Goal: Task Accomplishment & Management: Complete application form

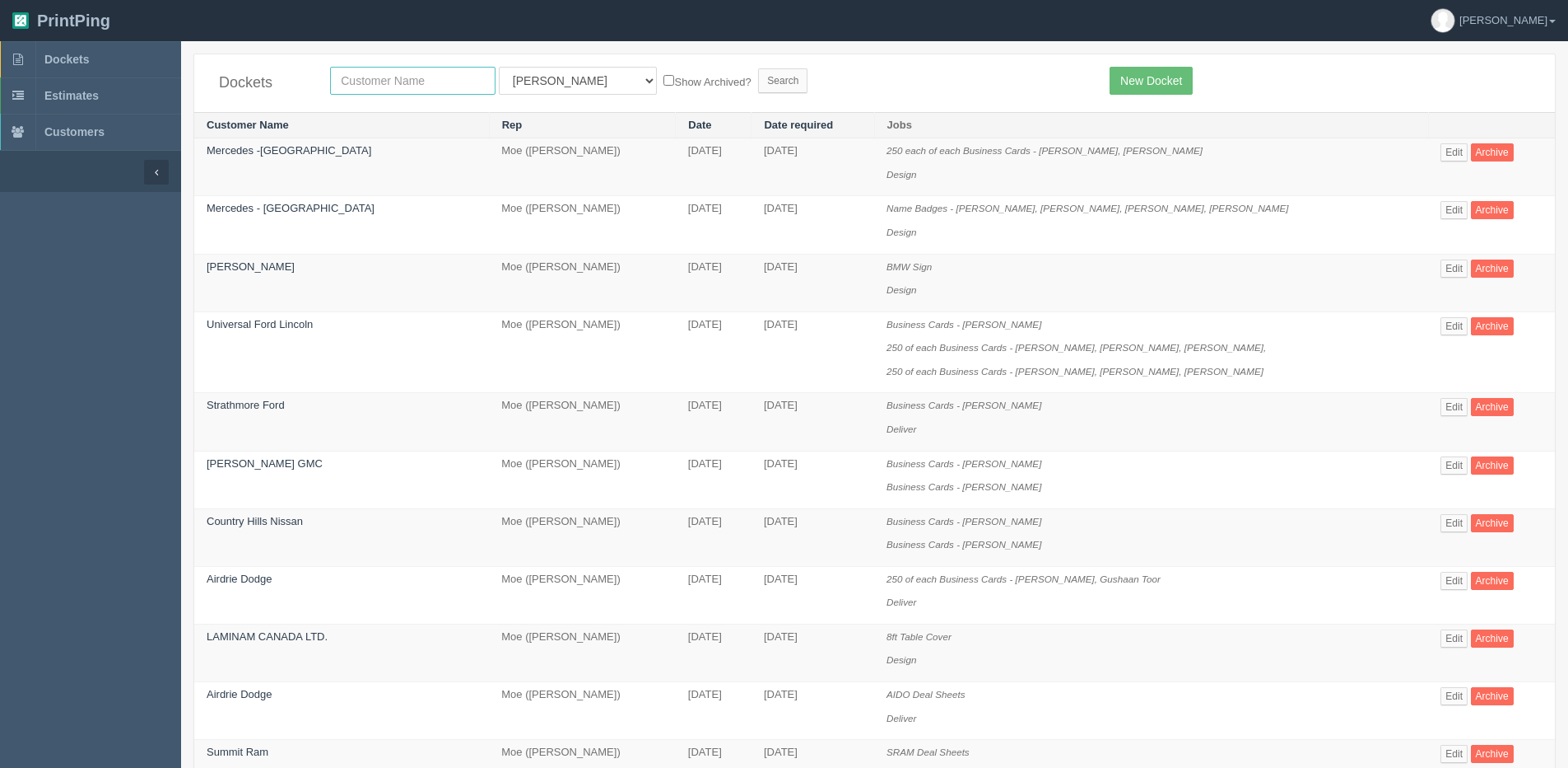
click at [380, 83] on input "text" at bounding box center [412, 81] width 165 height 28
type input "impact"
click at [758, 69] on input "Search" at bounding box center [783, 81] width 50 height 25
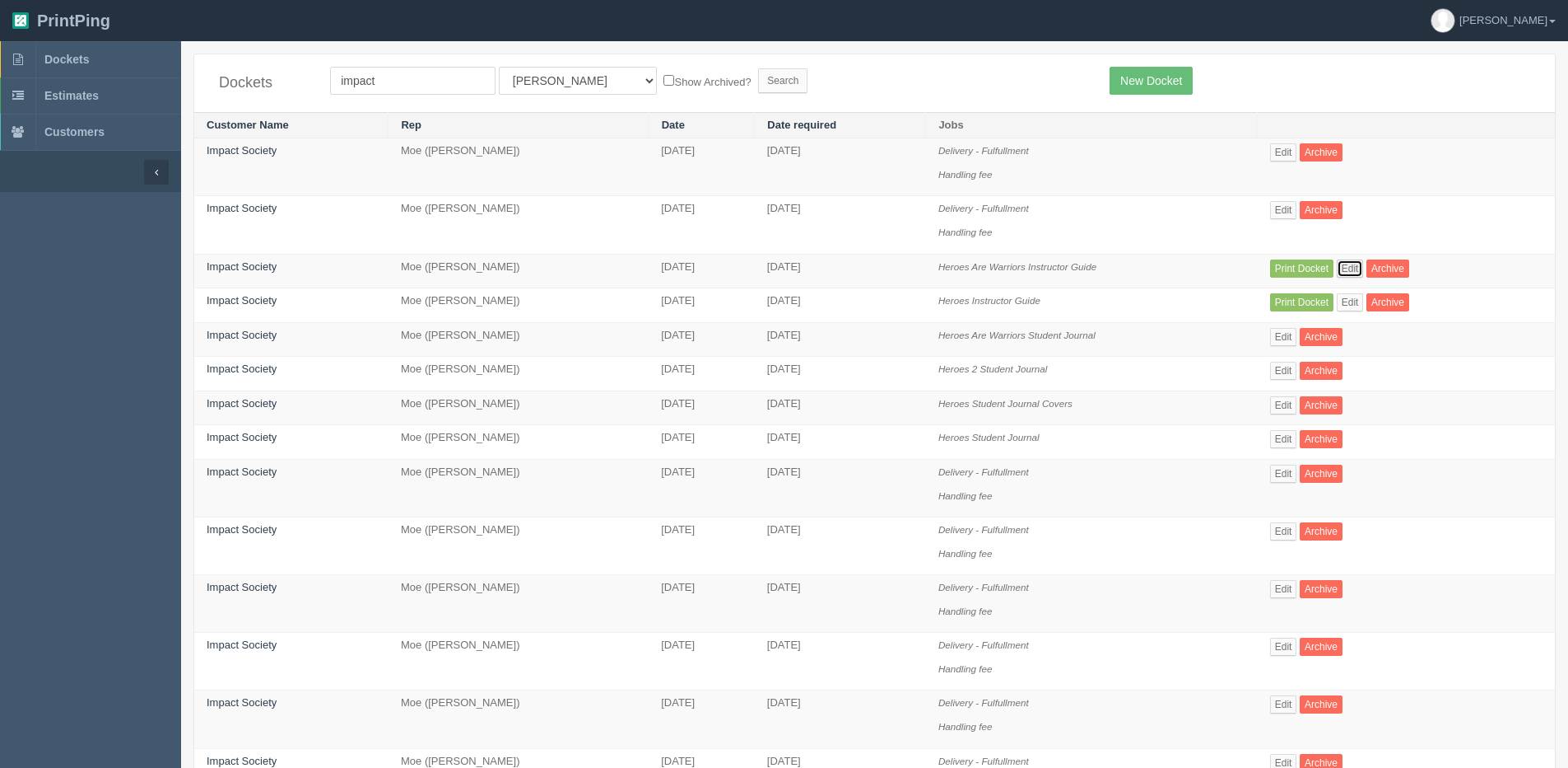
click at [1358, 263] on link "Edit" at bounding box center [1350, 268] width 27 height 18
click at [1350, 303] on link "Edit" at bounding box center [1350, 302] width 27 height 18
click at [1353, 265] on link "Edit" at bounding box center [1350, 268] width 27 height 18
click at [1286, 331] on link "Edit" at bounding box center [1284, 336] width 27 height 18
drag, startPoint x: 508, startPoint y: 69, endPoint x: 534, endPoint y: 91, distance: 34.1
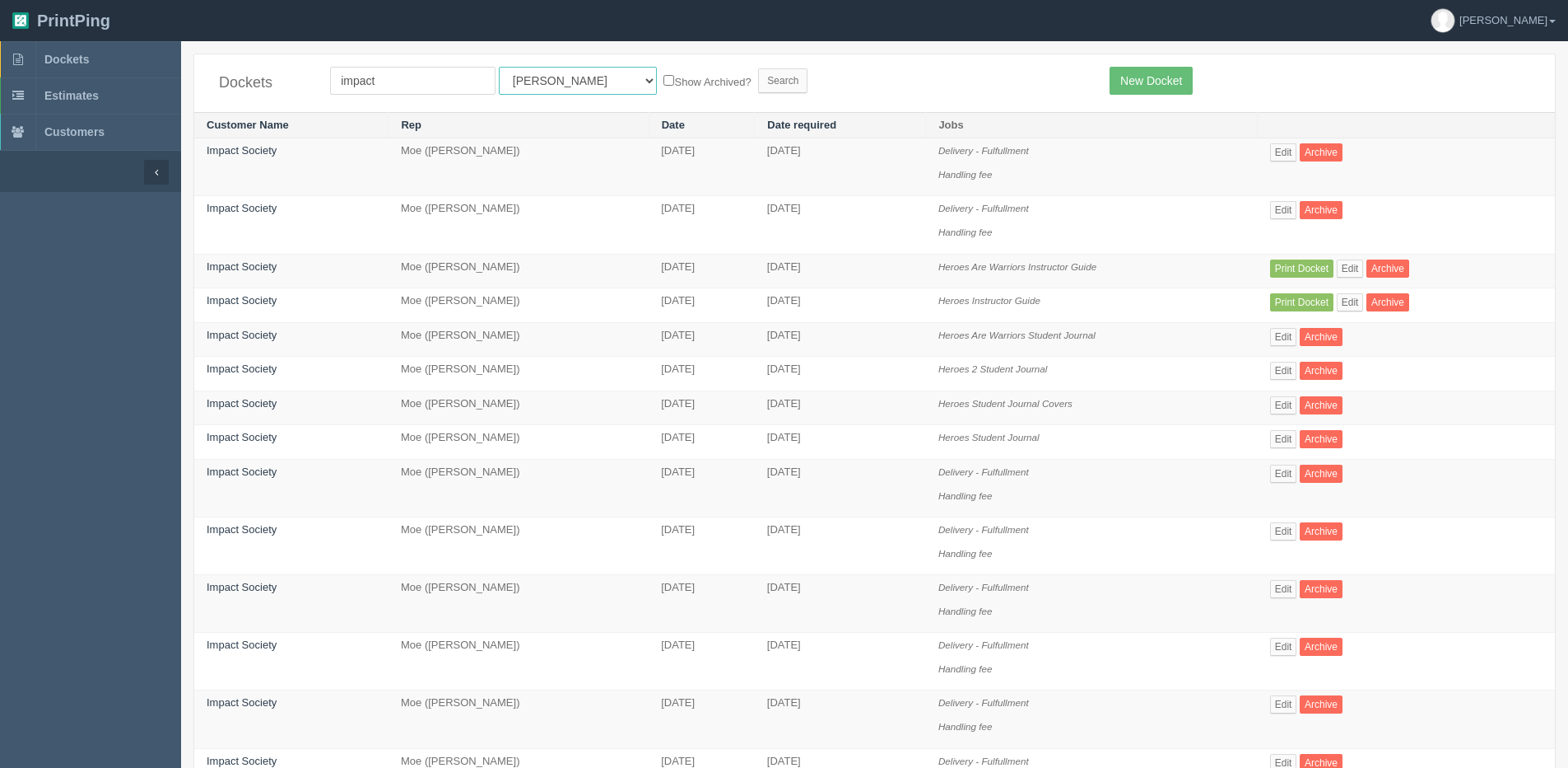
click at [508, 69] on select "All Users Ali Ali Test 1 Aly Amy Ankit Arif Brandon Dan France Greg Jim Mark Ma…" at bounding box center [578, 81] width 158 height 28
select select "1"
click at [499, 67] on select "All Users Ali Ali Test 1 Aly Amy Ankit Arif Brandon Dan France Greg Jim Mark Ma…" at bounding box center [578, 81] width 158 height 28
click at [663, 79] on label "Show Archived?" at bounding box center [707, 81] width 87 height 19
click at [663, 79] on input "Show Archived?" at bounding box center [668, 80] width 10 height 10
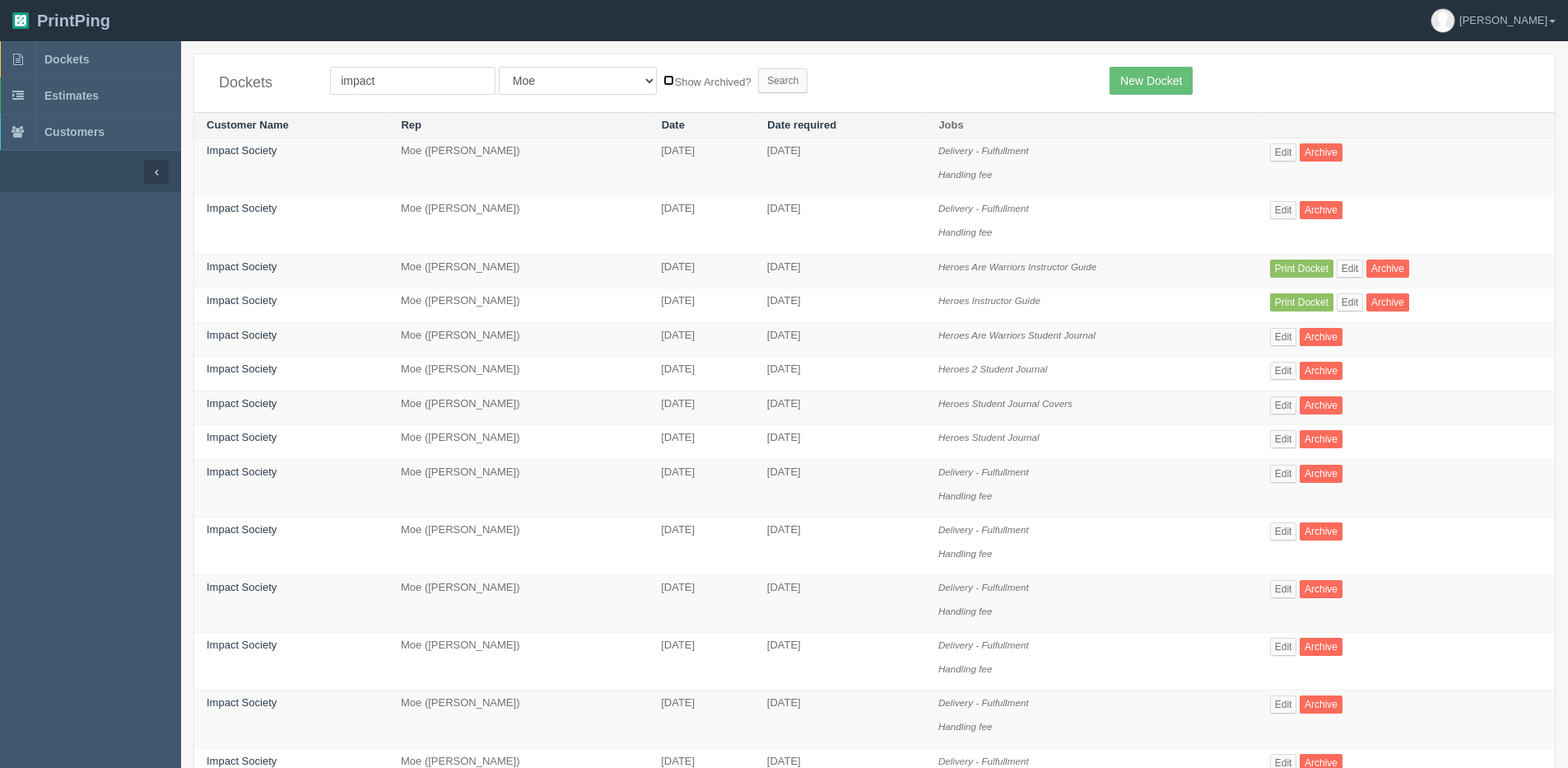
checkbox input "true"
click at [758, 84] on input "Search" at bounding box center [783, 81] width 50 height 25
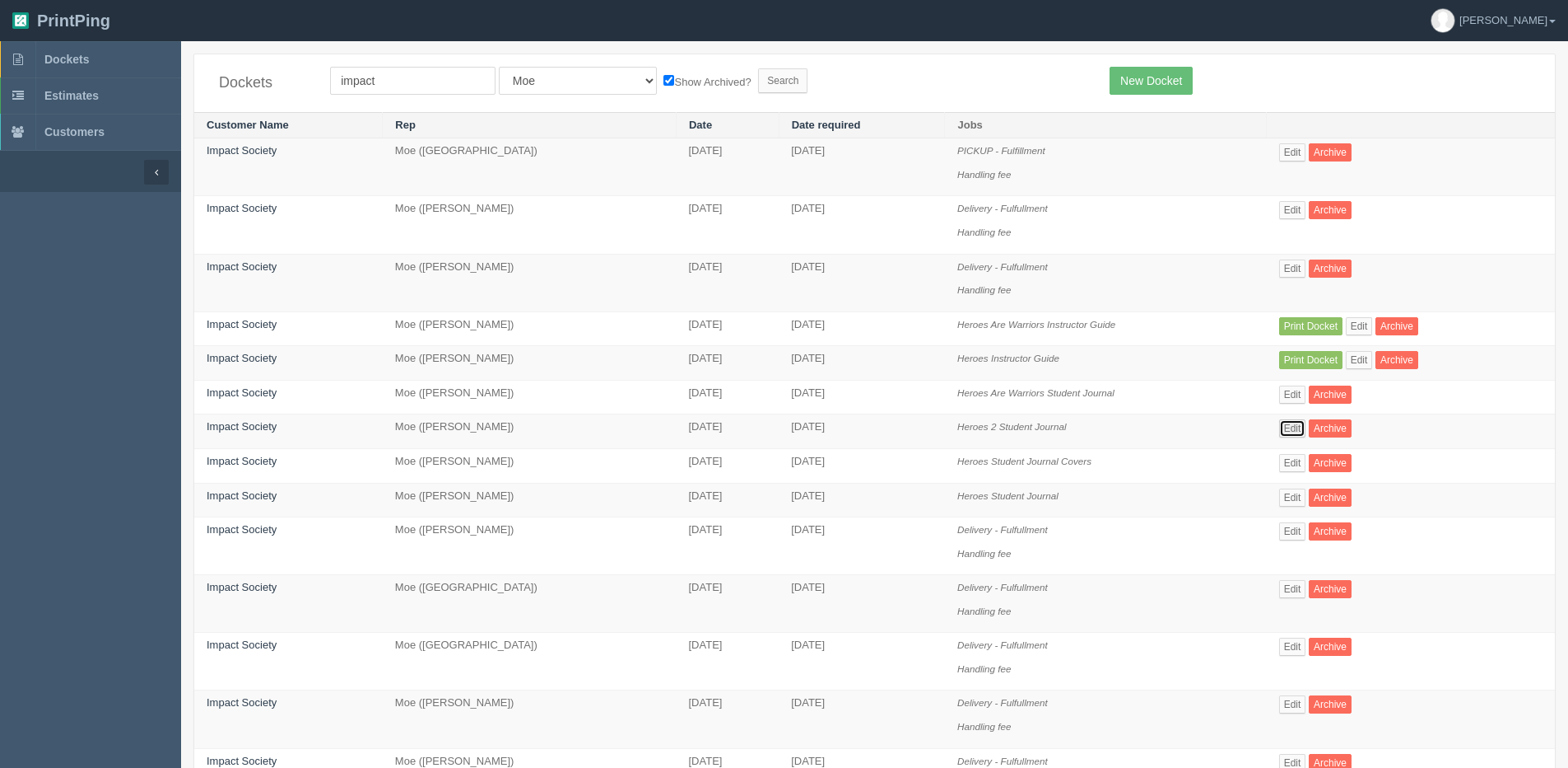
click at [1283, 427] on link "Edit" at bounding box center [1293, 428] width 27 height 18
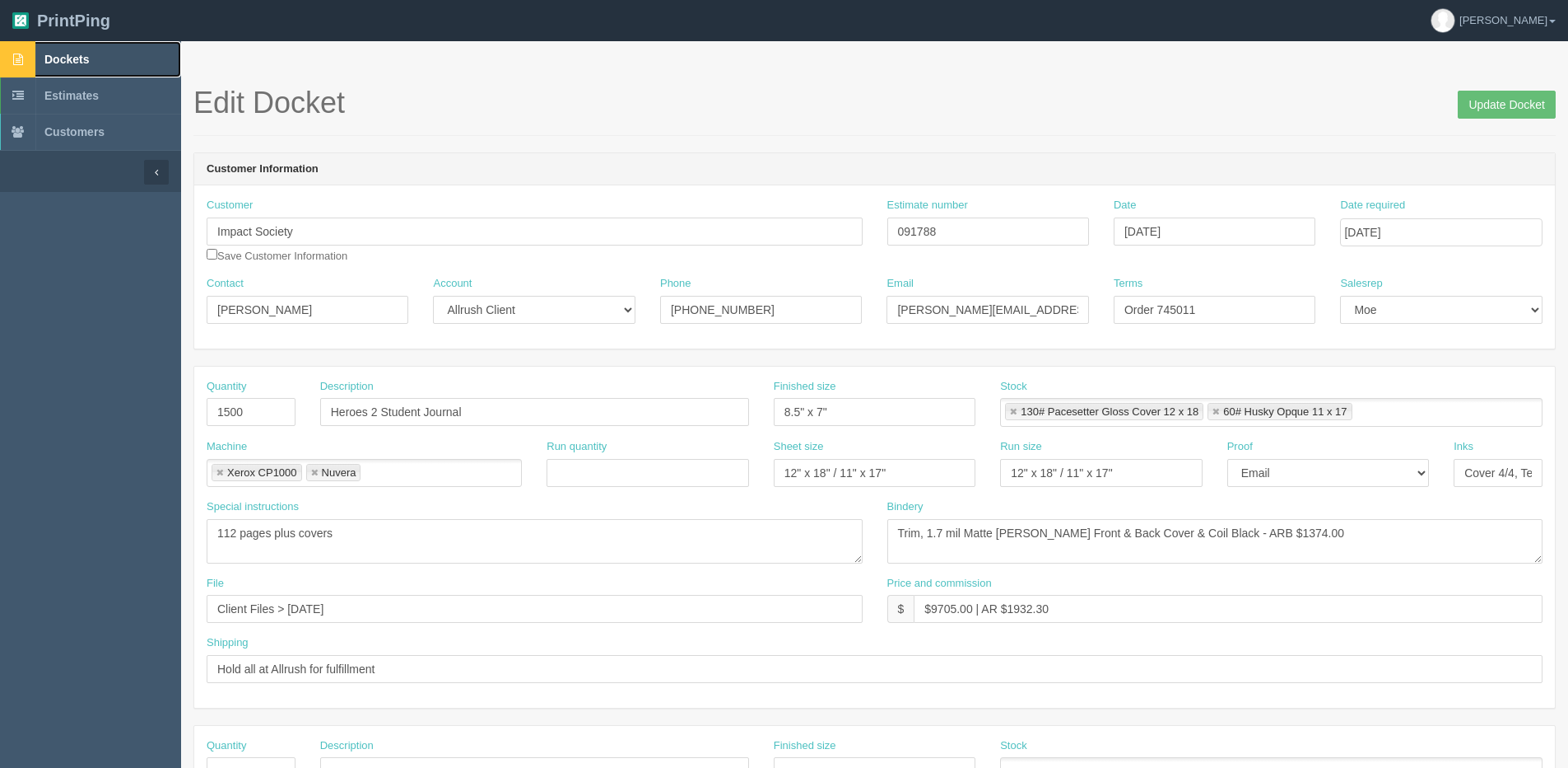
click at [64, 57] on span "Dockets" at bounding box center [67, 58] width 45 height 13
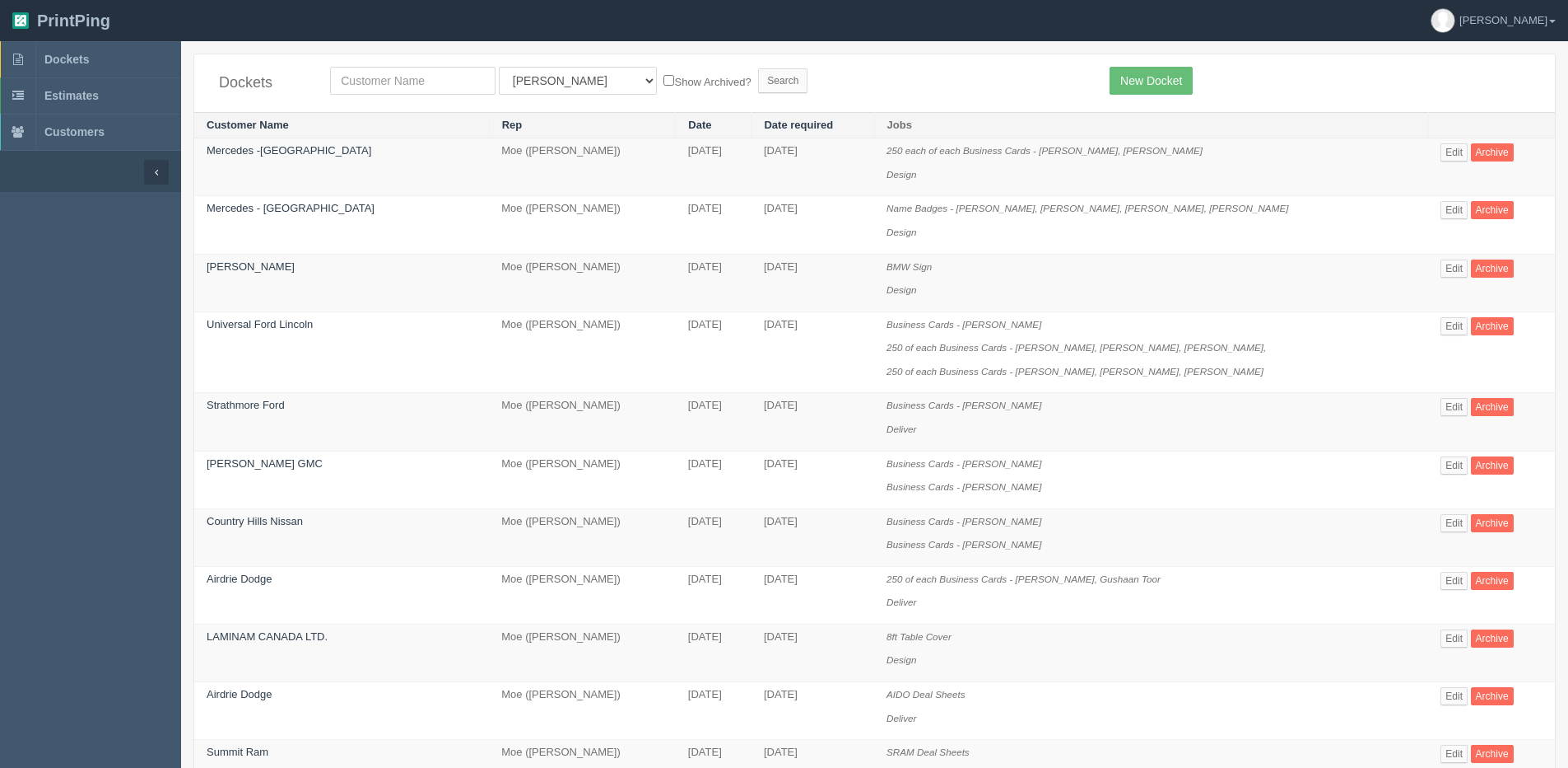
drag, startPoint x: 422, startPoint y: 61, endPoint x: 417, endPoint y: 69, distance: 9.4
click at [422, 63] on div "Dockets All Users Ali Ali Test 1 Aly Amy Ankit Arif Brandon Dan France Greg Jim…" at bounding box center [875, 82] width 1361 height 57
click at [390, 81] on input "text" at bounding box center [412, 81] width 165 height 28
type input "impact society"
click at [758, 69] on input "Search" at bounding box center [783, 81] width 50 height 25
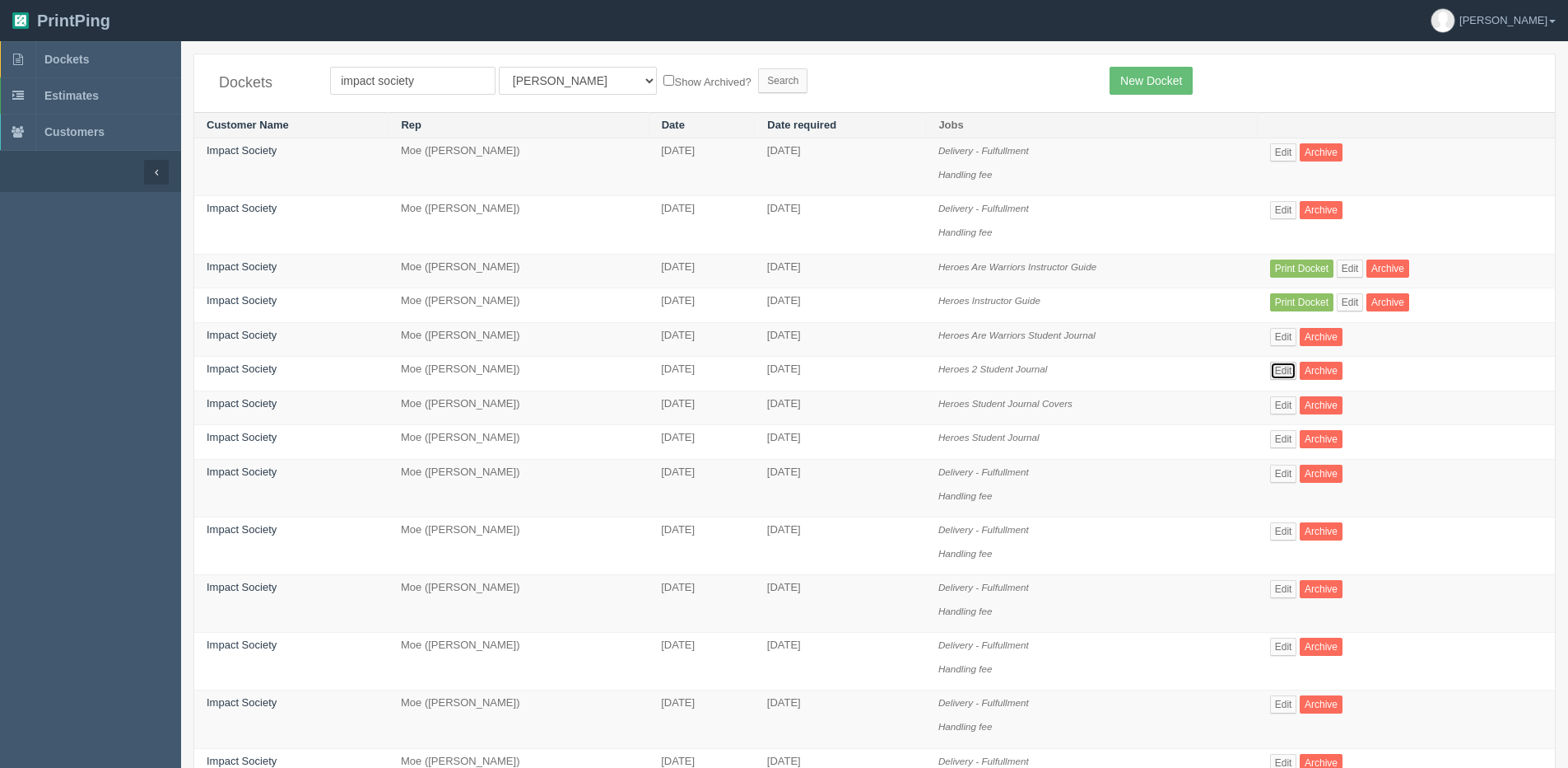
click at [1275, 375] on link "Edit" at bounding box center [1284, 370] width 27 height 18
click at [1294, 370] on link "Edit" at bounding box center [1284, 370] width 27 height 18
click at [1289, 404] on link "Edit" at bounding box center [1284, 405] width 27 height 18
click at [1286, 436] on link "Edit" at bounding box center [1284, 439] width 27 height 18
click at [1290, 404] on link "Edit" at bounding box center [1284, 405] width 27 height 18
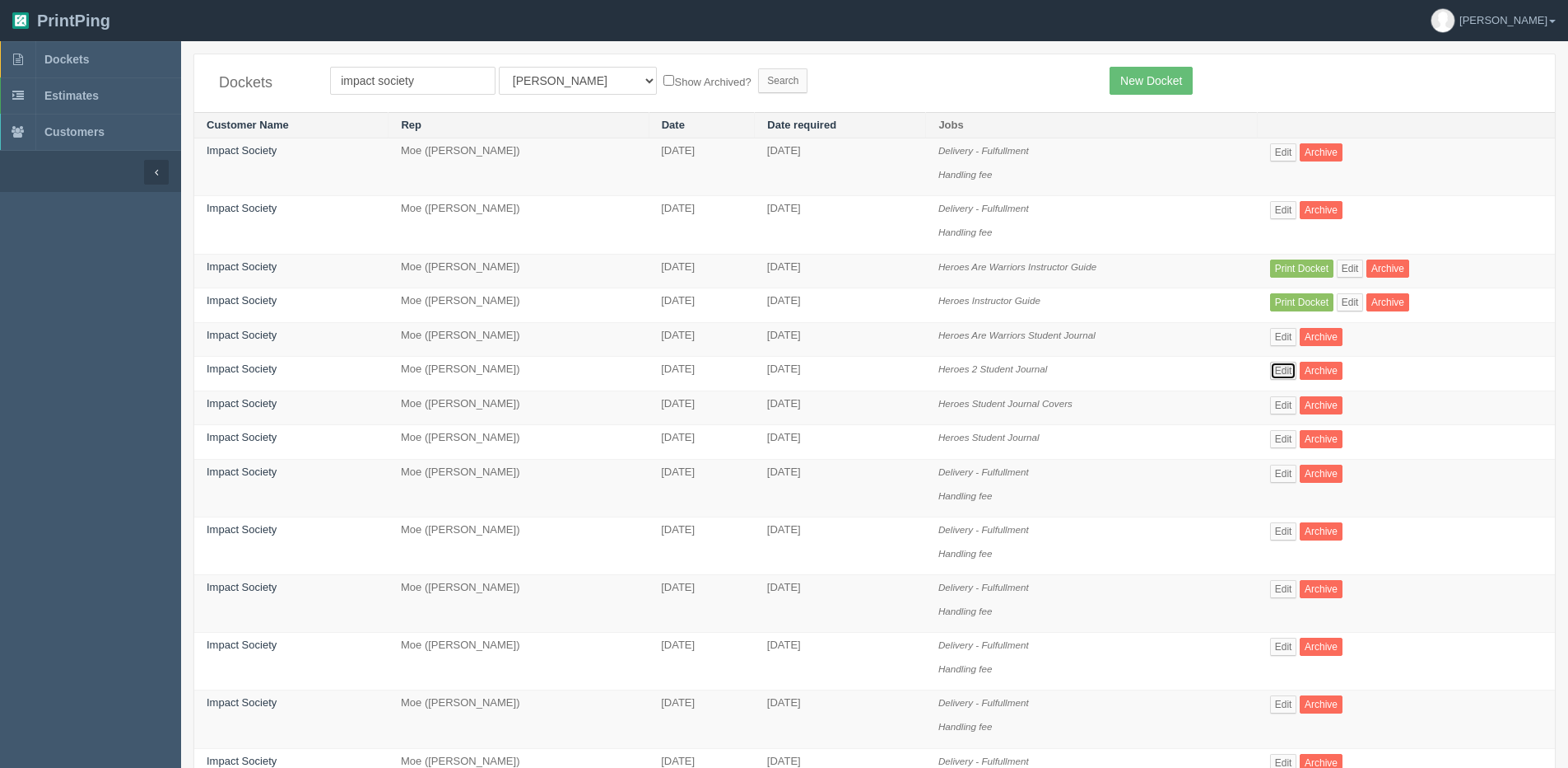
click at [1294, 371] on link "Edit" at bounding box center [1284, 370] width 27 height 18
click at [1272, 339] on link "Edit" at bounding box center [1284, 336] width 27 height 18
click at [1355, 305] on link "Edit" at bounding box center [1350, 302] width 27 height 18
click at [1354, 269] on link "Edit" at bounding box center [1350, 268] width 27 height 18
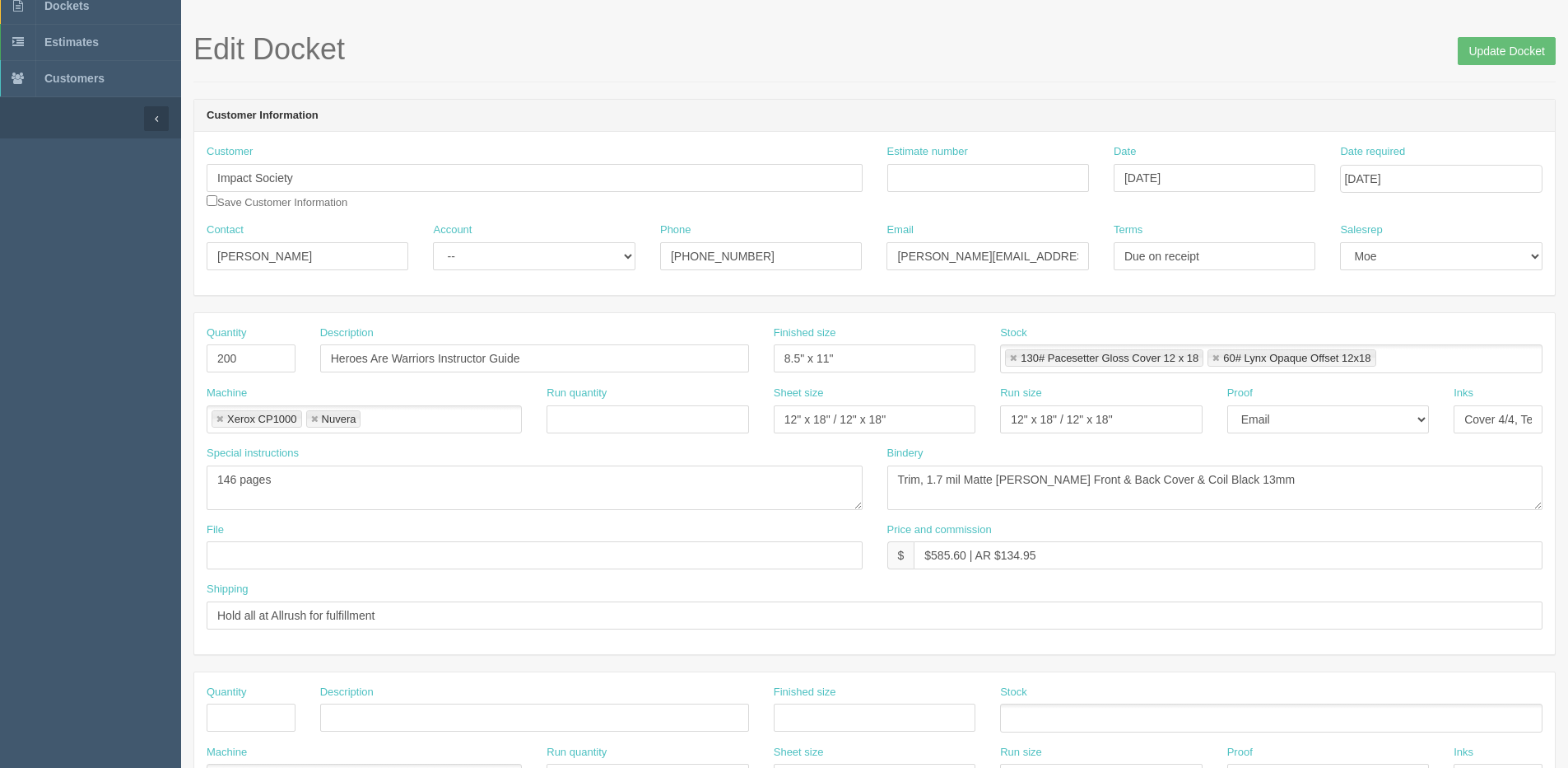
scroll to position [82, 0]
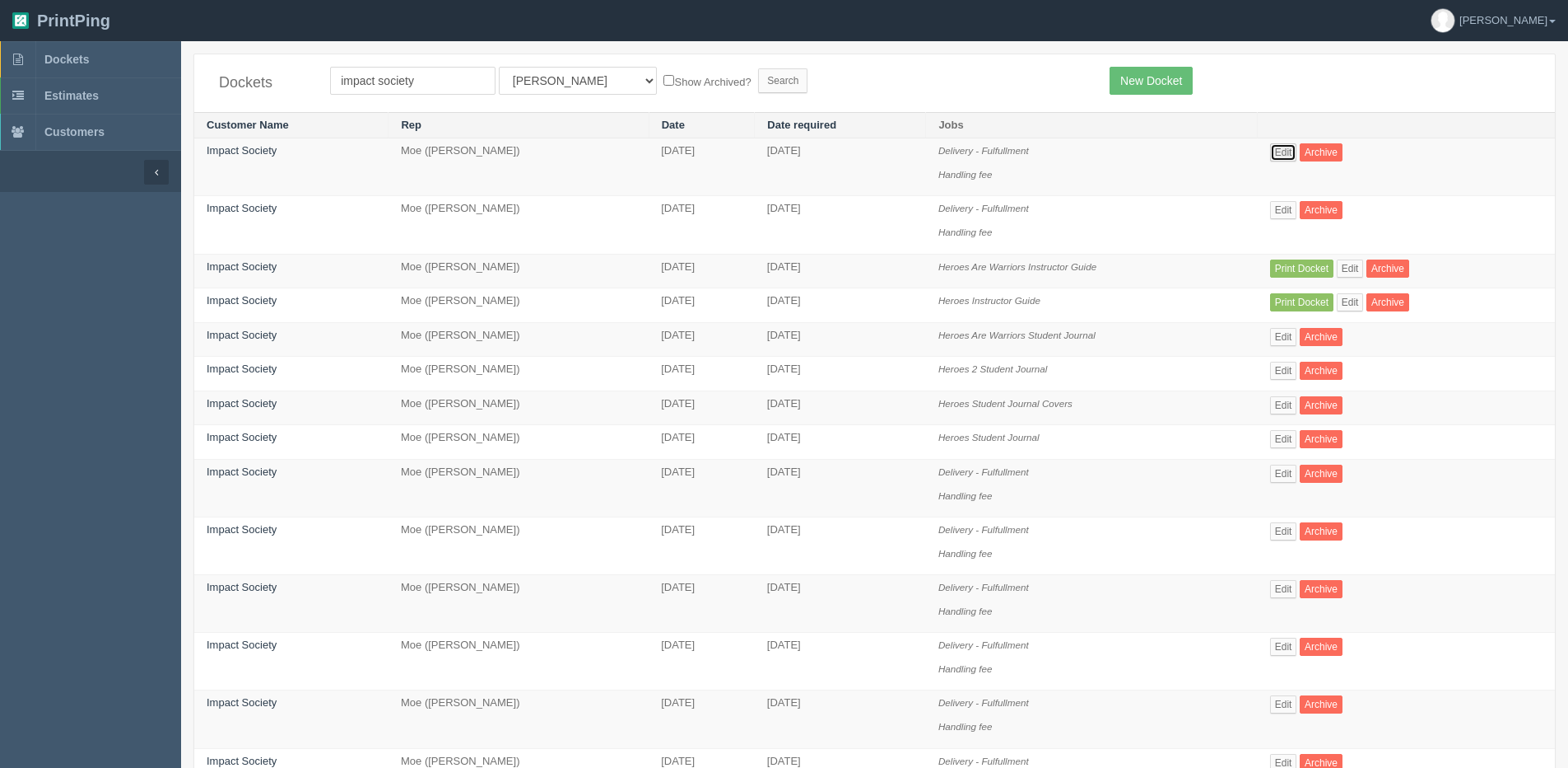
click at [1282, 154] on link "Edit" at bounding box center [1284, 152] width 27 height 18
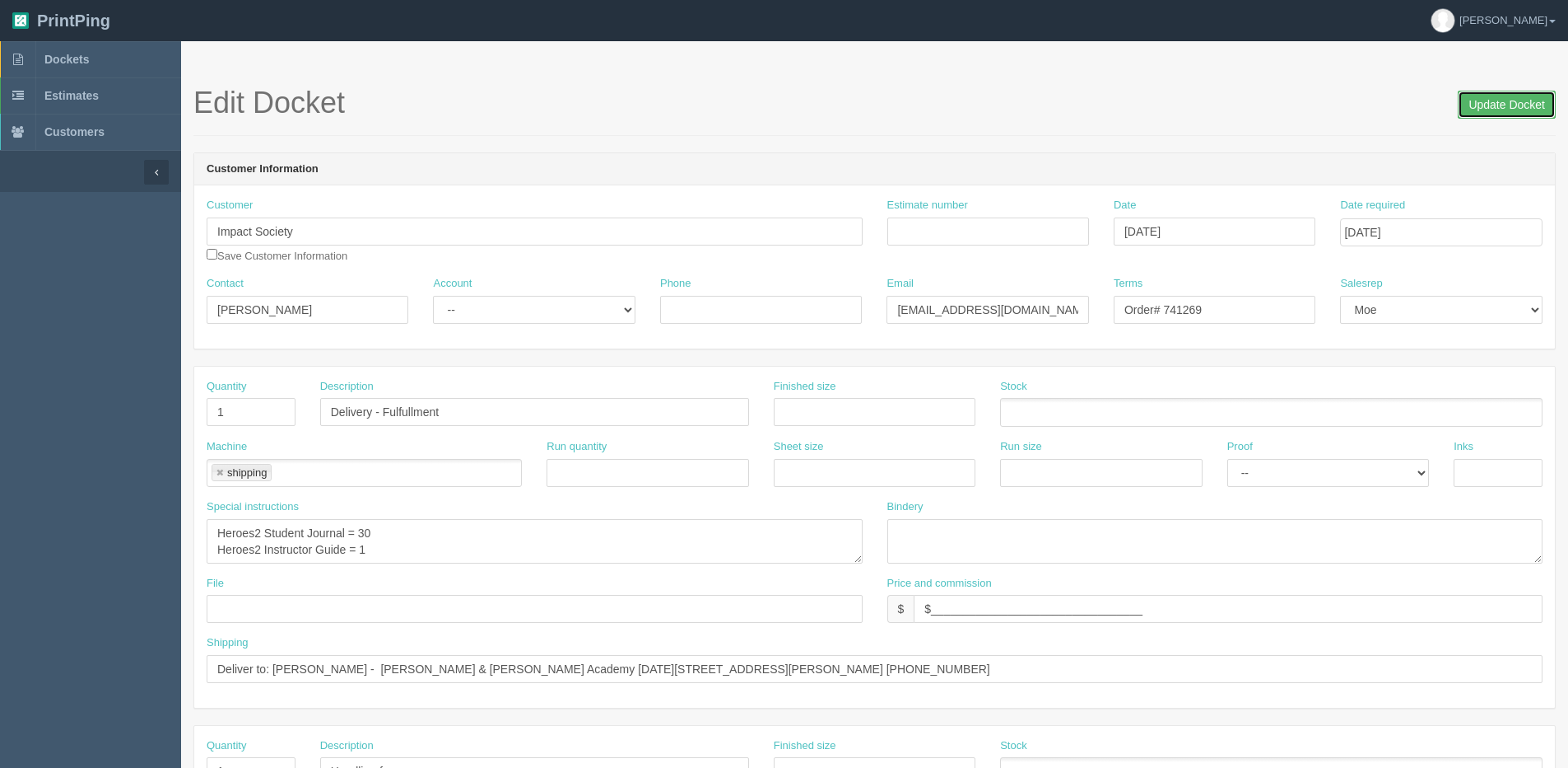
click at [1502, 92] on input "Update Docket" at bounding box center [1507, 105] width 98 height 28
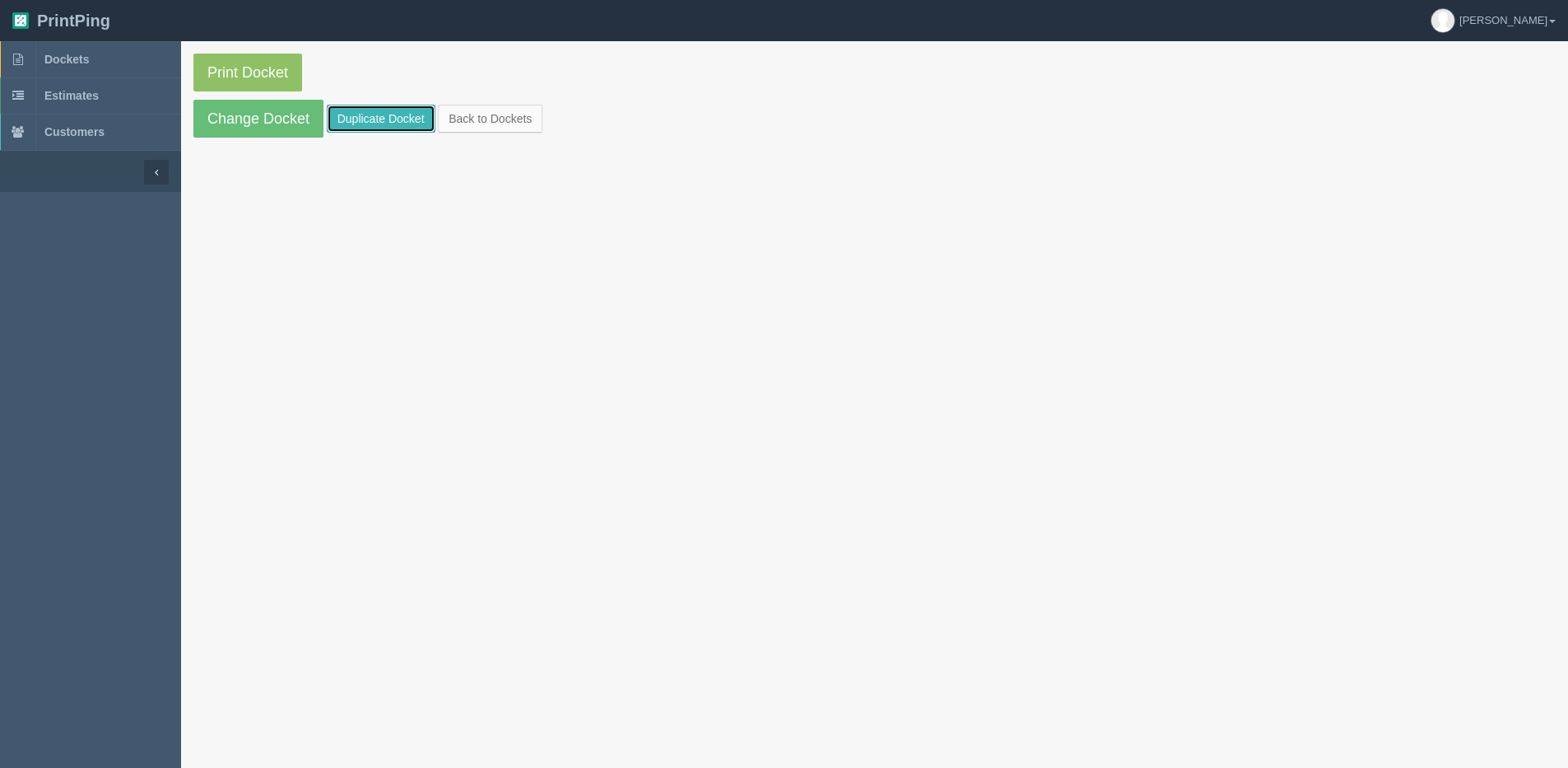
click at [378, 119] on link "Duplicate Docket" at bounding box center [380, 118] width 109 height 28
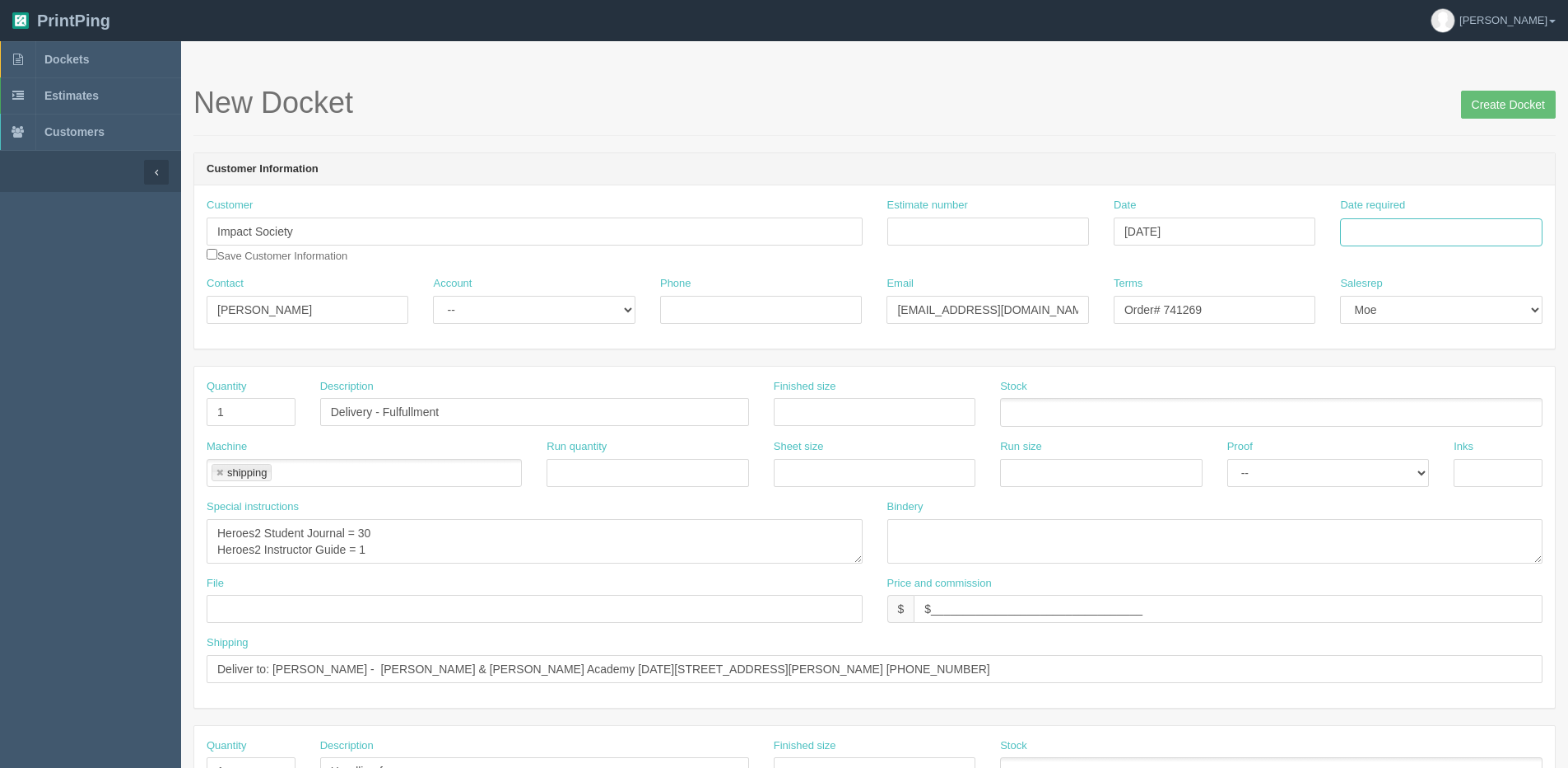
click at [1390, 231] on input "Date required" at bounding box center [1440, 232] width 201 height 28
click at [1370, 469] on th "[DATE]" at bounding box center [1421, 461] width 153 height 24
drag, startPoint x: 1424, startPoint y: 417, endPoint x: 1318, endPoint y: 404, distance: 106.8
click at [1421, 419] on td "27" at bounding box center [1423, 414] width 24 height 24
type input "[DATE]"
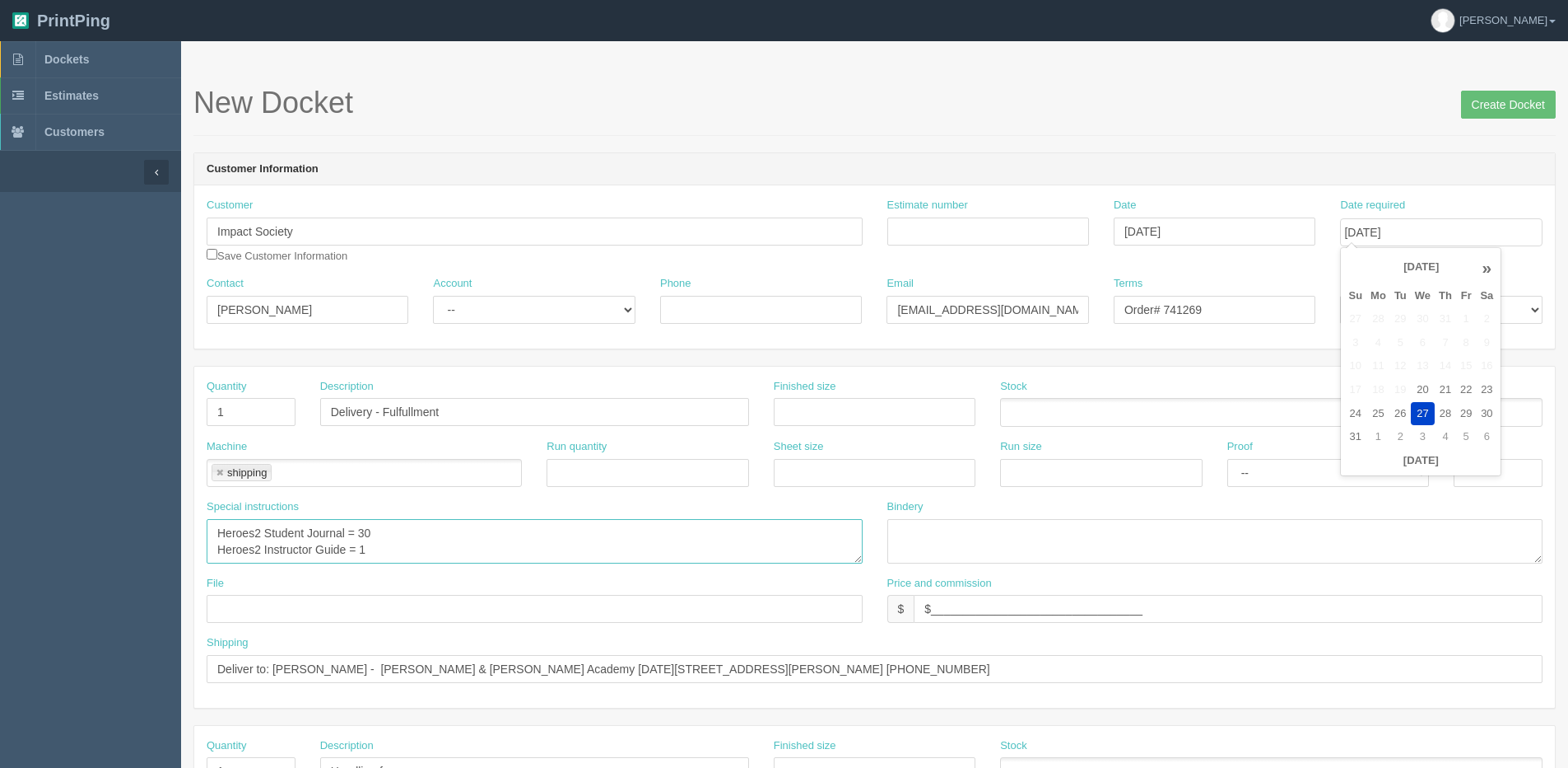
click at [254, 537] on textarea "Heroes2 Student Journal = 30 Heroes2 Instructor Guide = 1" at bounding box center [535, 541] width 656 height 45
click at [362, 527] on textarea "Heroes2 Student Journal = 30 Heroes2 Instructor Guide = 1" at bounding box center [535, 541] width 656 height 45
drag, startPoint x: 351, startPoint y: 531, endPoint x: 387, endPoint y: 522, distance: 37.1
click at [387, 522] on textarea "Heroes2 Student Journal = 30 Heroes2 Instructor Guide = 1" at bounding box center [535, 541] width 656 height 45
click at [257, 552] on textarea "Heroes2 Student Journal = 30 Heroes2 Instructor Guide = 1" at bounding box center [535, 541] width 656 height 45
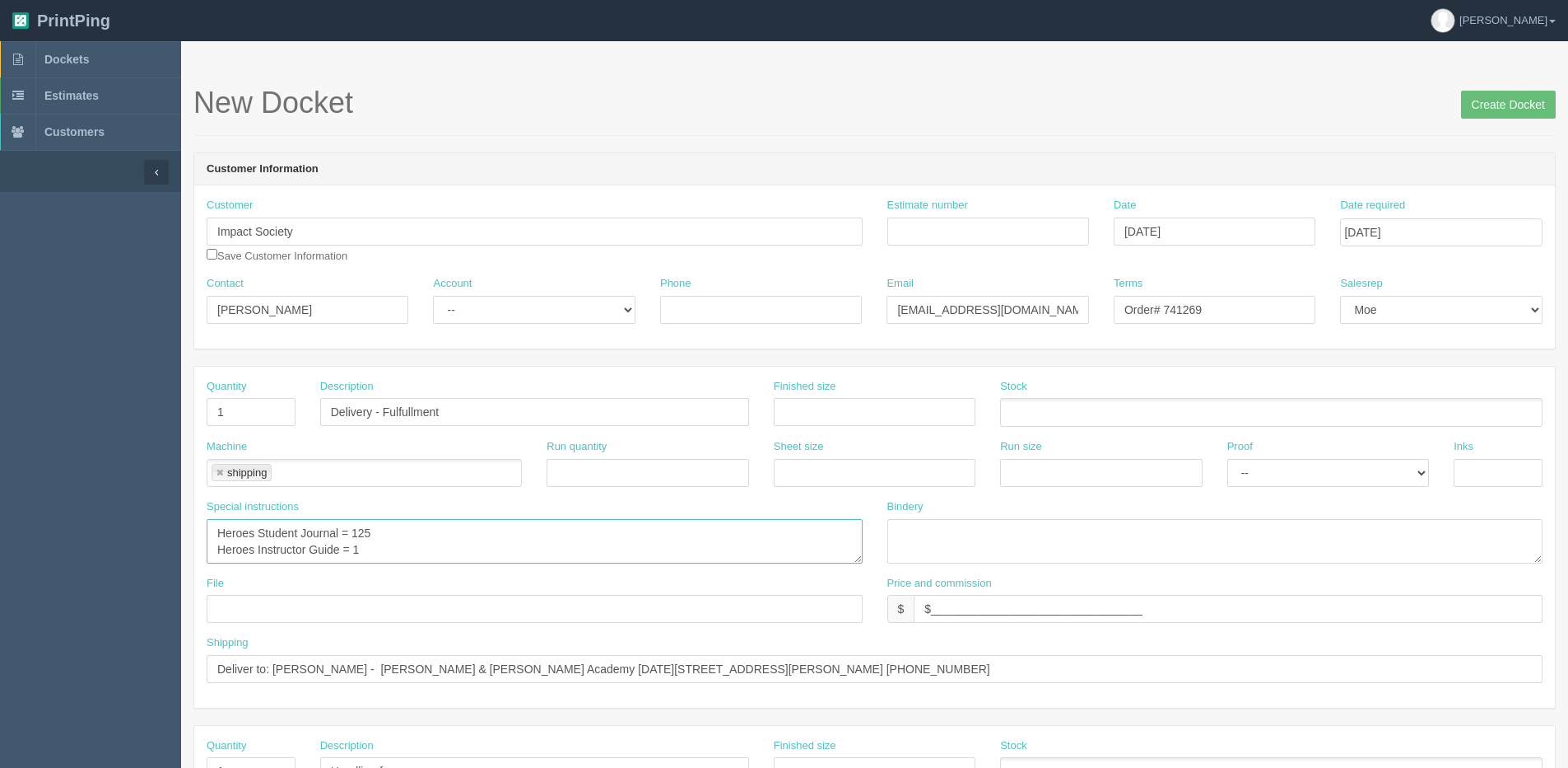
type textarea "Heroes Student Journal = 125 Heroes Instructor Guide = 1"
drag, startPoint x: 274, startPoint y: 666, endPoint x: 1548, endPoint y: 628, distance: 1274.6
click at [1547, 628] on div "Quantity 1 Description Delivery - Fulfullment Finished size Stock Machine shipp…" at bounding box center [875, 537] width 1361 height 341
paste input "Christie Delano David Thomas King 22707-97ave Edmonton, AB T5T 7J2 Canada (780)…"
click at [356, 664] on input "Deliver to: Christie Delano David Thomas King 22707-97ave Edmonton, AB T5T 7J2 …" at bounding box center [875, 669] width 1337 height 28
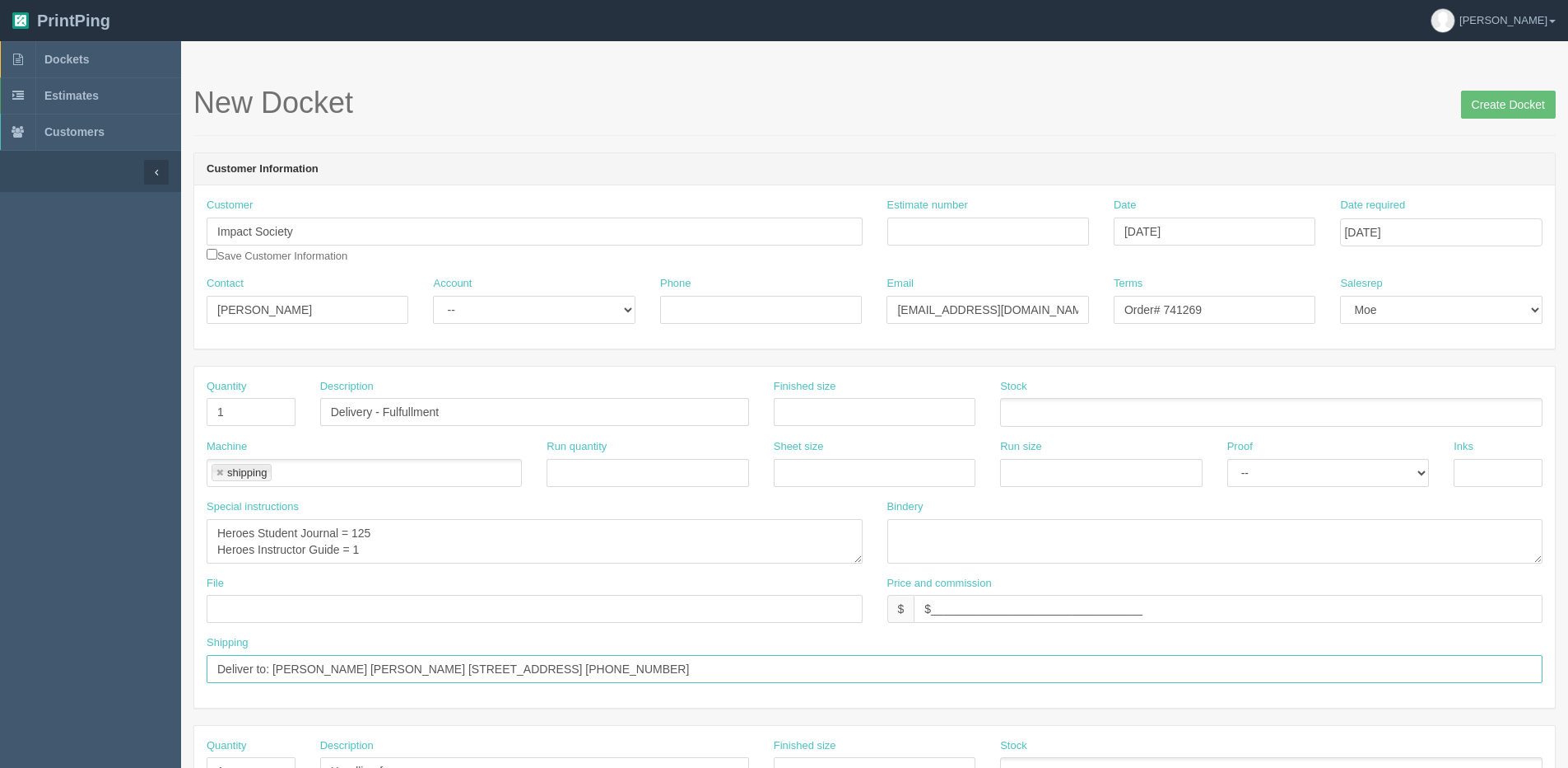
type input "Deliver to: Christie Delano - David Thomas King 22707-97ave Edmonton, AB T5T 7J…"
click at [1165, 308] on input "Order# 741269" at bounding box center [1214, 309] width 201 height 28
drag, startPoint x: 1172, startPoint y: 305, endPoint x: 1481, endPoint y: 273, distance: 310.7
click at [1474, 268] on div "Customer Impact Society Save Customer Information Estimate number Date August 2…" at bounding box center [875, 267] width 1361 height 163
type input "Order# 751297"
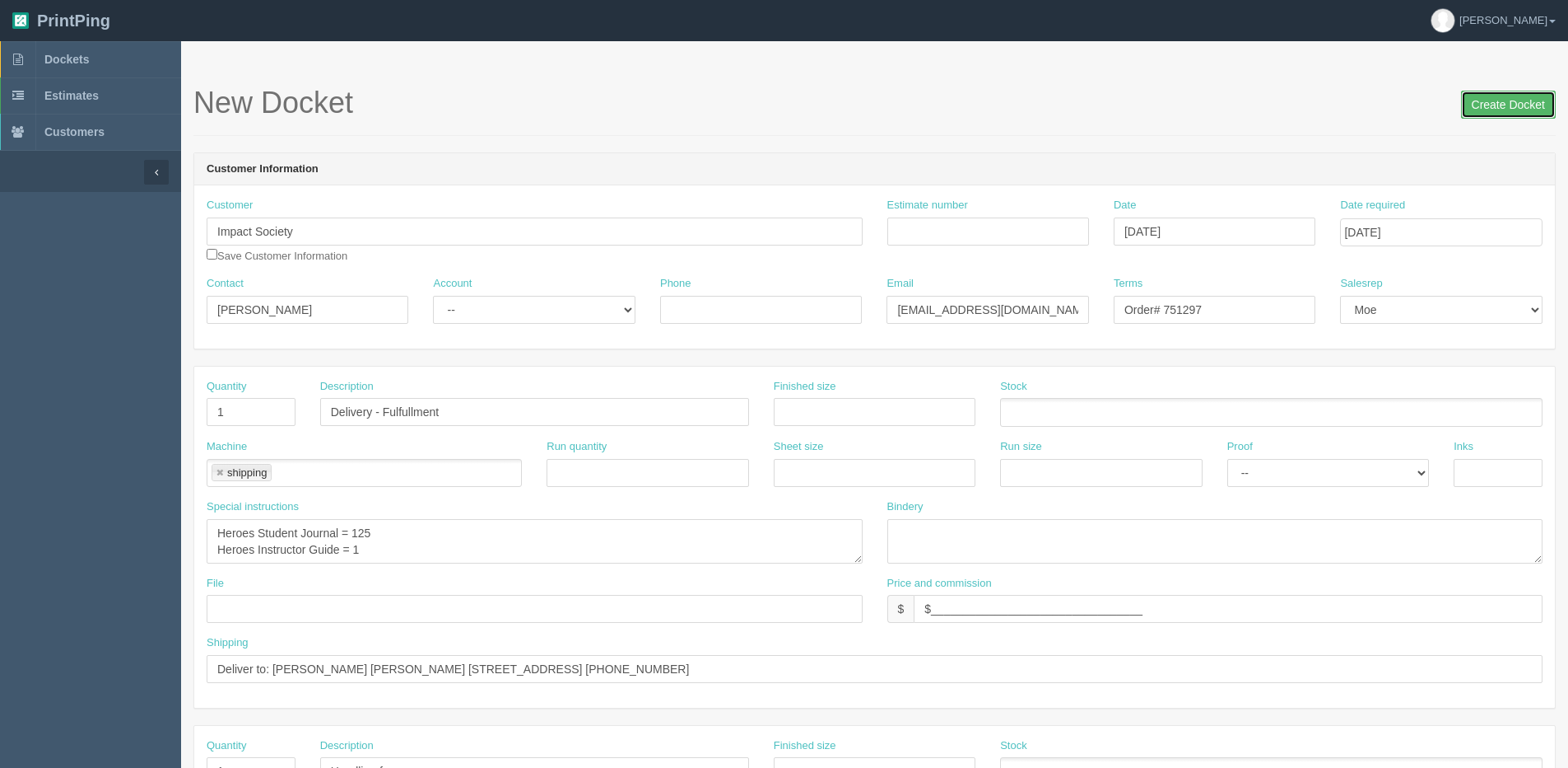
click at [1509, 99] on input "Create Docket" at bounding box center [1509, 105] width 95 height 28
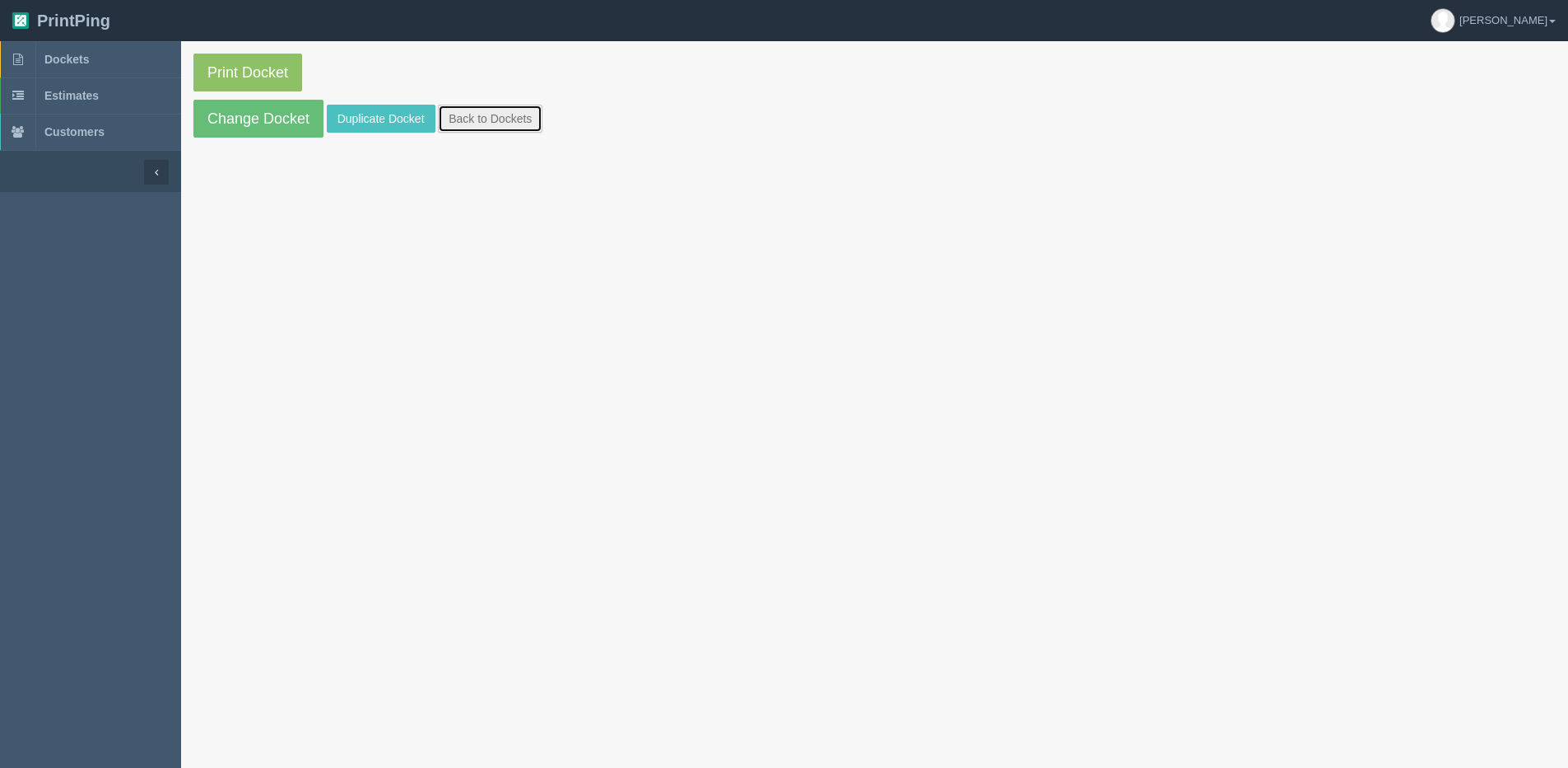
drag, startPoint x: 503, startPoint y: 114, endPoint x: 500, endPoint y: 123, distance: 9.5
click at [503, 114] on link "Back to Dockets" at bounding box center [490, 118] width 105 height 28
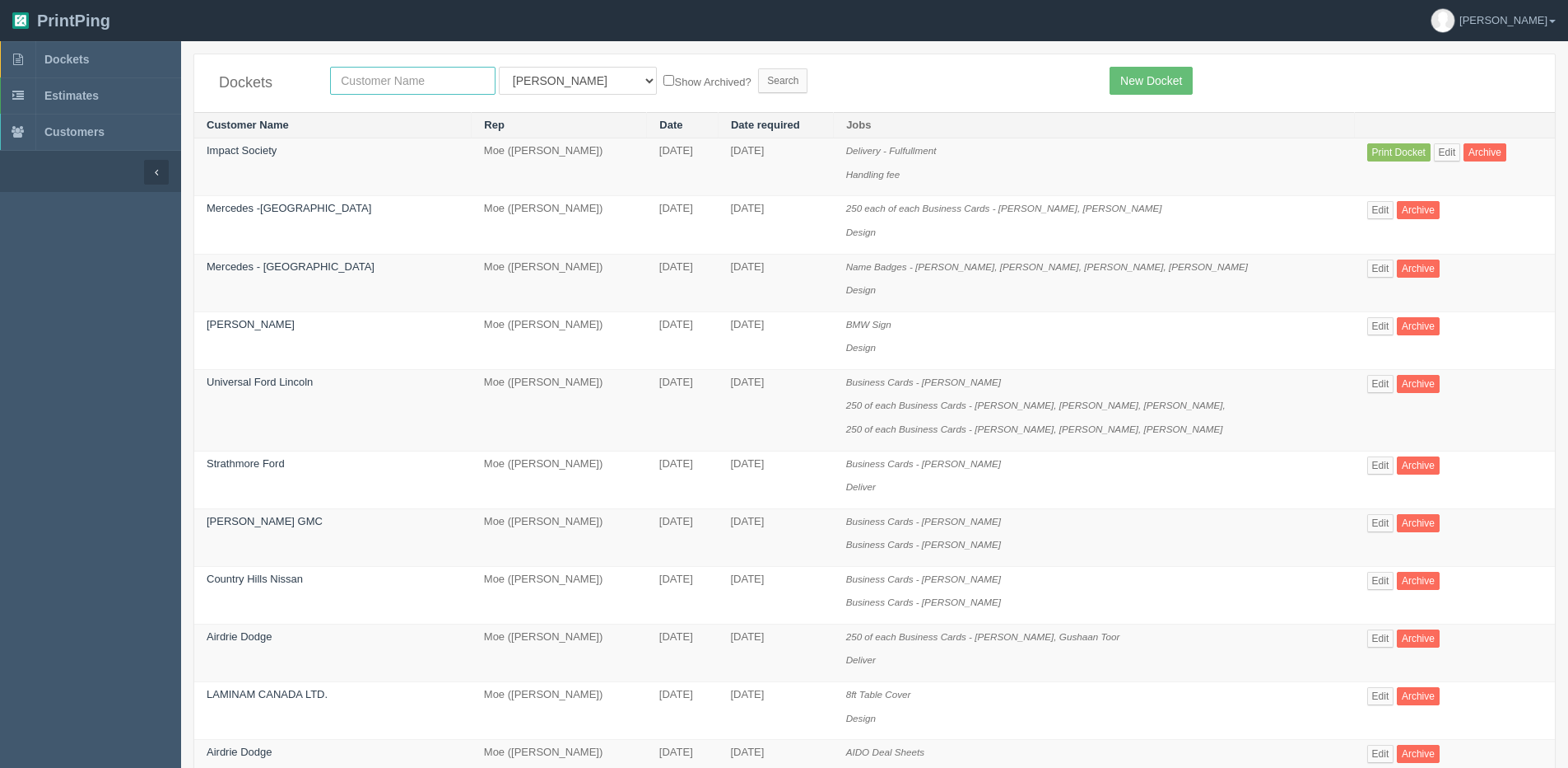
click at [391, 81] on input "text" at bounding box center [412, 81] width 165 height 28
type input "impact society"
click at [663, 82] on label "Show Archived?" at bounding box center [707, 81] width 87 height 19
click at [663, 82] on input "Show Archived?" at bounding box center [668, 80] width 10 height 10
checkbox input "true"
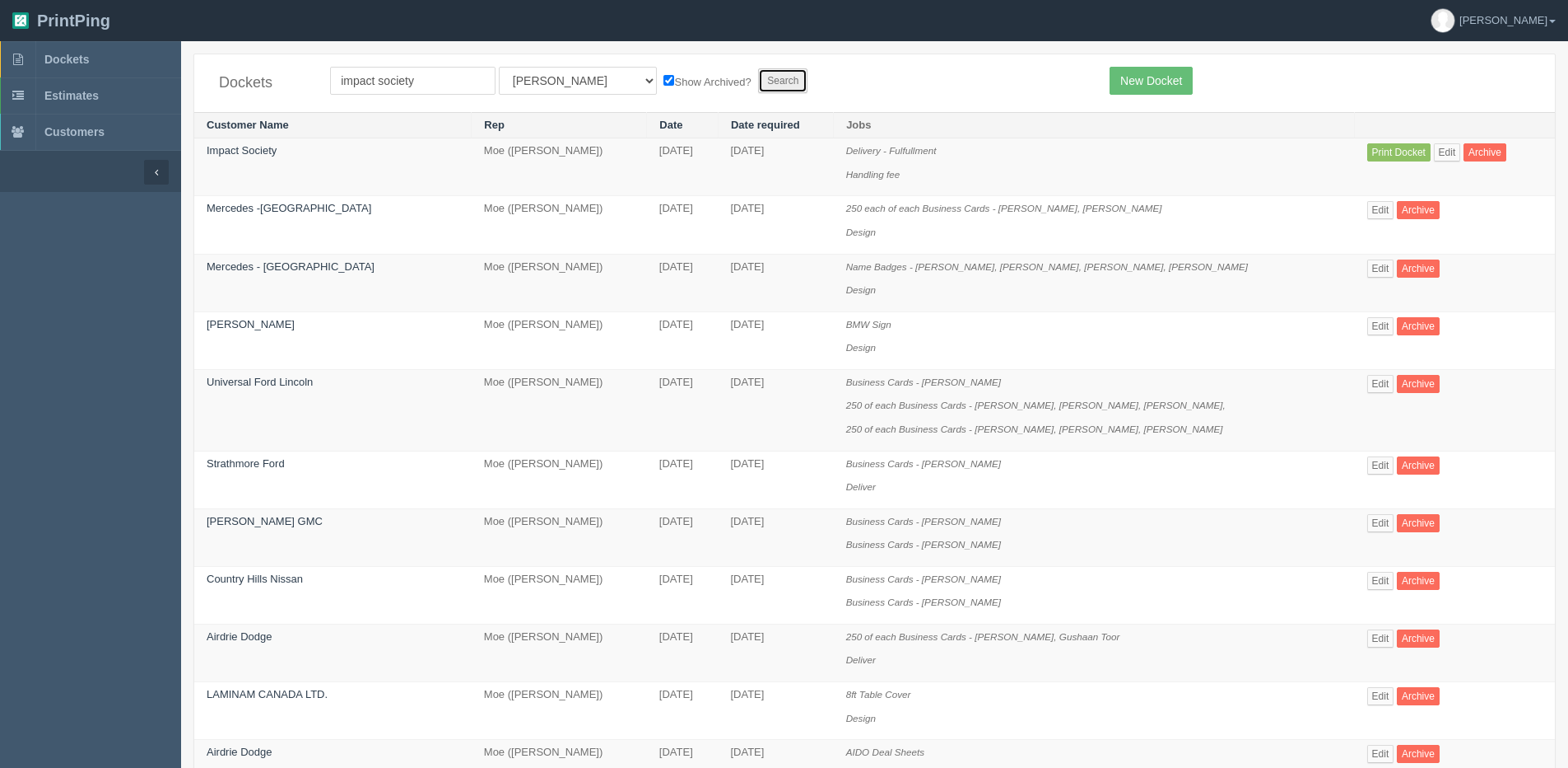
click at [758, 79] on input "Search" at bounding box center [783, 81] width 50 height 25
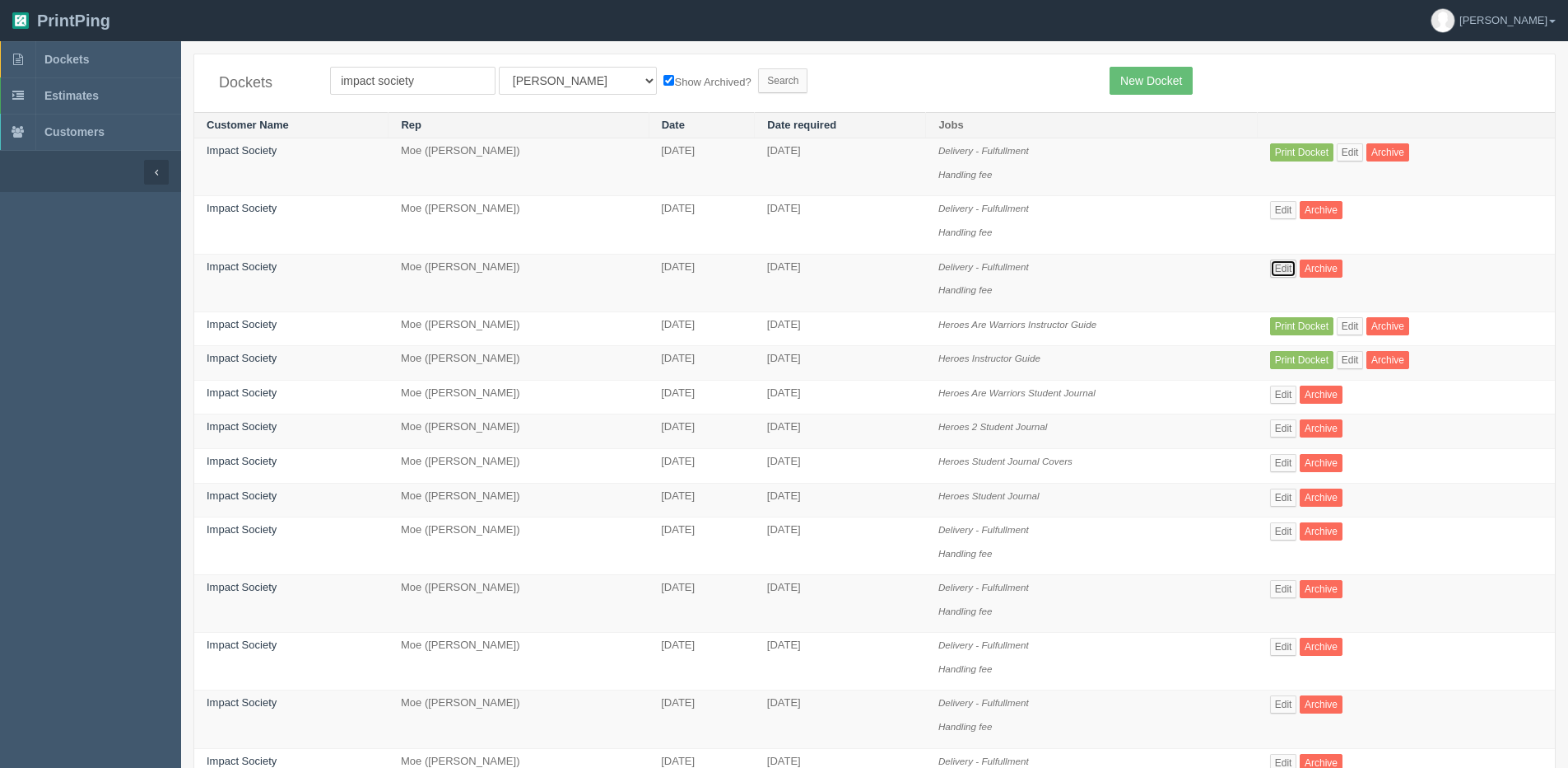
click at [1282, 265] on link "Edit" at bounding box center [1284, 268] width 27 height 18
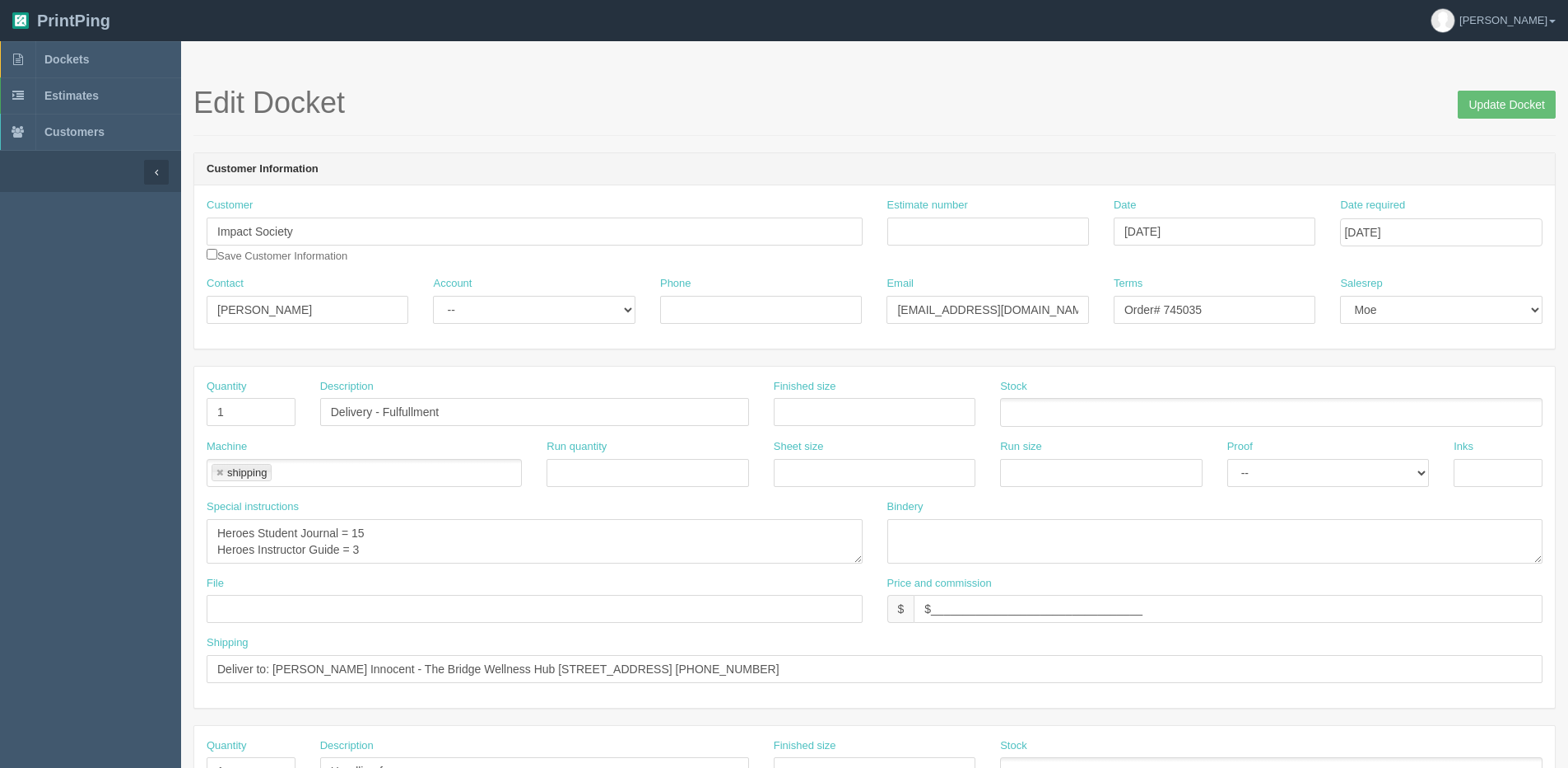
scroll to position [16, 0]
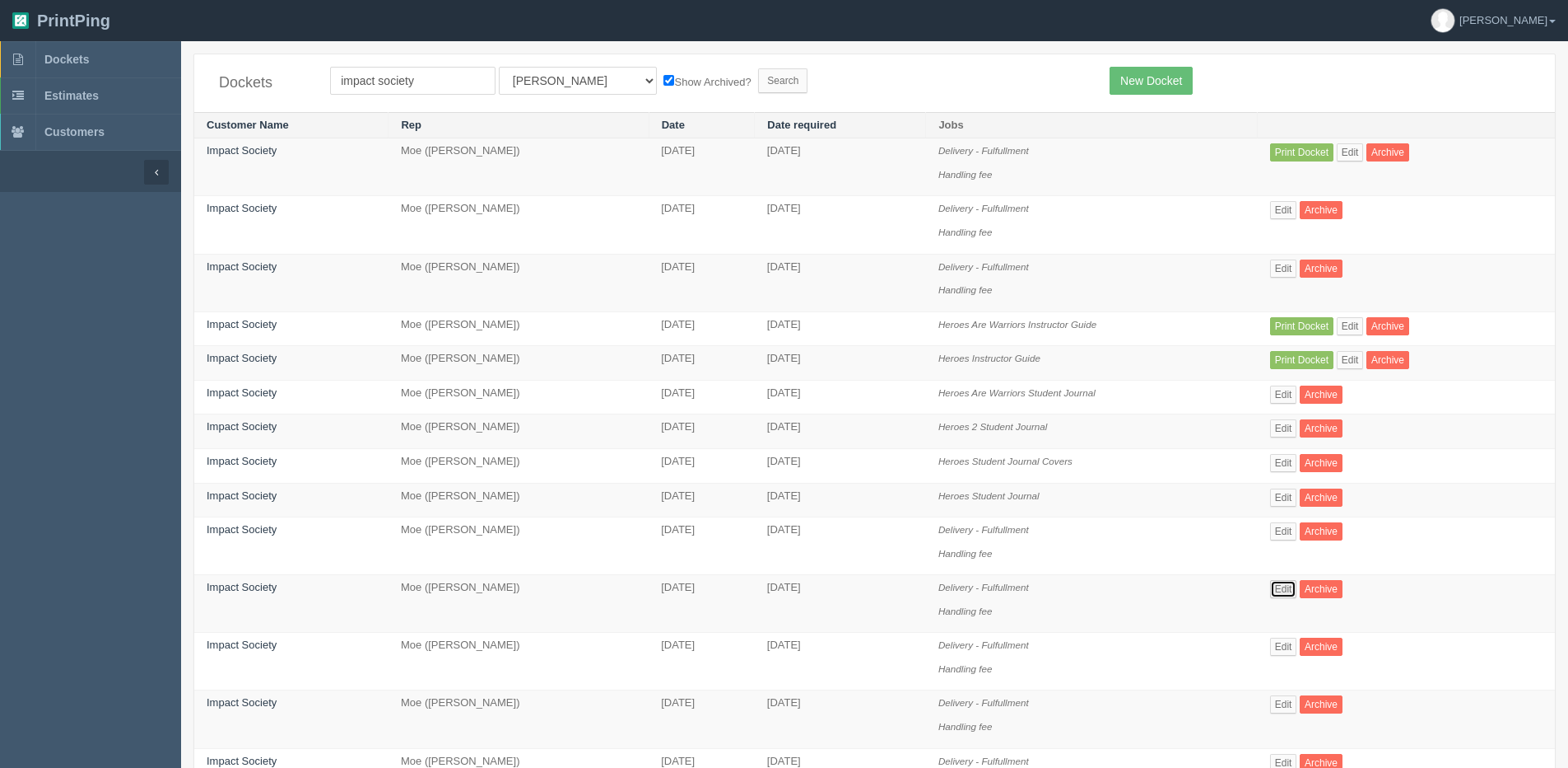
click at [1282, 590] on link "Edit" at bounding box center [1284, 588] width 27 height 18
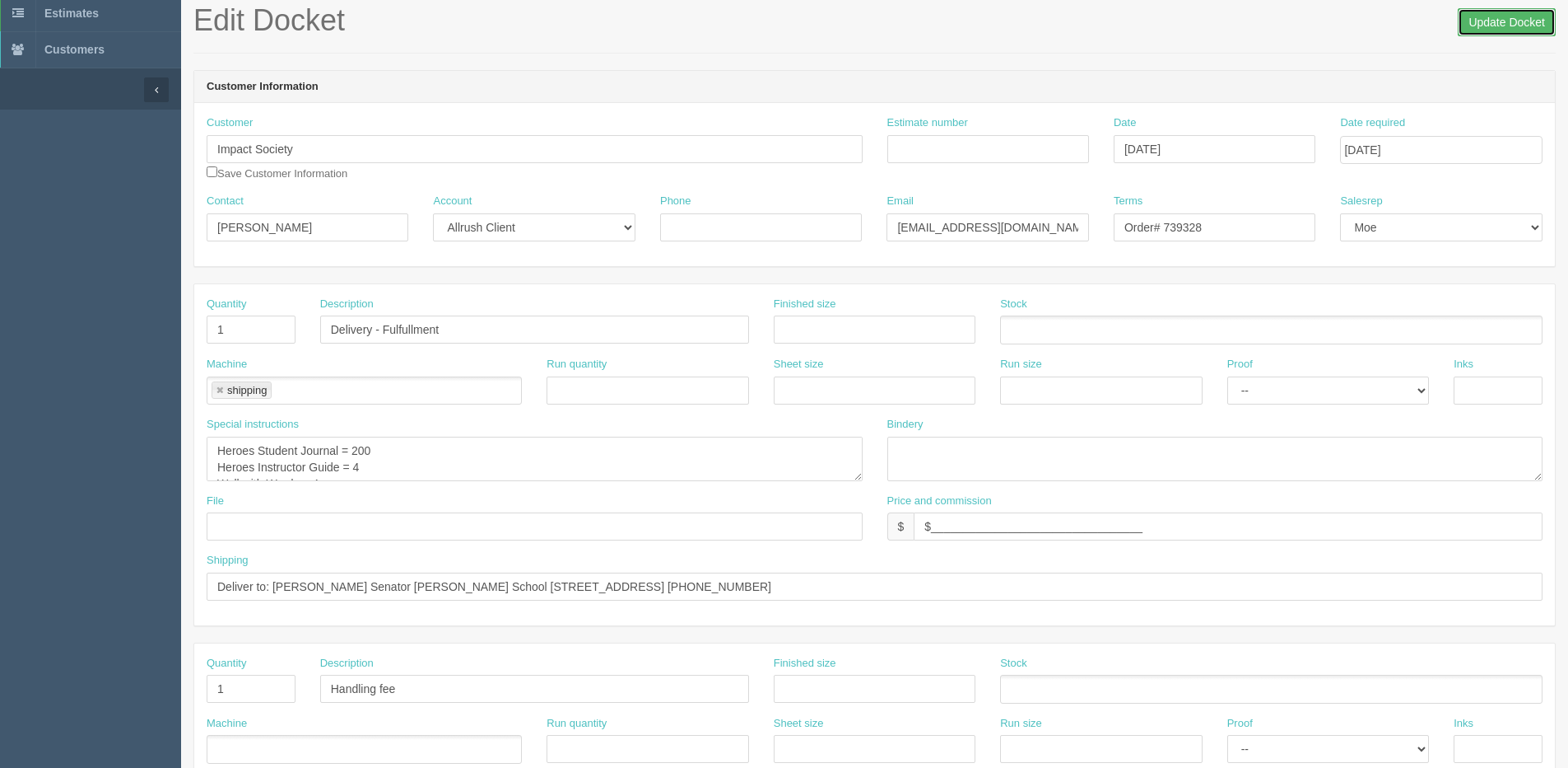
click at [1503, 10] on input "Update Docket" at bounding box center [1507, 22] width 98 height 28
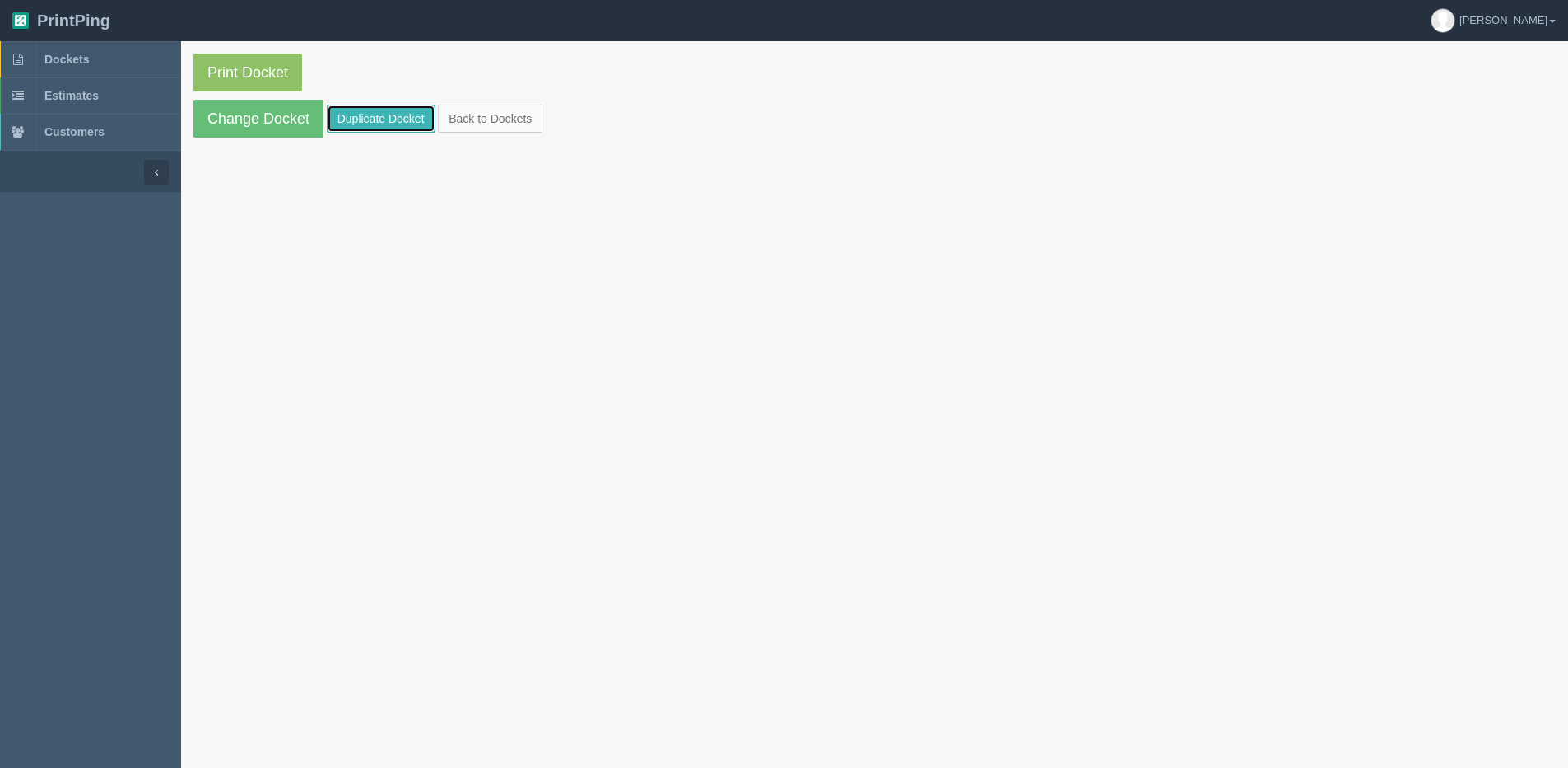
click at [375, 123] on link "Duplicate Docket" at bounding box center [380, 118] width 109 height 28
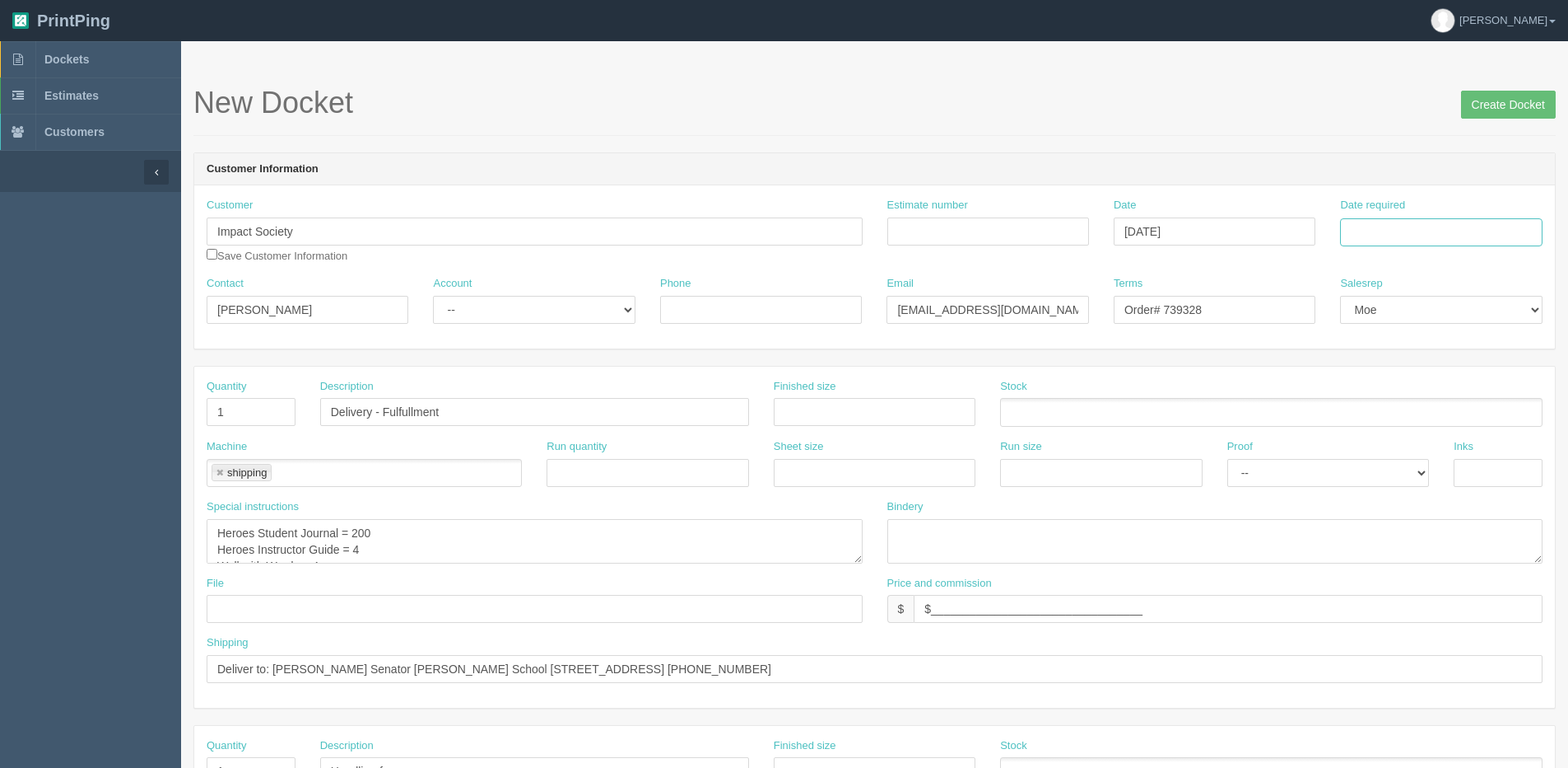
click at [1428, 232] on input "Date required" at bounding box center [1440, 232] width 201 height 28
click at [1399, 470] on th "[DATE]" at bounding box center [1421, 461] width 153 height 24
click at [1423, 415] on td "27" at bounding box center [1423, 414] width 24 height 24
type input "[DATE]"
drag, startPoint x: 1161, startPoint y: 312, endPoint x: 1428, endPoint y: 272, distance: 270.0
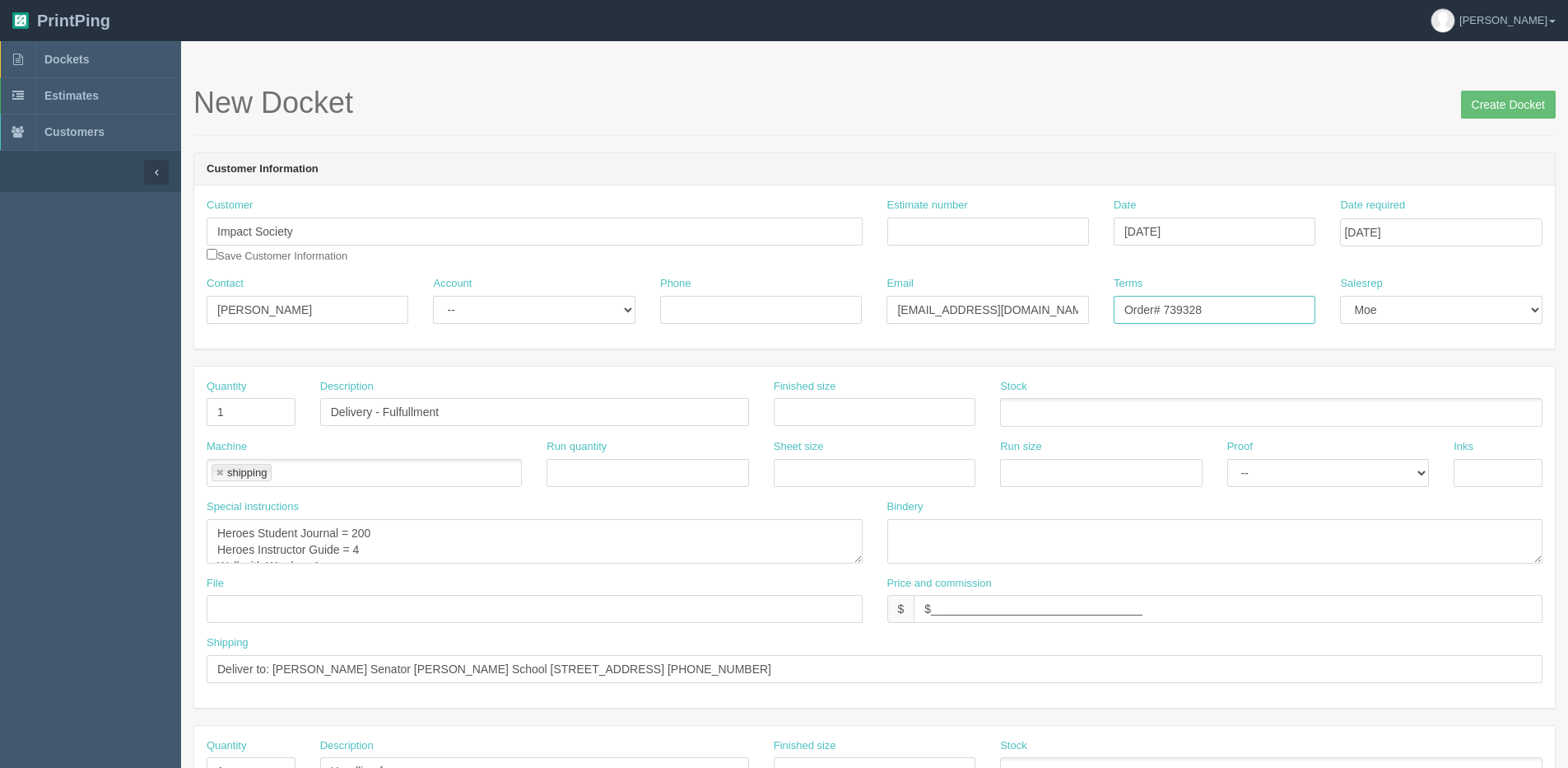
click at [1275, 300] on input "Order# 739328" at bounding box center [1214, 309] width 201 height 28
type input "Order# 751289"
drag, startPoint x: 352, startPoint y: 534, endPoint x: 432, endPoint y: 514, distance: 82.5
click at [431, 515] on div "Special instructions Heroes Student Journal = 200 Heroes Instructor Guide = 4 W…" at bounding box center [535, 531] width 656 height 64
drag, startPoint x: 351, startPoint y: 549, endPoint x: 398, endPoint y: 542, distance: 47.5
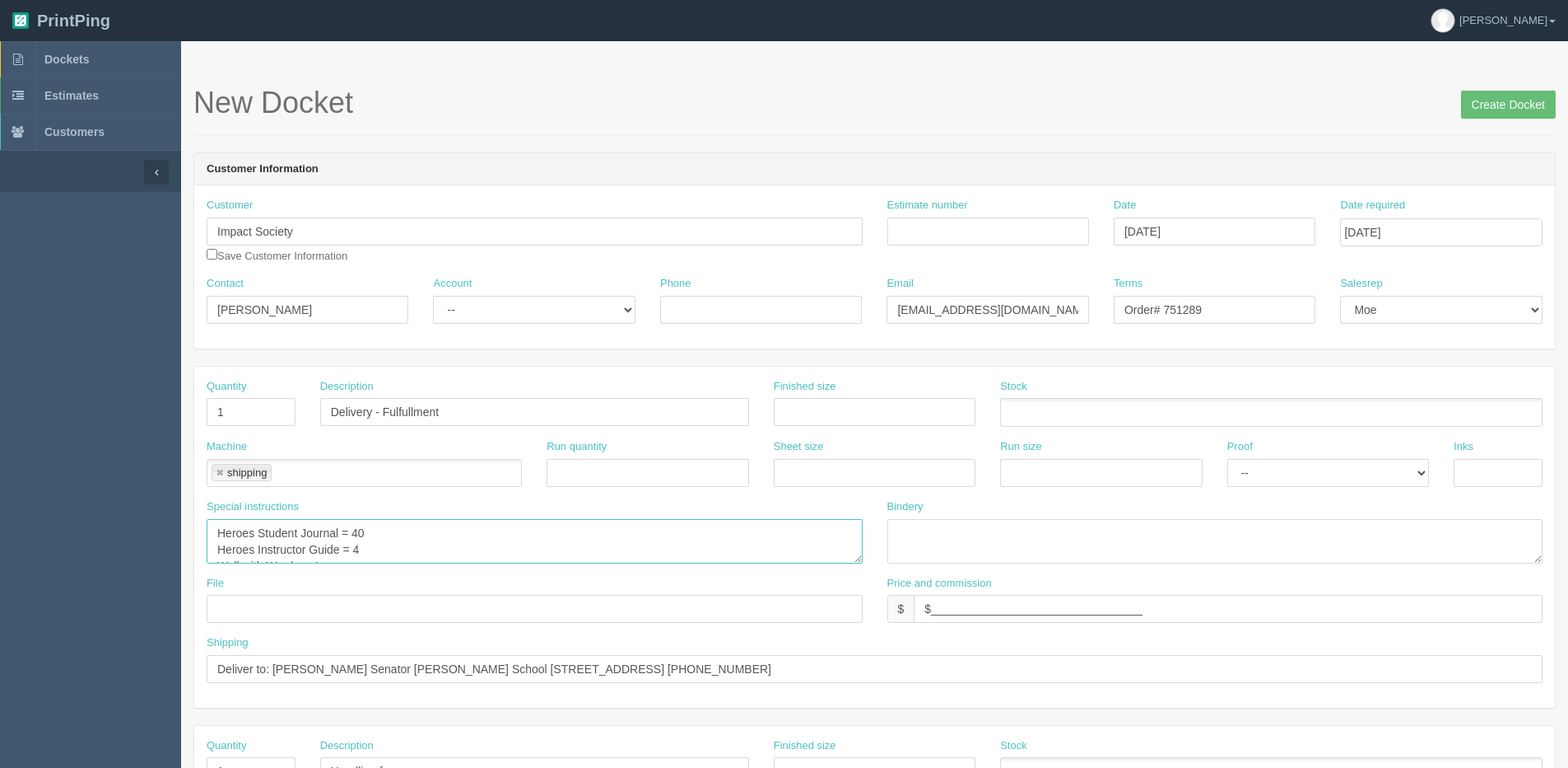
click at [396, 537] on textarea "Heroes Student Journal = 200 Heroes Instructor Guide = 4 Wall with Words = 4" at bounding box center [535, 541] width 656 height 45
drag, startPoint x: 314, startPoint y: 549, endPoint x: 332, endPoint y: 551, distance: 18.1
click at [325, 549] on textarea "Heroes Student Journal = 200 Heroes Instructor Guide = 4 Wall with Words = 4" at bounding box center [535, 541] width 656 height 45
type textarea "Heroes Student Journal = 40 Heroes Instructor Guide = 1 Wall with Words = 1"
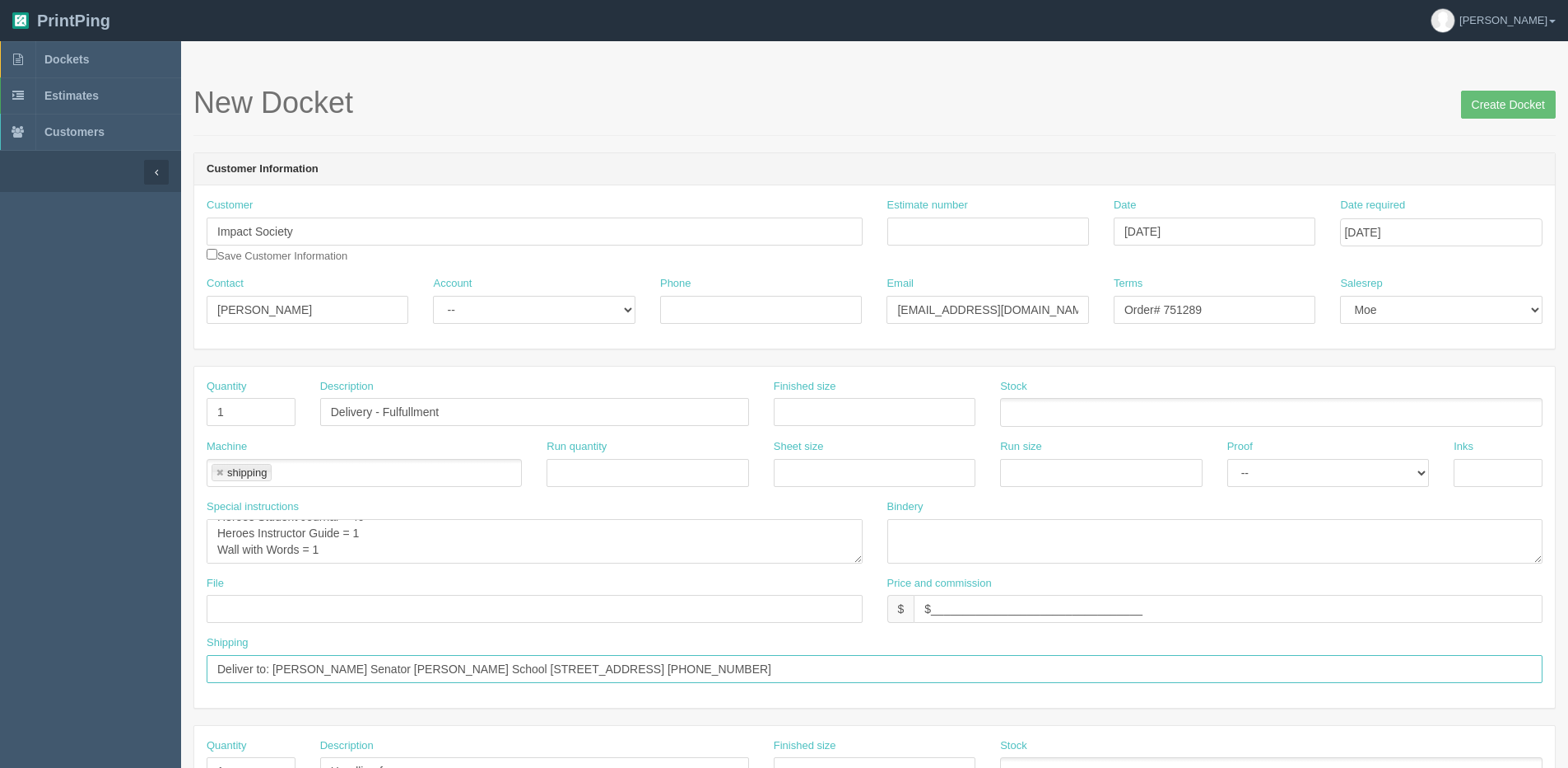
drag, startPoint x: 275, startPoint y: 666, endPoint x: 1241, endPoint y: 680, distance: 966.1
click at [1241, 680] on input "Deliver to: Rachel Shutt Senator Patrick Burns School 2155 Chilcotin Rd NW Calg…" at bounding box center [875, 669] width 1337 height 28
paste input "Sherrilyn Spencer Provost Public School 4504 52 Street PO Box 389 Provost Alber…"
click at [369, 669] on input "Deliver to: Sherrilyn Spencer Provost Public School 4504 52 Street PO Box 389 P…" at bounding box center [875, 669] width 1337 height 28
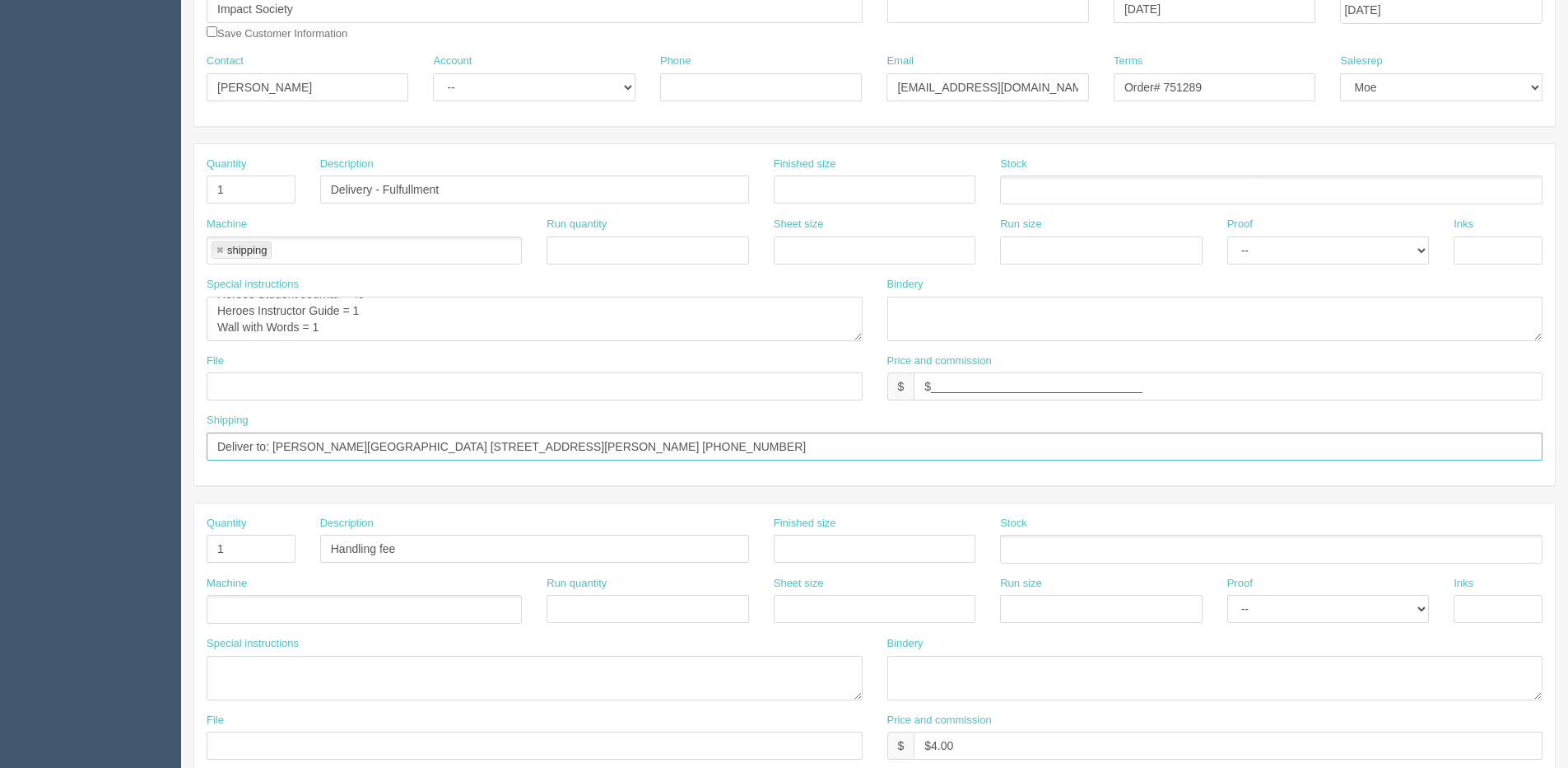
scroll to position [0, 0]
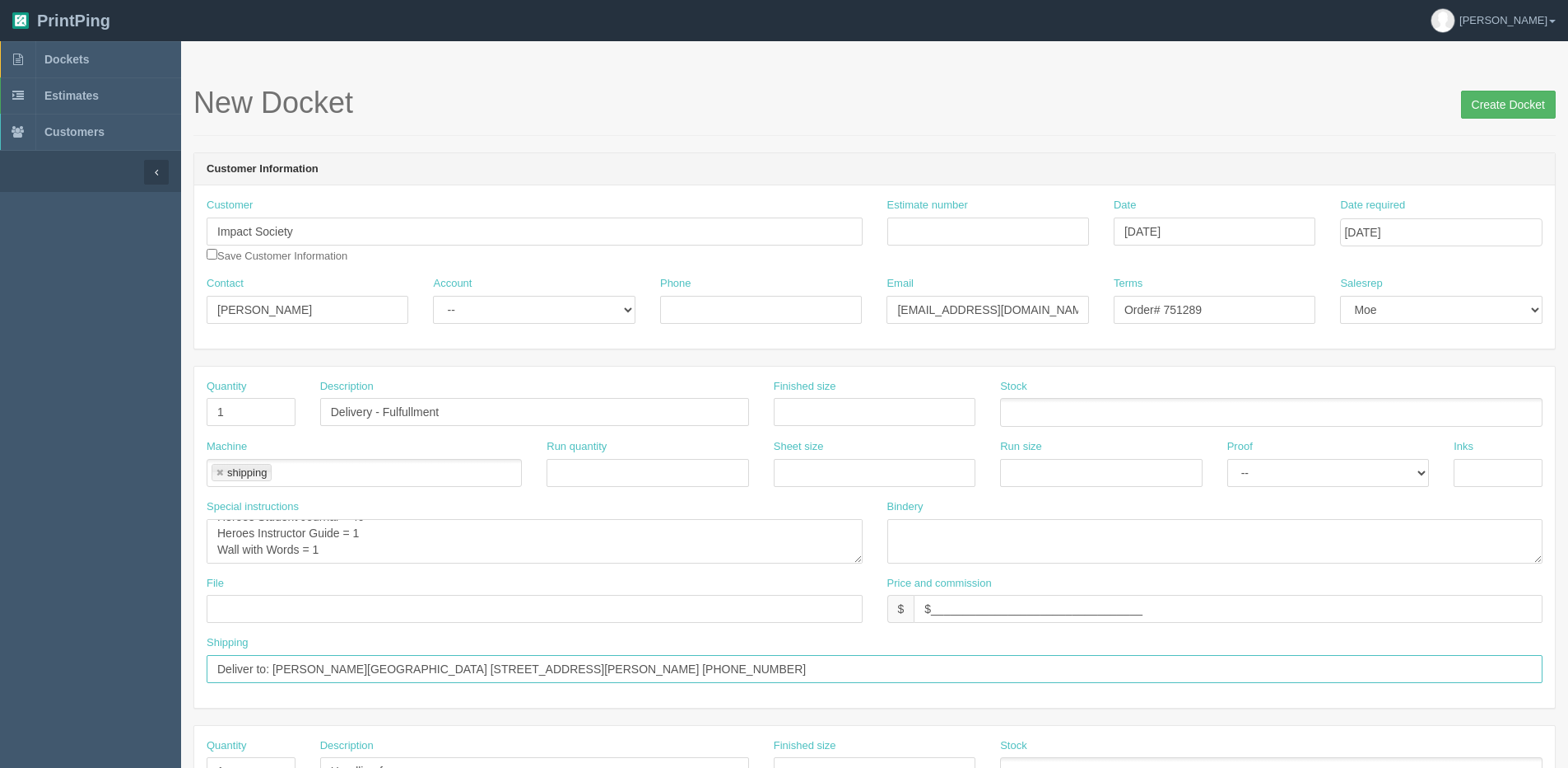
type input "Deliver to: [PERSON_NAME][GEOGRAPHIC_DATA] [STREET_ADDRESS][PERSON_NAME] [PHONE…"
click at [1487, 97] on input "Create Docket" at bounding box center [1509, 105] width 95 height 28
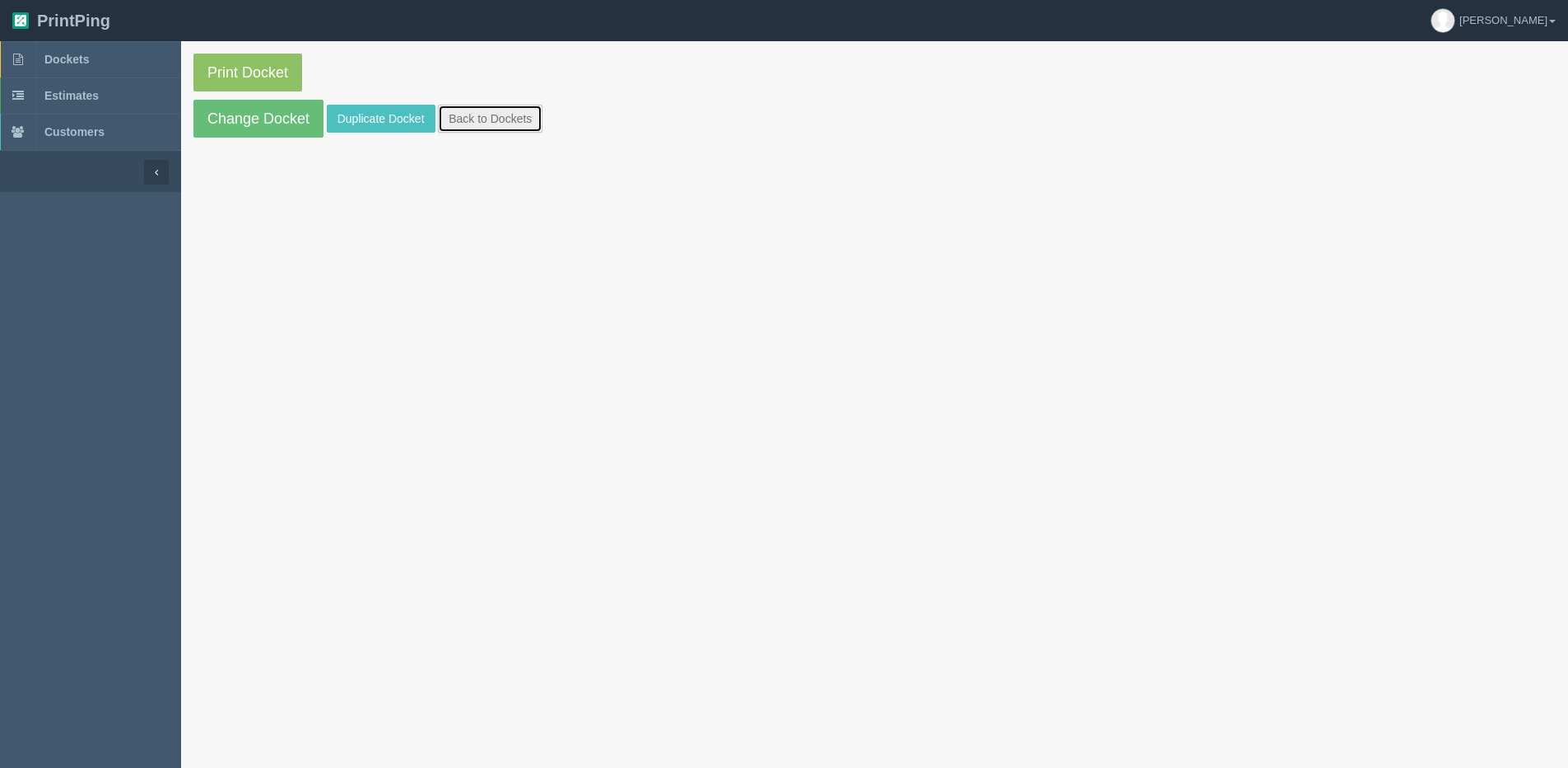
click at [494, 115] on link "Back to Dockets" at bounding box center [490, 118] width 105 height 28
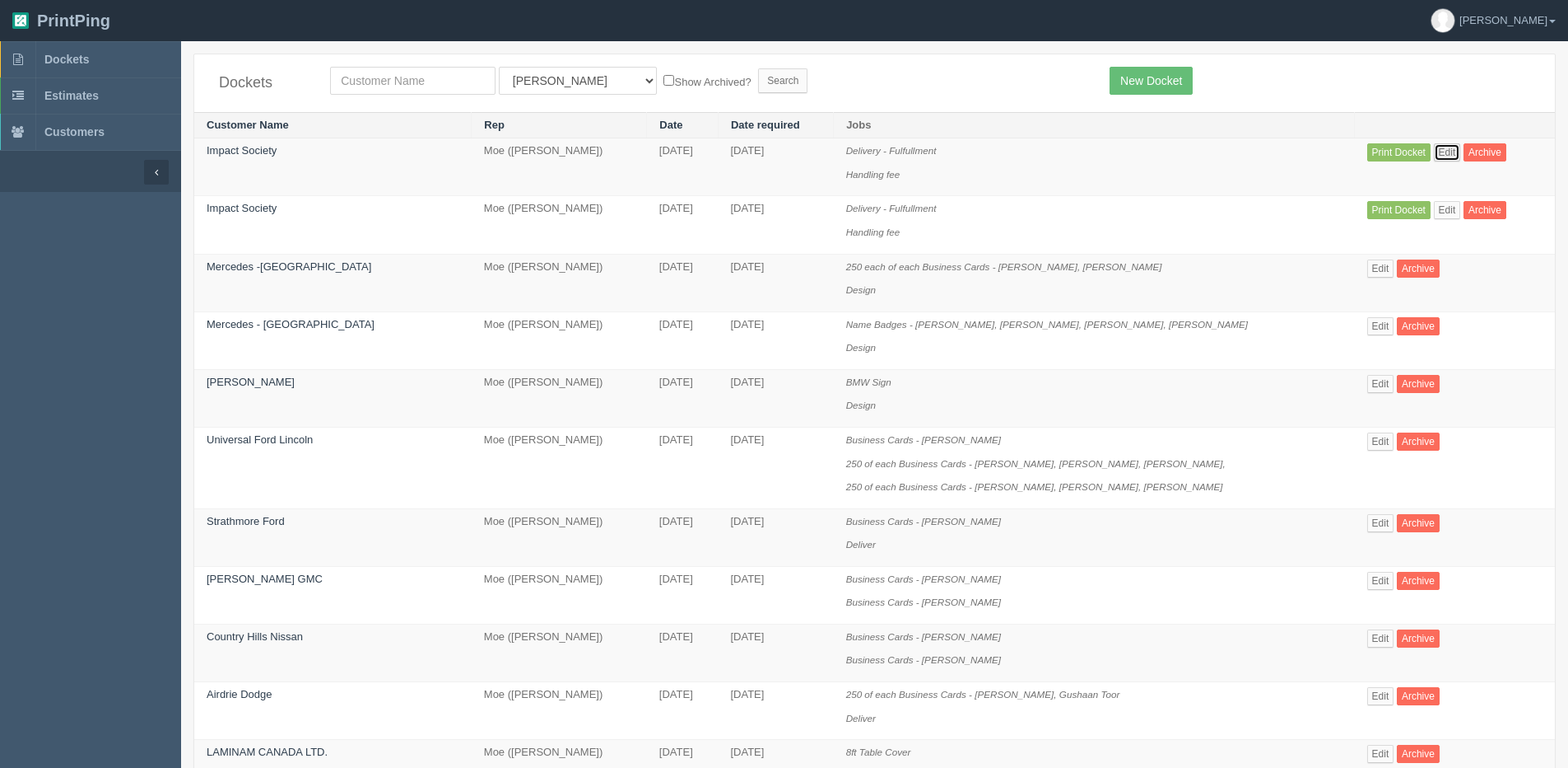
click at [1434, 159] on link "Edit" at bounding box center [1448, 152] width 27 height 18
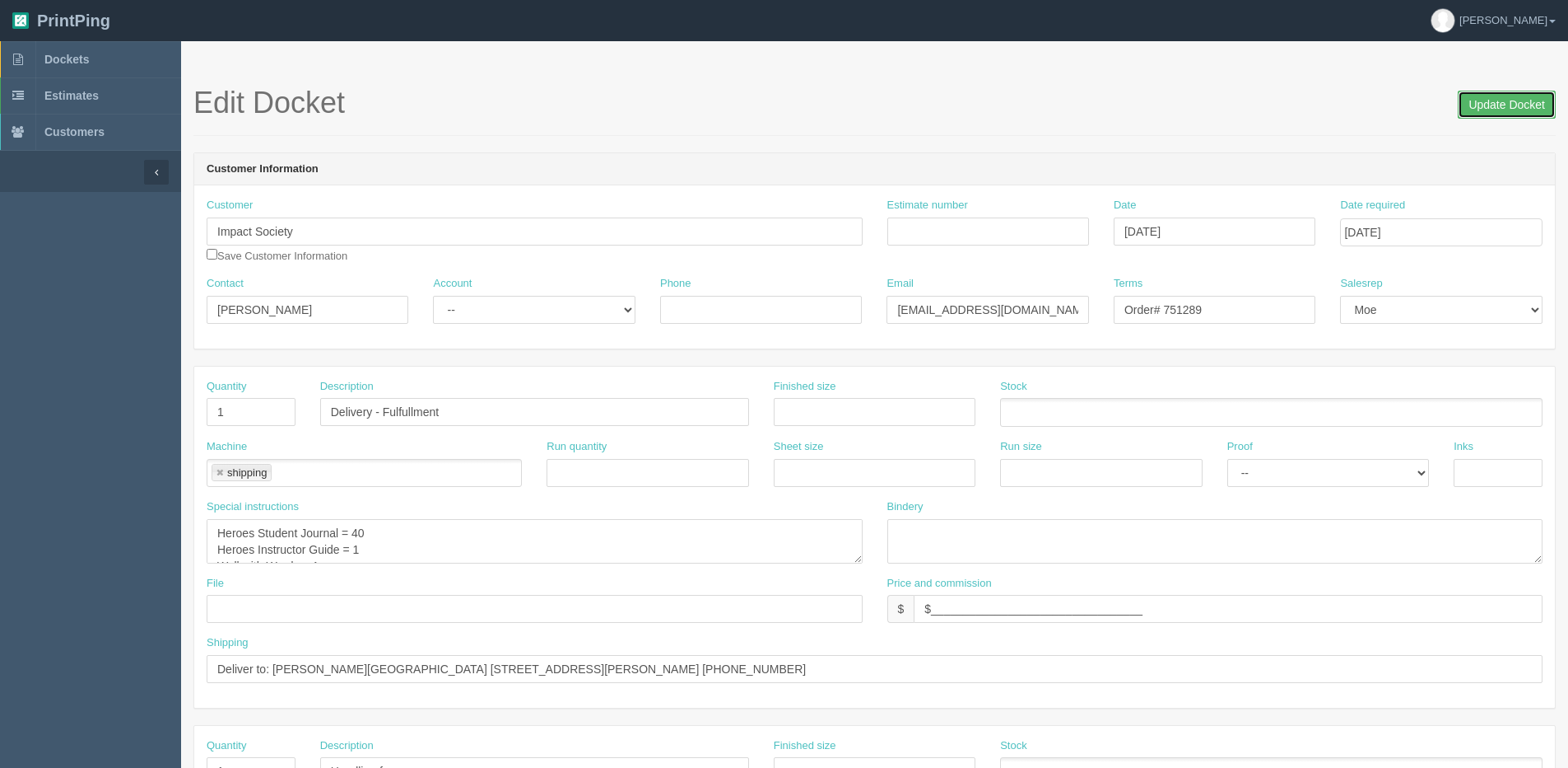
click at [1489, 105] on input "Update Docket" at bounding box center [1507, 105] width 98 height 28
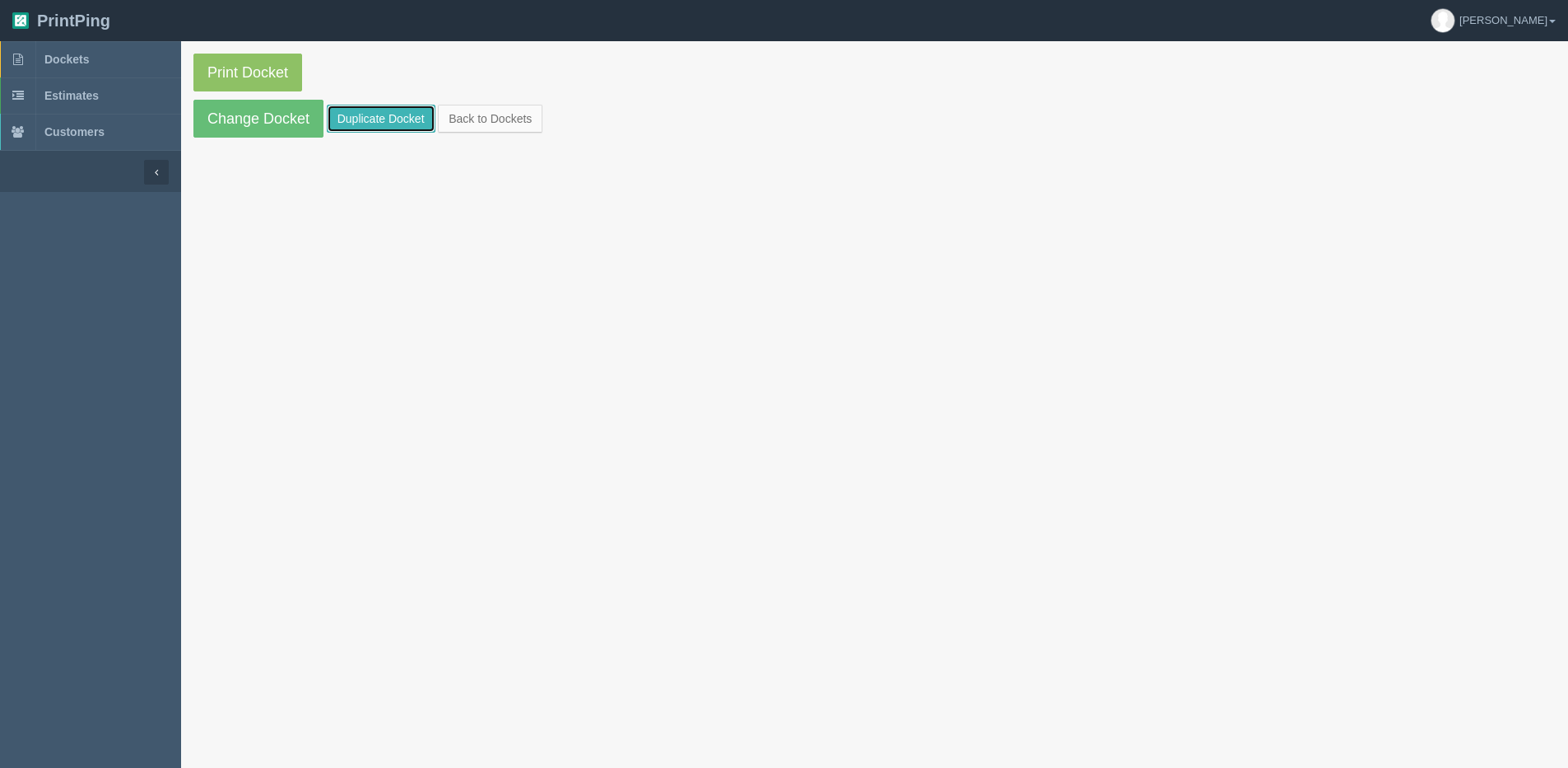
click at [398, 110] on link "Duplicate Docket" at bounding box center [380, 118] width 109 height 28
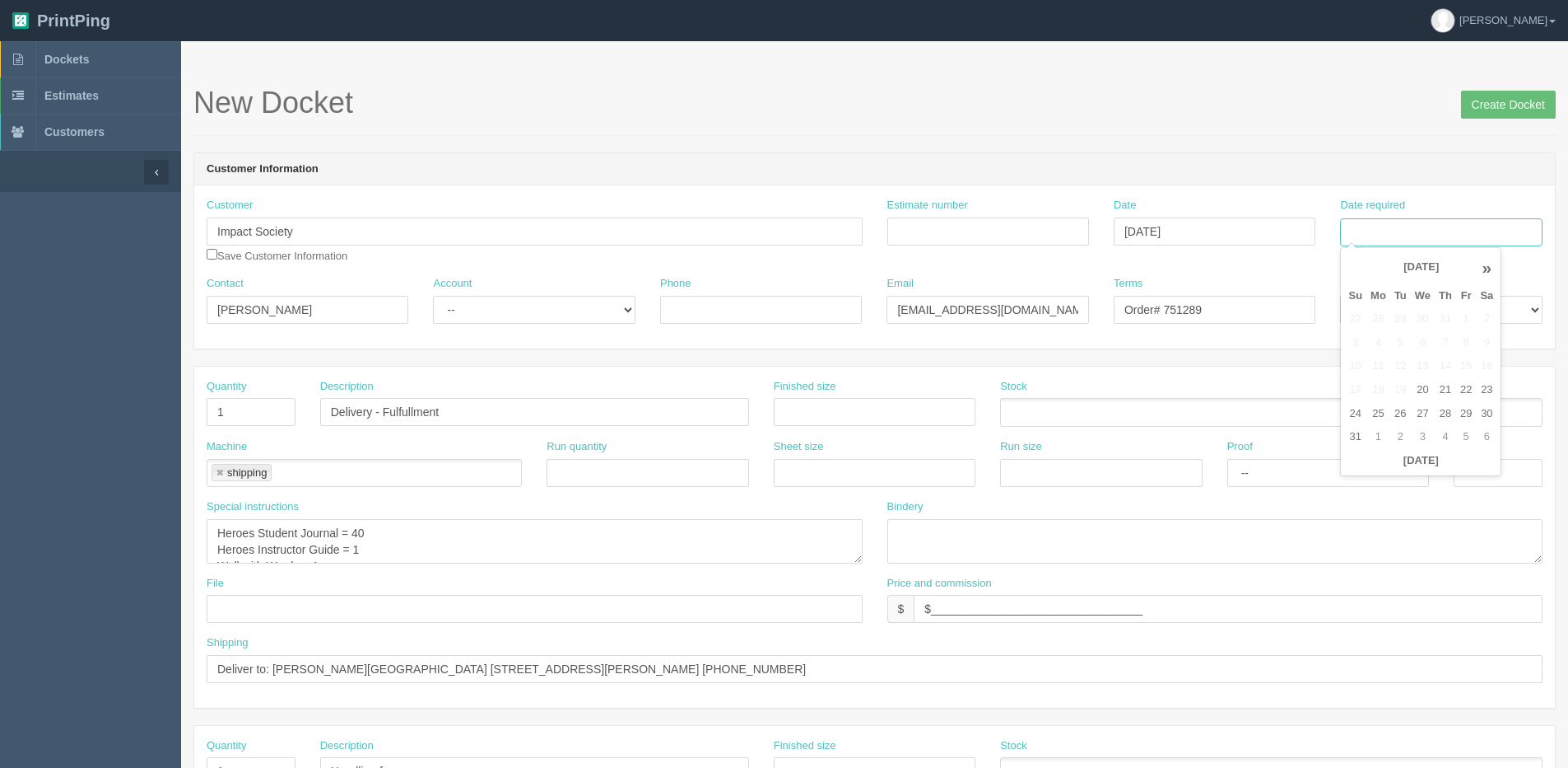
click at [1463, 234] on input "Date required" at bounding box center [1440, 232] width 201 height 28
click at [1401, 469] on th "[DATE]" at bounding box center [1421, 461] width 153 height 24
click at [1421, 411] on td "27" at bounding box center [1423, 414] width 24 height 24
type input "[DATE]"
click at [257, 534] on textarea "Heroes Student Journal = 40 Heroes Instructor Guide = 1 Wall with Words = 1" at bounding box center [535, 541] width 656 height 45
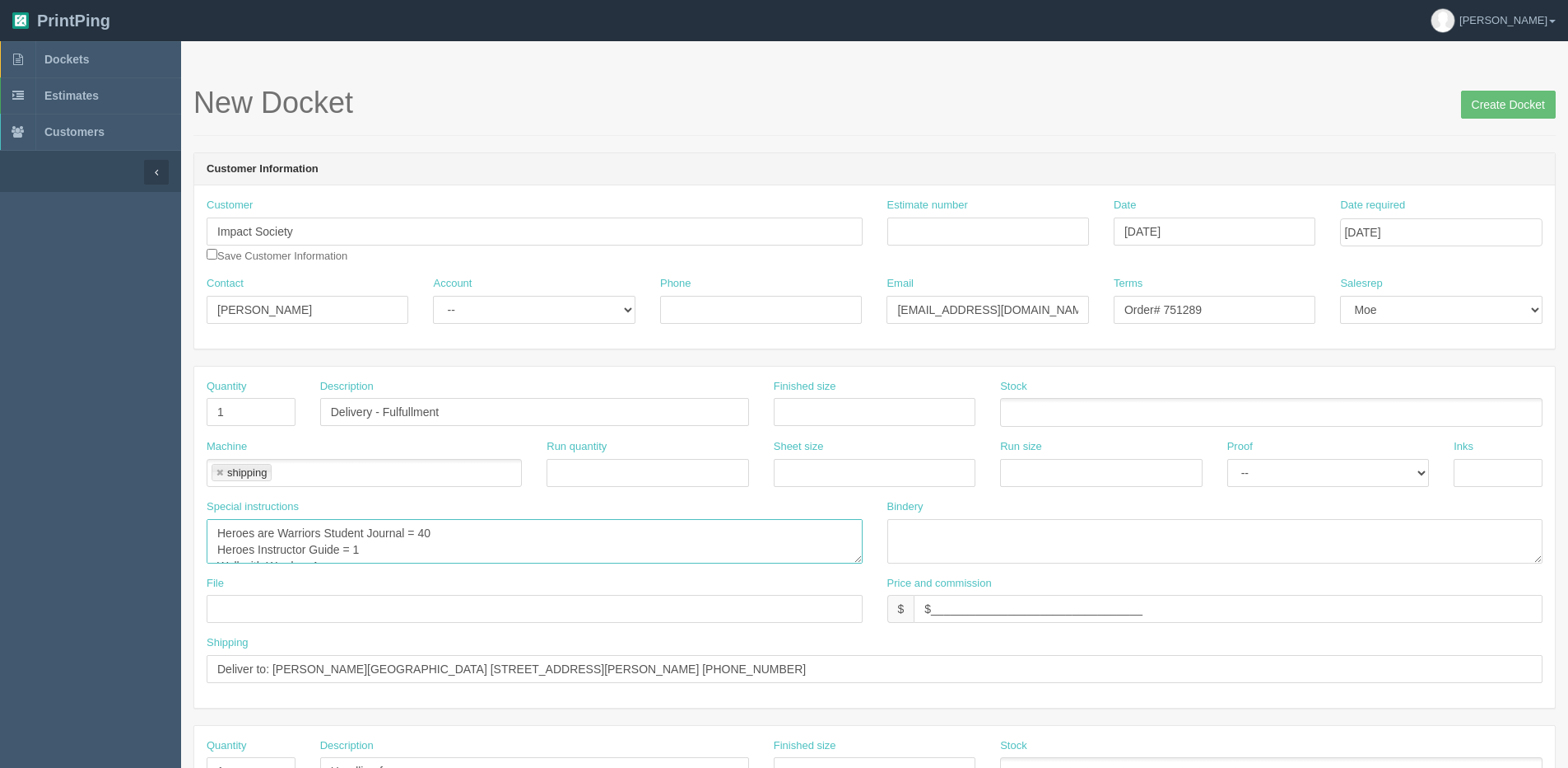
click at [422, 532] on textarea "Heroes Student Journal = 40 Heroes Instructor Guide = 1 Wall with Words = 1" at bounding box center [535, 541] width 656 height 45
drag, startPoint x: 419, startPoint y: 531, endPoint x: 517, endPoint y: 496, distance: 104.1
click at [516, 504] on div "Special instructions Heroes Student Journal = 40 Heroes Instructor Guide = 1 Wa…" at bounding box center [535, 531] width 656 height 64
drag, startPoint x: 258, startPoint y: 534, endPoint x: 320, endPoint y: 539, distance: 62.2
click at [320, 539] on textarea "Heroes Student Journal = 40 Heroes Instructor Guide = 1 Wall with Words = 1" at bounding box center [535, 541] width 656 height 45
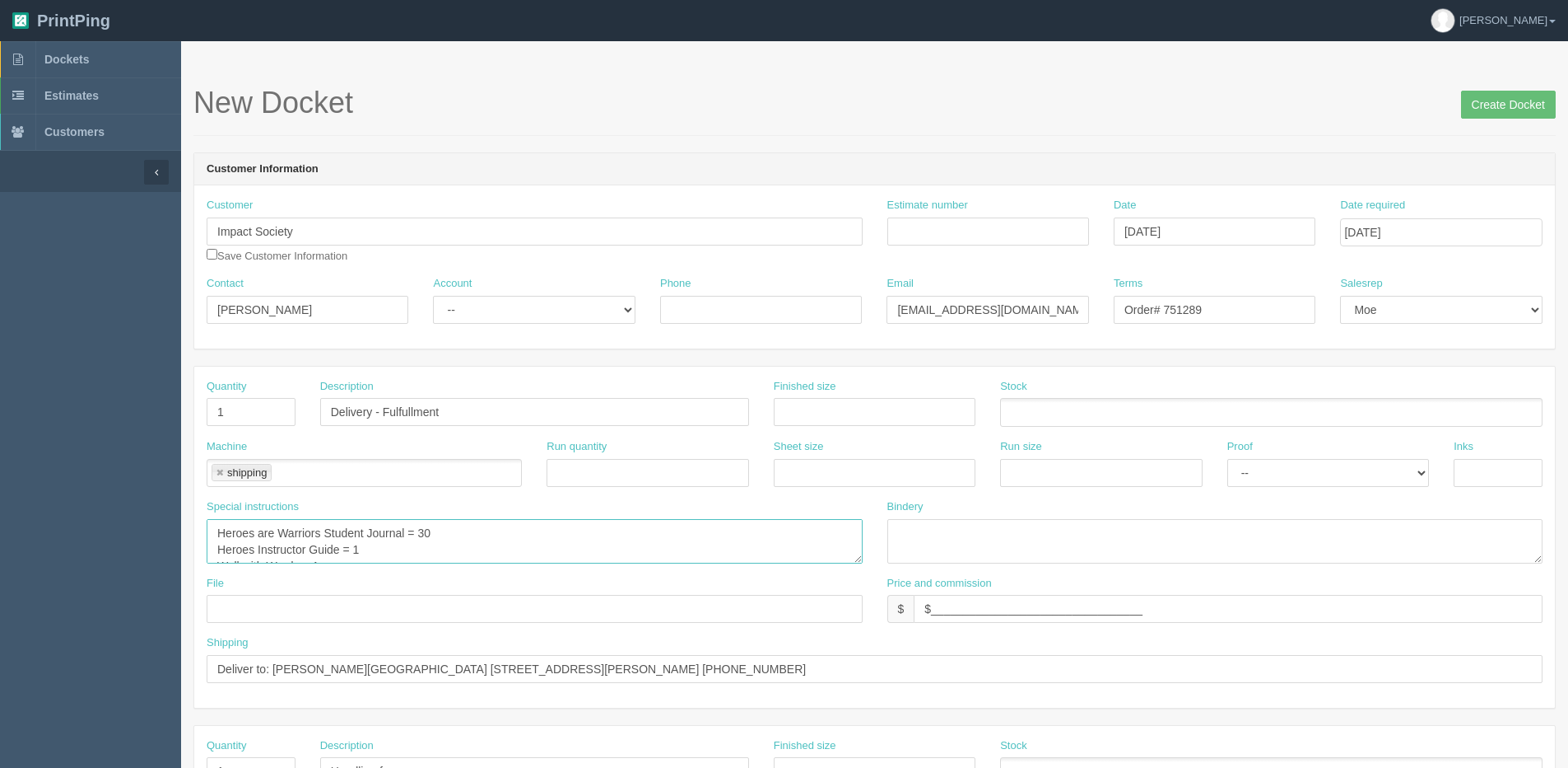
click at [258, 552] on textarea "Heroes Student Journal = 40 Heroes Instructor Guide = 1 Wall with Words = 1" at bounding box center [535, 541] width 656 height 45
click at [260, 543] on textarea "Heroes Student Journal = 40 Heroes Instructor Guide = 1 Wall with Words = 1" at bounding box center [535, 541] width 656 height 45
click at [258, 535] on textarea "Heroes Student Journal = 40 Heroes Instructor Guide = 1 Wall with Words = 1" at bounding box center [535, 541] width 656 height 45
paste textarea "are Warriors"
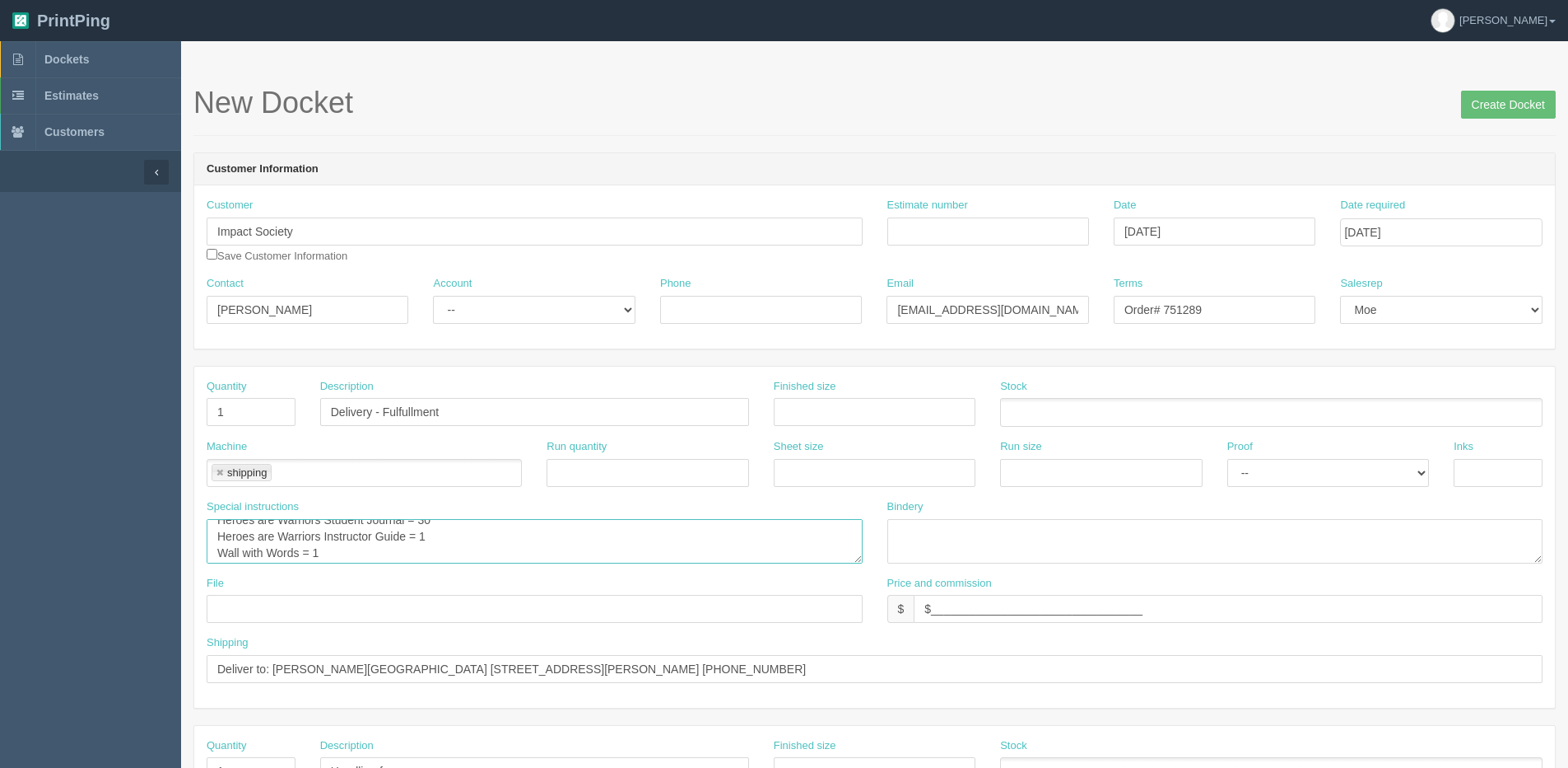
drag, startPoint x: 418, startPoint y: 537, endPoint x: 456, endPoint y: 531, distance: 38.5
click at [452, 532] on textarea "Heroes Student Journal = 40 Heroes Instructor Guide = 1 Wall with Words = 1" at bounding box center [535, 541] width 656 height 45
type textarea "Heroes are Warriors Student Journal = 30 Heroes are Warriors Instructor Guide =…"
drag, startPoint x: 1184, startPoint y: 309, endPoint x: 1327, endPoint y: 278, distance: 146.3
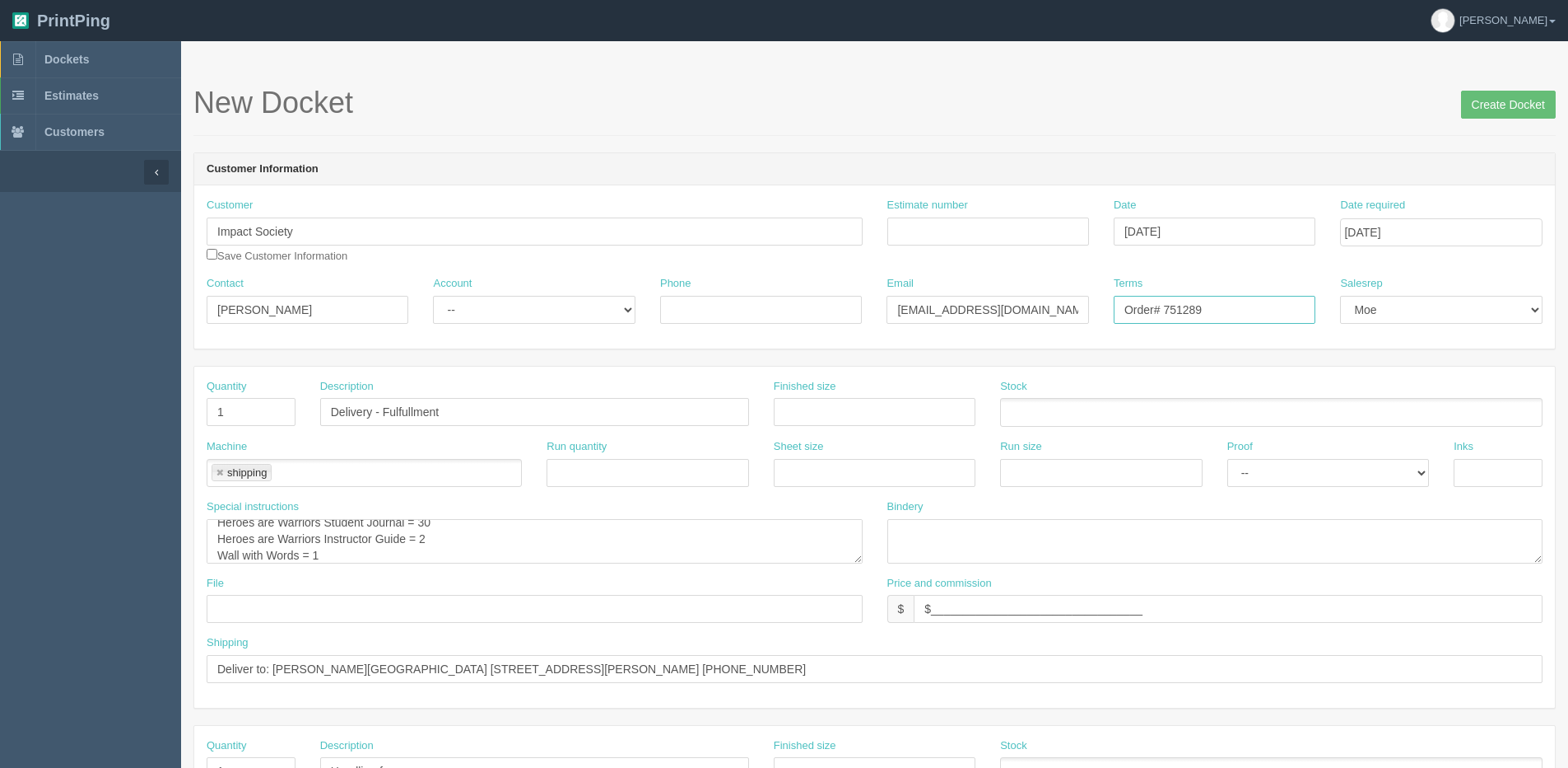
click at [1329, 276] on div "Contact Lynn Hickman Account -- Existing Client Allrush Client Rep Client Phone…" at bounding box center [875, 306] width 1361 height 60
type input "Order# 751310"
drag, startPoint x: 274, startPoint y: 657, endPoint x: 1577, endPoint y: 680, distance: 1303.2
click at [1568, 680] on html "PrintPing Dan Edit account ( dan@allrush.ca ) Logout Dockets Estimates Customers" at bounding box center [784, 747] width 1568 height 1496
paste input "Karen Belland William E. Hay Stettler Secondary Campus 5411 50 Ave Stettler , A…"
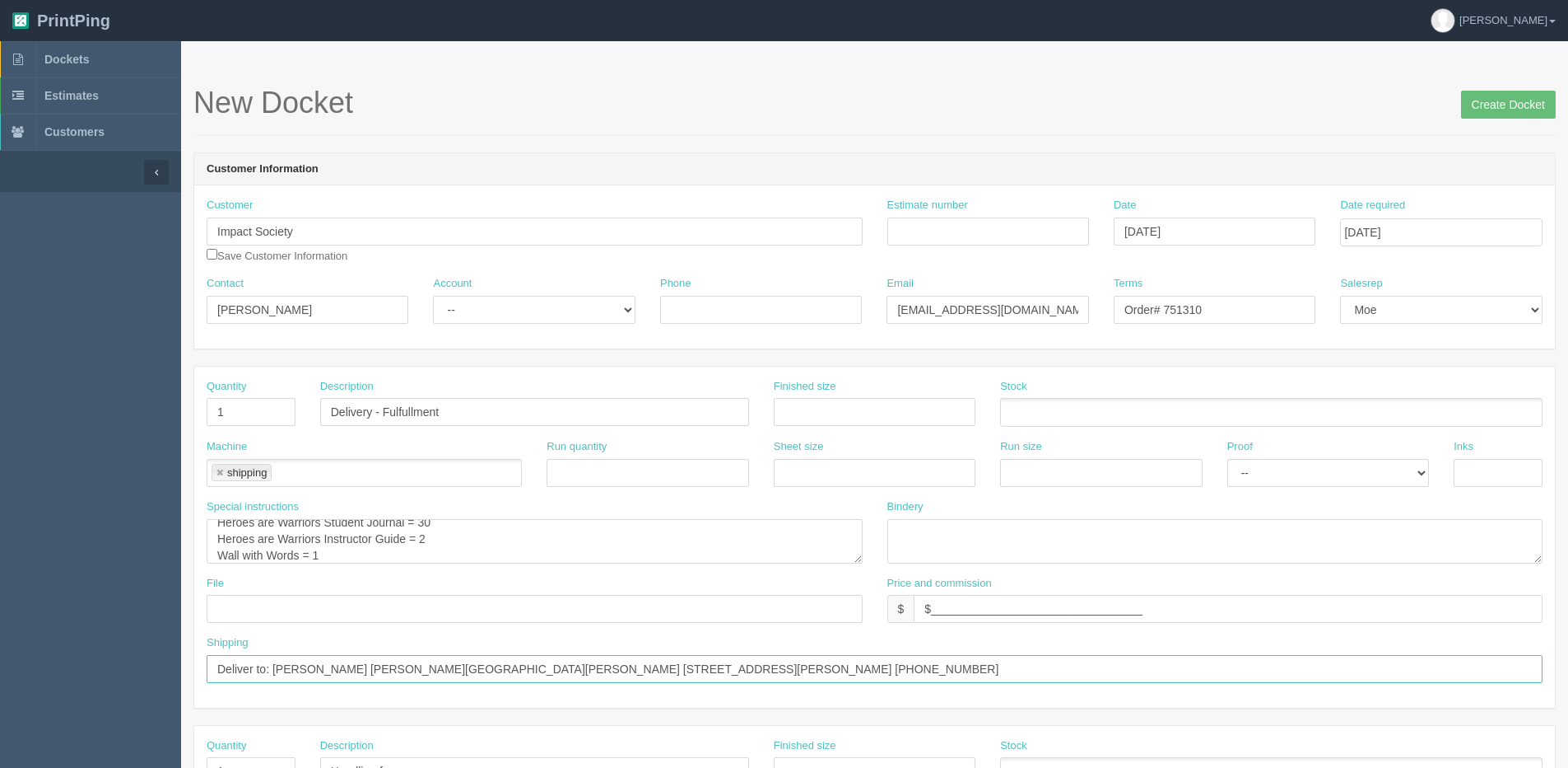
click at [348, 665] on input "Deliver to: Karen Belland William E. Hay Stettler Secondary Campus 5411 50 Ave …" at bounding box center [875, 669] width 1337 height 28
type input "Deliver to: [PERSON_NAME] - [PERSON_NAME][GEOGRAPHIC_DATA][PERSON_NAME] [STREET…"
click at [1504, 108] on input "Create Docket" at bounding box center [1509, 105] width 95 height 28
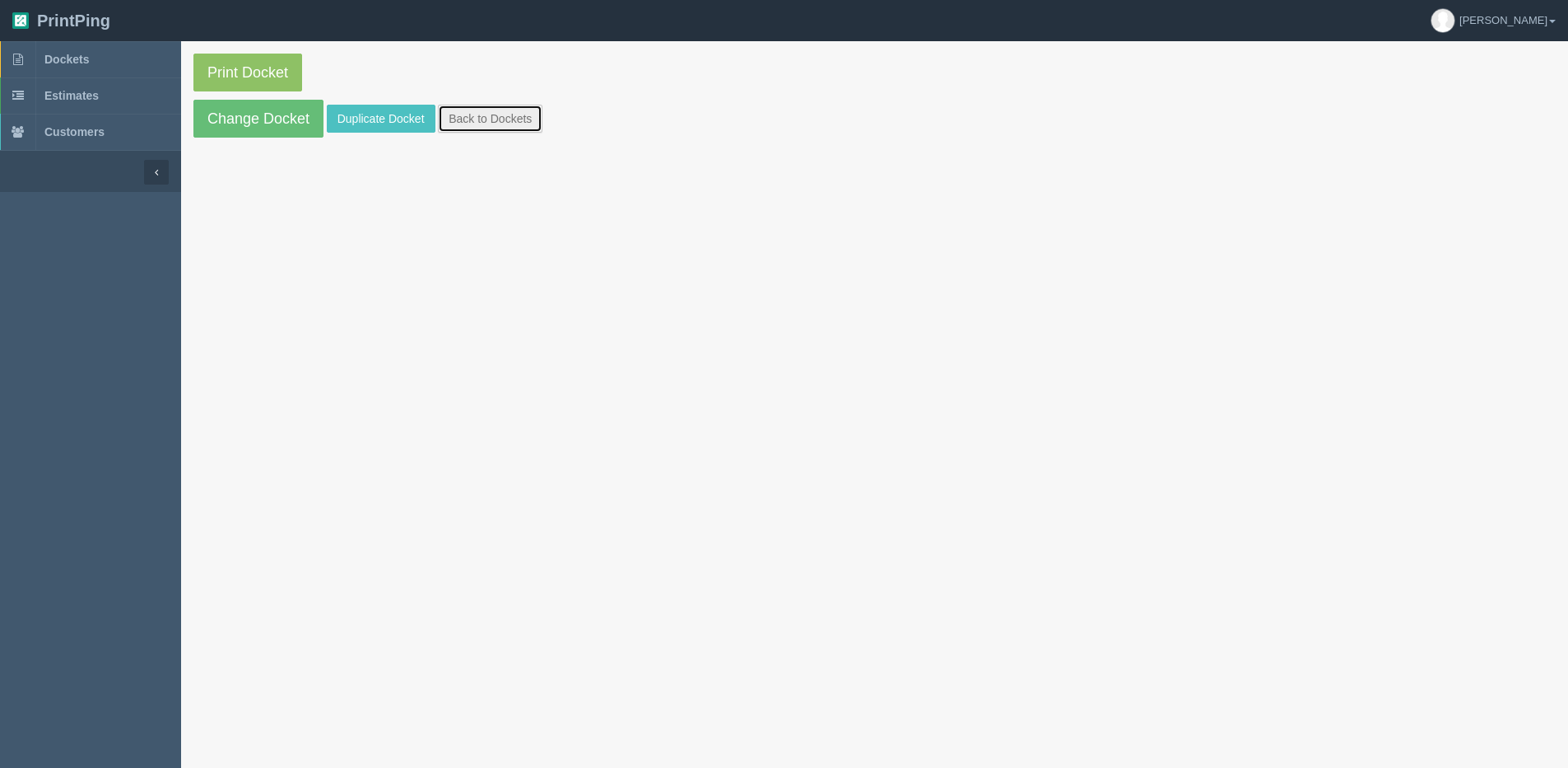
click at [477, 127] on link "Back to Dockets" at bounding box center [490, 118] width 105 height 28
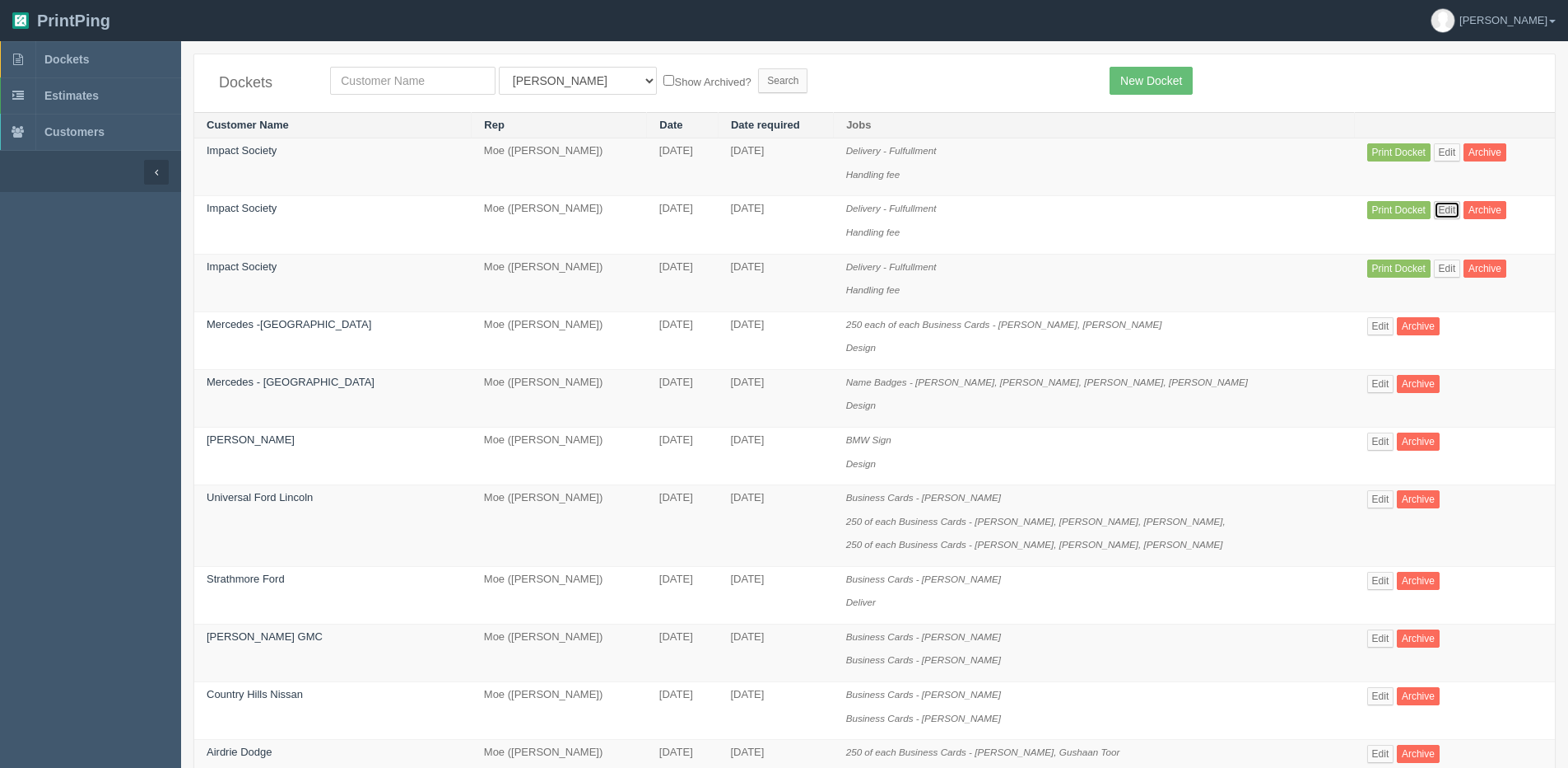
click at [1434, 205] on link "Edit" at bounding box center [1448, 209] width 27 height 18
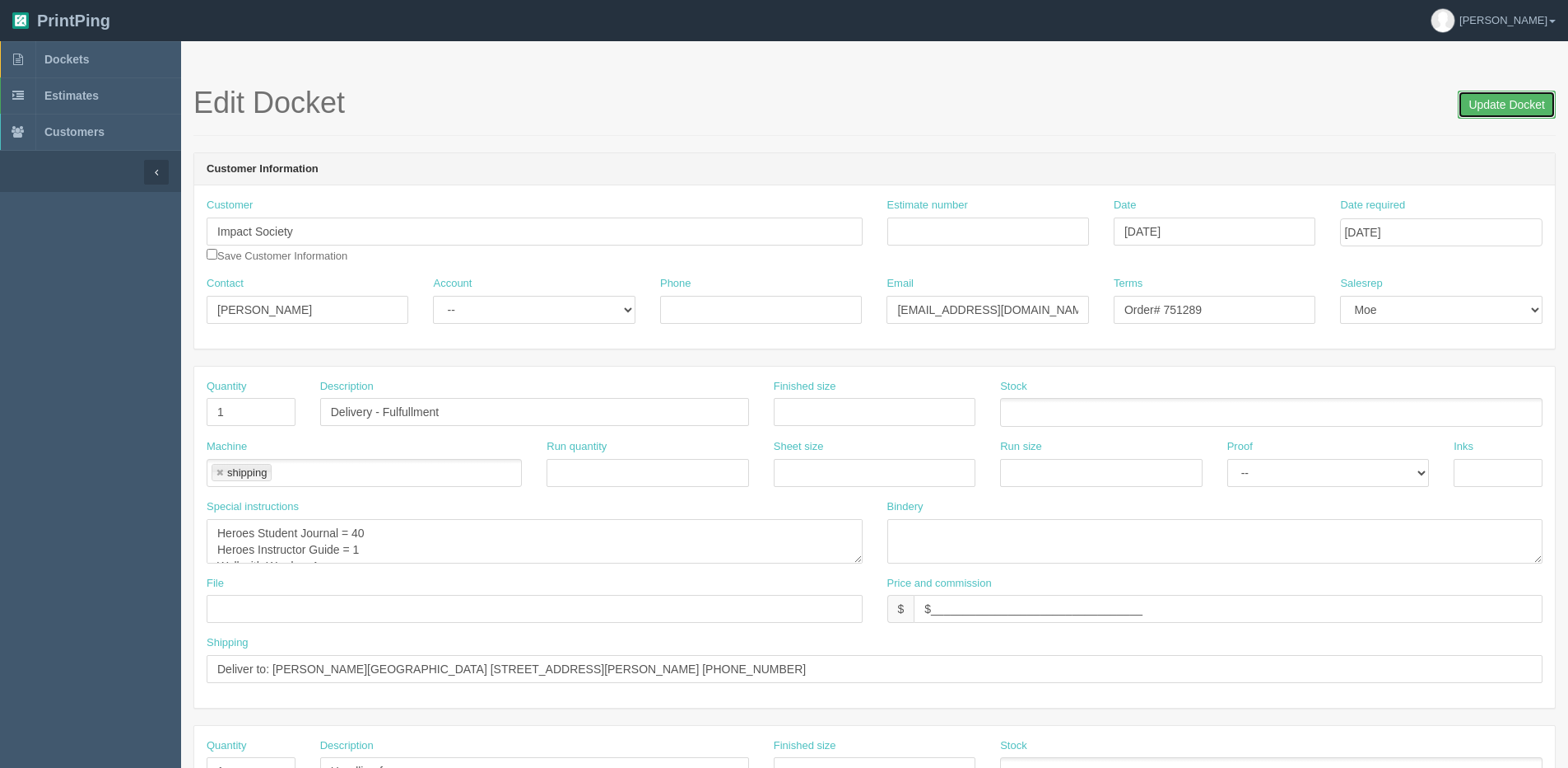
click at [1517, 107] on input "Update Docket" at bounding box center [1507, 105] width 98 height 28
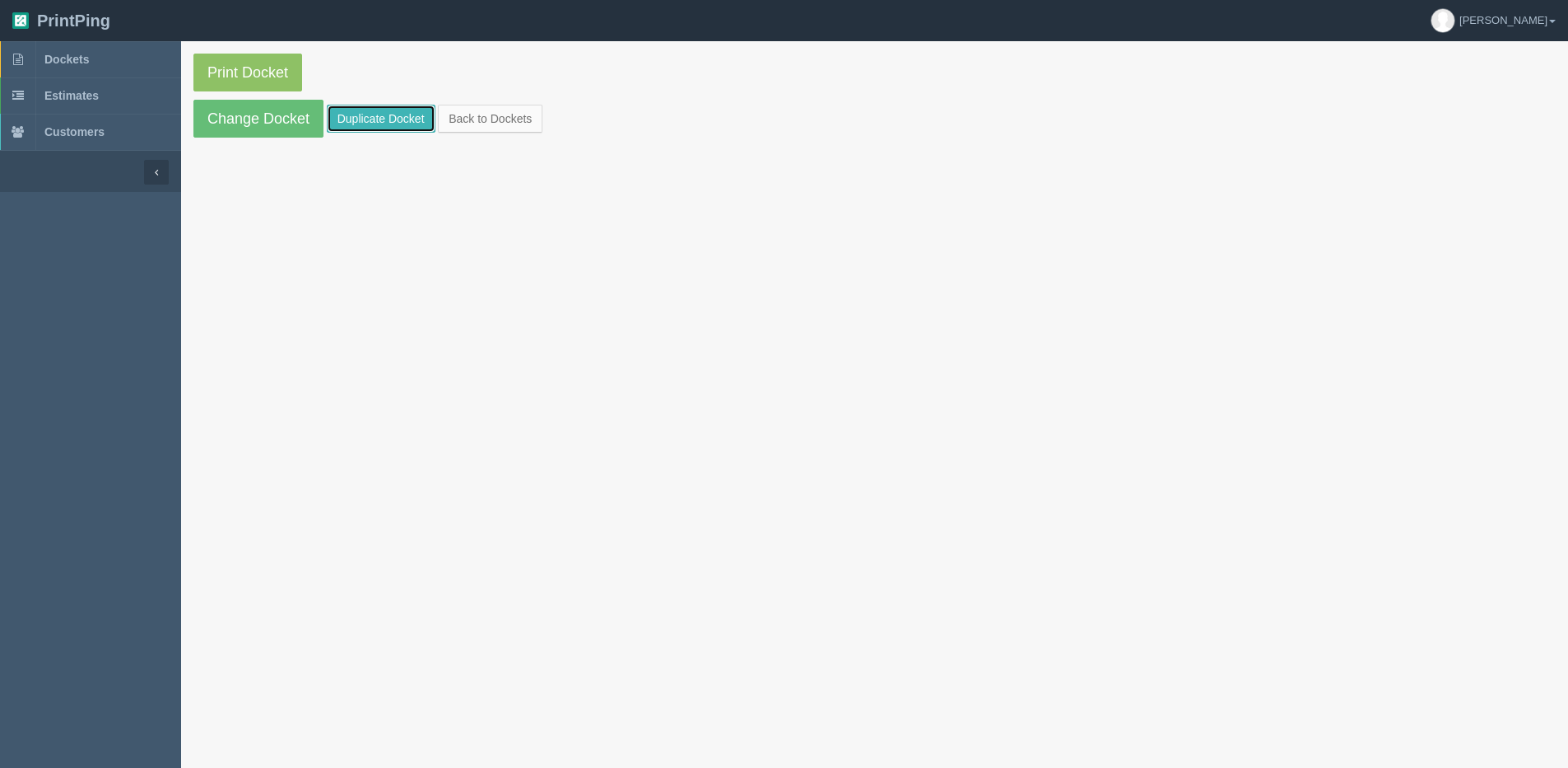
click at [380, 121] on link "Duplicate Docket" at bounding box center [380, 118] width 109 height 28
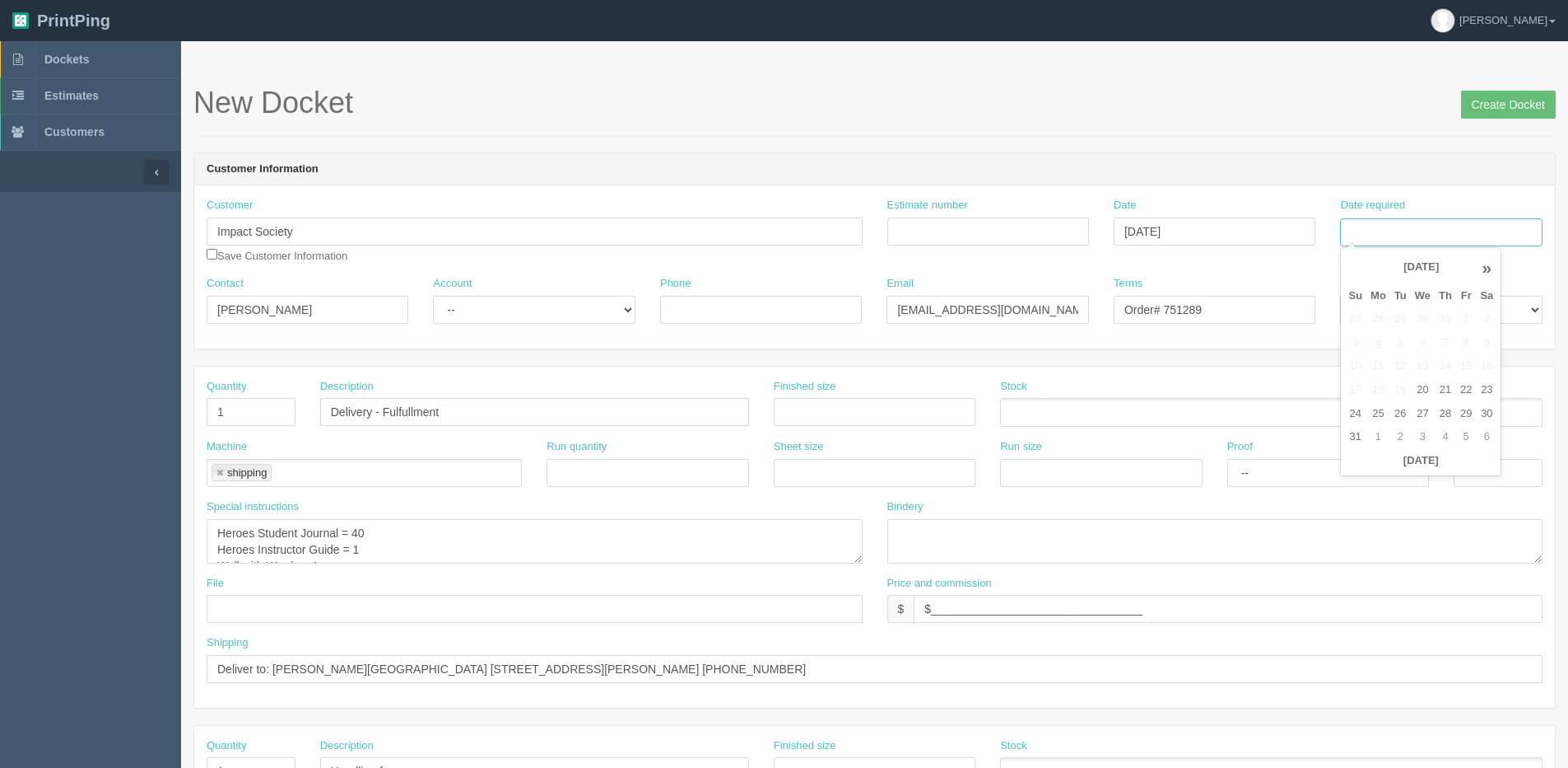
click at [1403, 234] on input "Date required" at bounding box center [1440, 232] width 201 height 28
click at [1395, 471] on th "[DATE]" at bounding box center [1421, 461] width 153 height 24
click at [1422, 411] on td "27" at bounding box center [1423, 414] width 24 height 24
type input "[DATE]"
drag, startPoint x: 350, startPoint y: 537, endPoint x: 368, endPoint y: 528, distance: 20.1
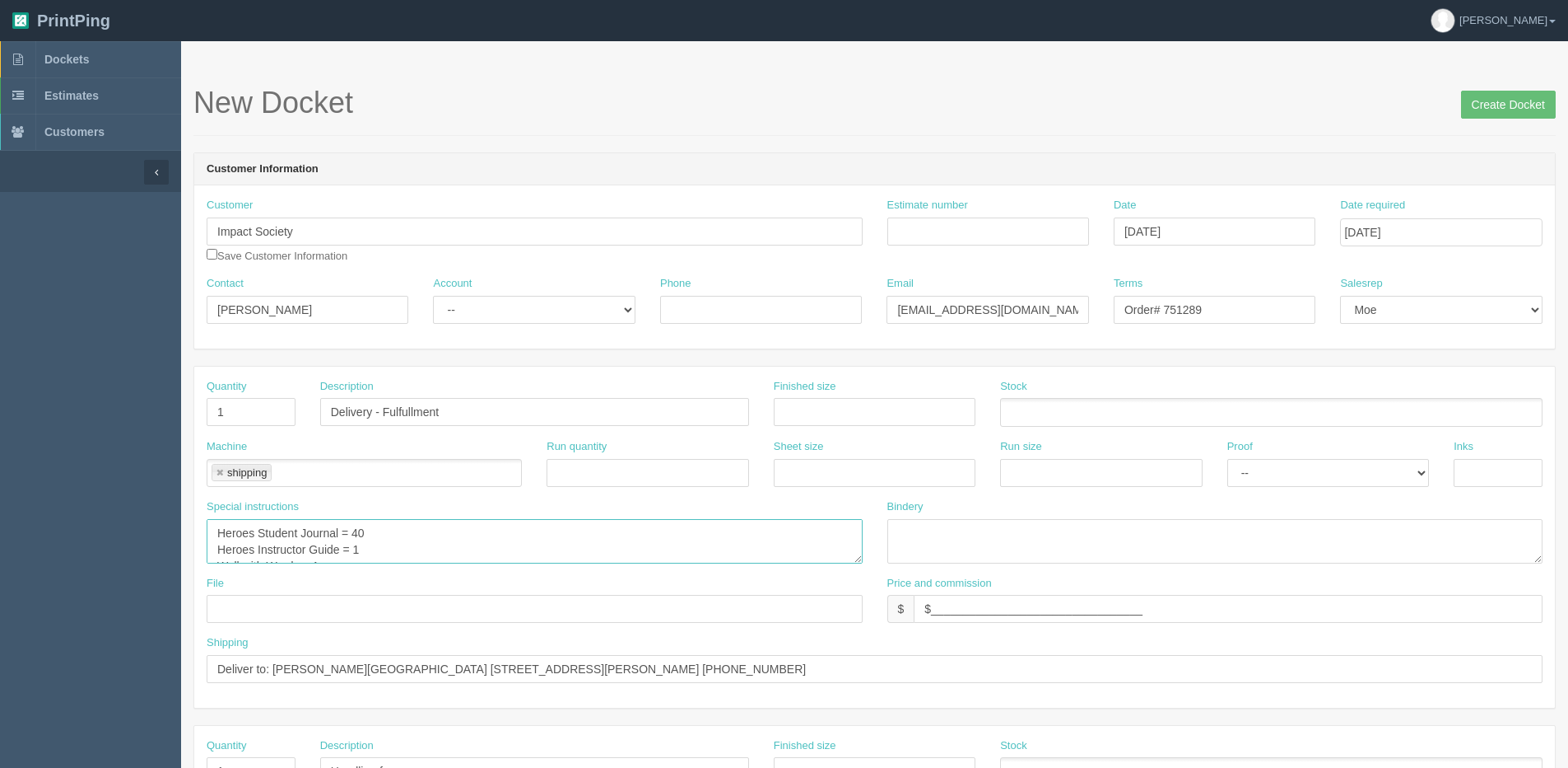
click at [368, 528] on textarea "Heroes Student Journal = 40 Heroes Instructor Guide = 1 Wall with Words = 1" at bounding box center [535, 541] width 656 height 45
type textarea "Heroes Student Journal = 60 Heroes Instructor Guide = 1 Wall with Words = 1"
click at [212, 531] on textarea "Heroes Student Journal = 40 Heroes Instructor Guide = 1 Wall with Words = 1" at bounding box center [535, 541] width 656 height 45
drag, startPoint x: 273, startPoint y: 667, endPoint x: 1040, endPoint y: 623, distance: 768.3
click at [1040, 623] on div "Quantity 1 Description Delivery - Fulfullment Finished size Stock Machine shipp…" at bounding box center [875, 537] width 1361 height 341
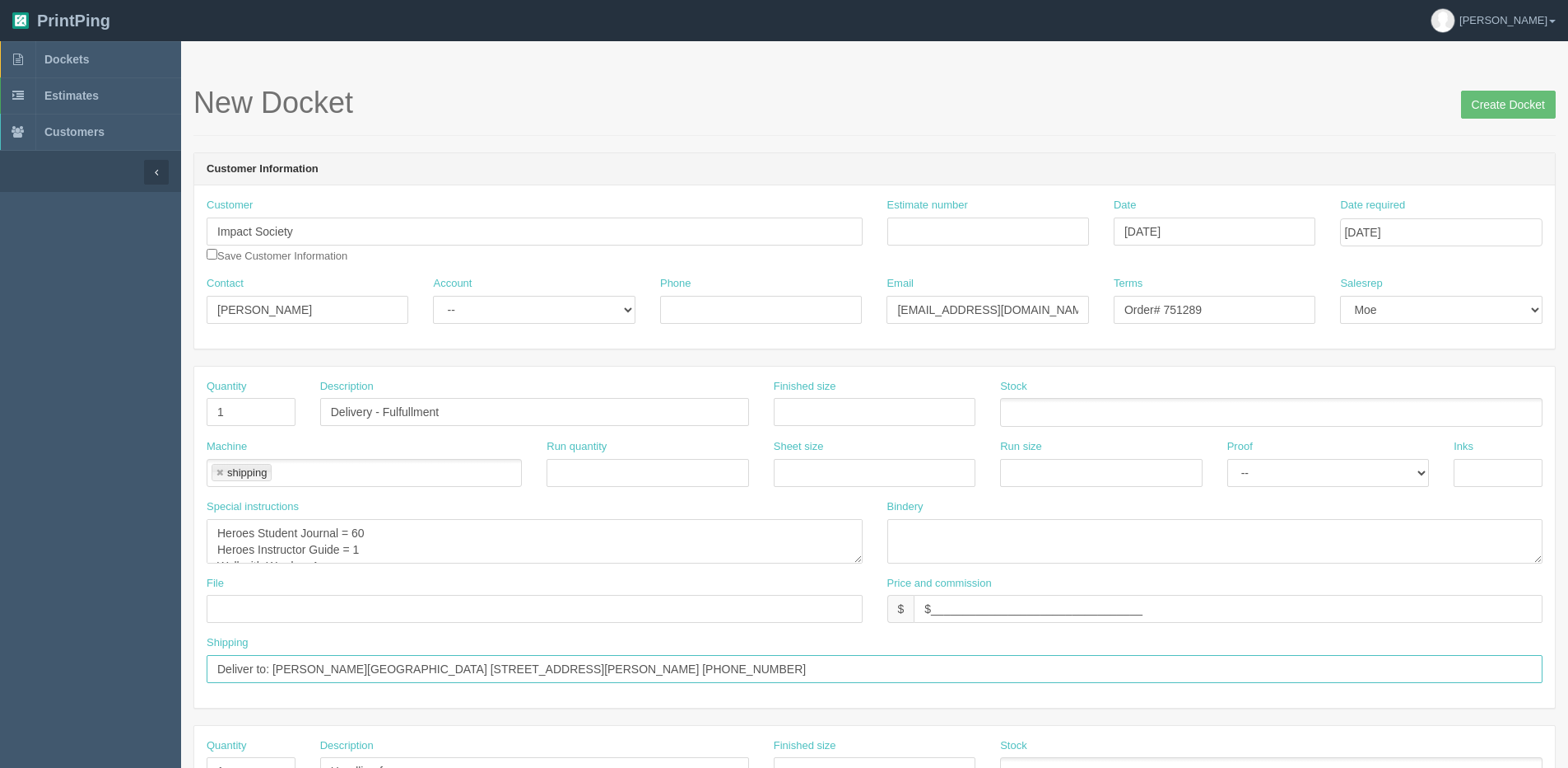
paste input "Katie Suntjens Morrin School 102 2 Avenue South Morrin, AB T0J 2B0 Canada (403)…"
click at [388, 670] on input "Deliver to: Katie Suntjens Morrin School 102 2 Avenue South Morrin, AB T0J 2B0 …" at bounding box center [875, 669] width 1337 height 28
click at [346, 663] on input "Deliver to: Katie Suntjens Morrin School 102 2 Avenue South Morrin, AB T0J 2B0 …" at bounding box center [875, 669] width 1337 height 28
type input "Deliver to: [PERSON_NAME][GEOGRAPHIC_DATA] [STREET_ADDRESS][PERSON_NAME] [PHONE…"
drag, startPoint x: 1182, startPoint y: 313, endPoint x: 1445, endPoint y: 306, distance: 263.1
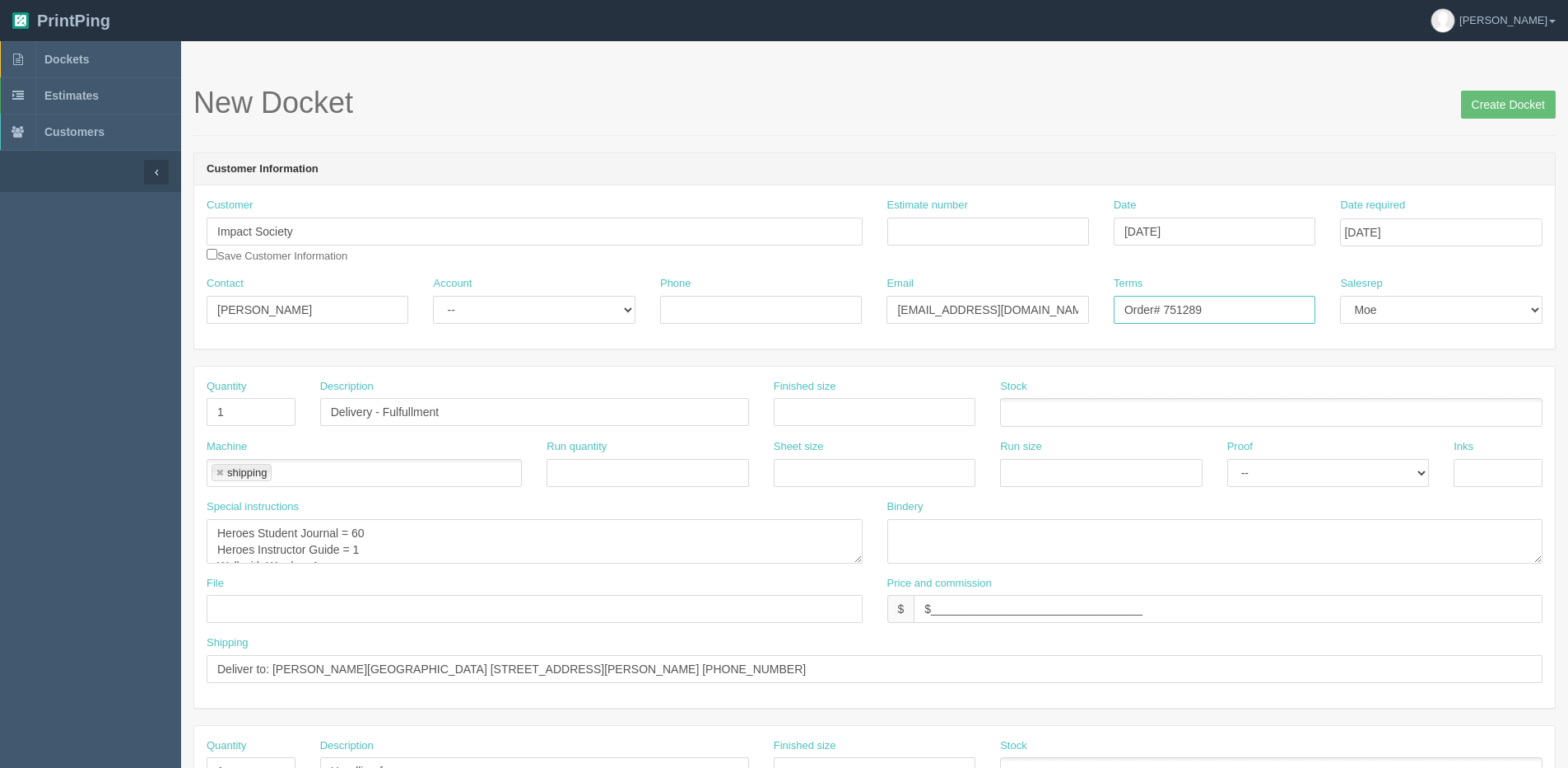
click at [1443, 306] on div "Contact Lynn Hickman Account -- Existing Client Allrush Client Rep Client Phone…" at bounding box center [875, 306] width 1361 height 60
type input "Order# 751315"
drag, startPoint x: 1489, startPoint y: 103, endPoint x: 1473, endPoint y: 104, distance: 16.0
click at [1487, 103] on input "Create Docket" at bounding box center [1509, 105] width 95 height 28
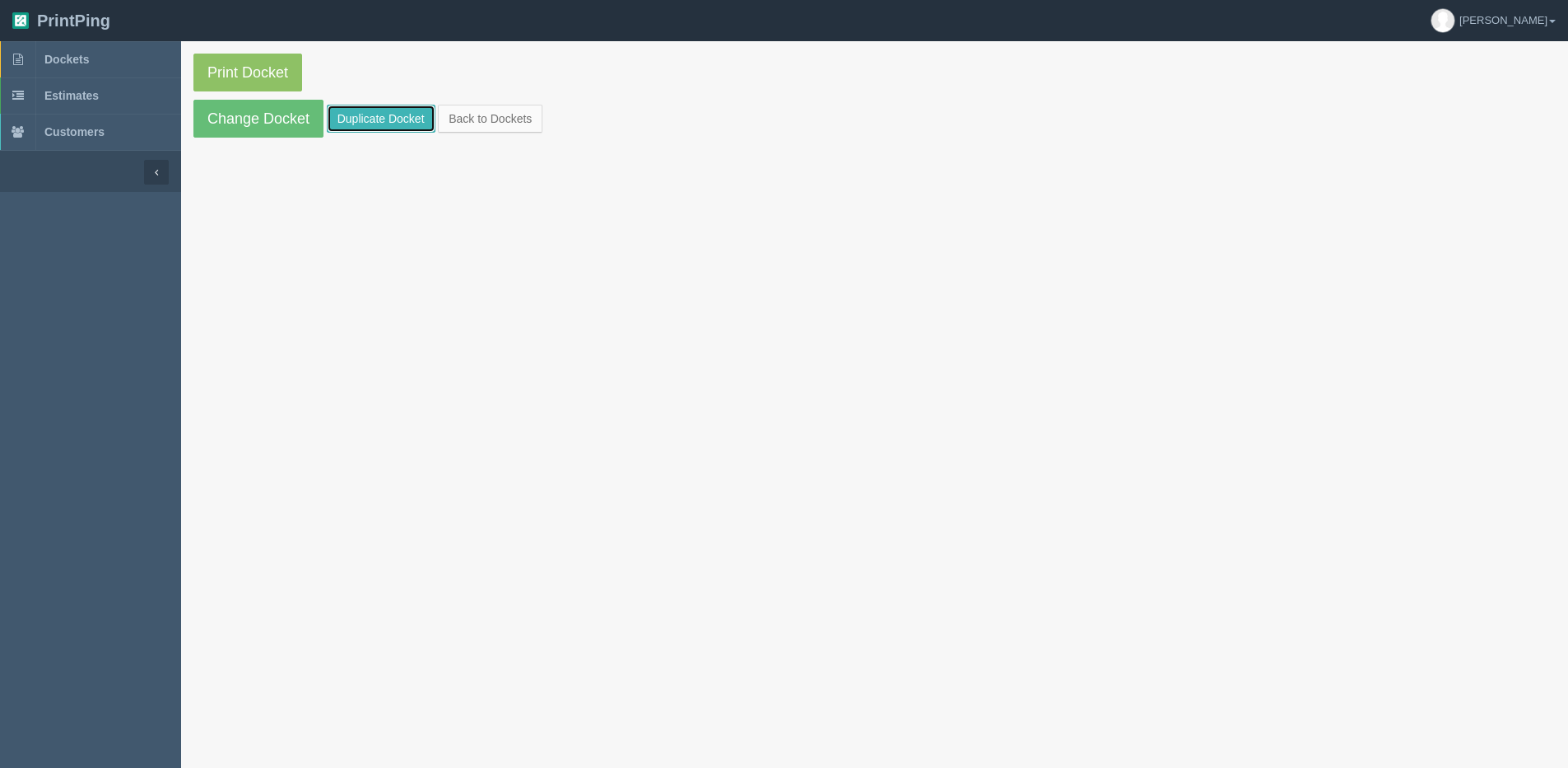
click at [379, 116] on link "Duplicate Docket" at bounding box center [380, 118] width 109 height 28
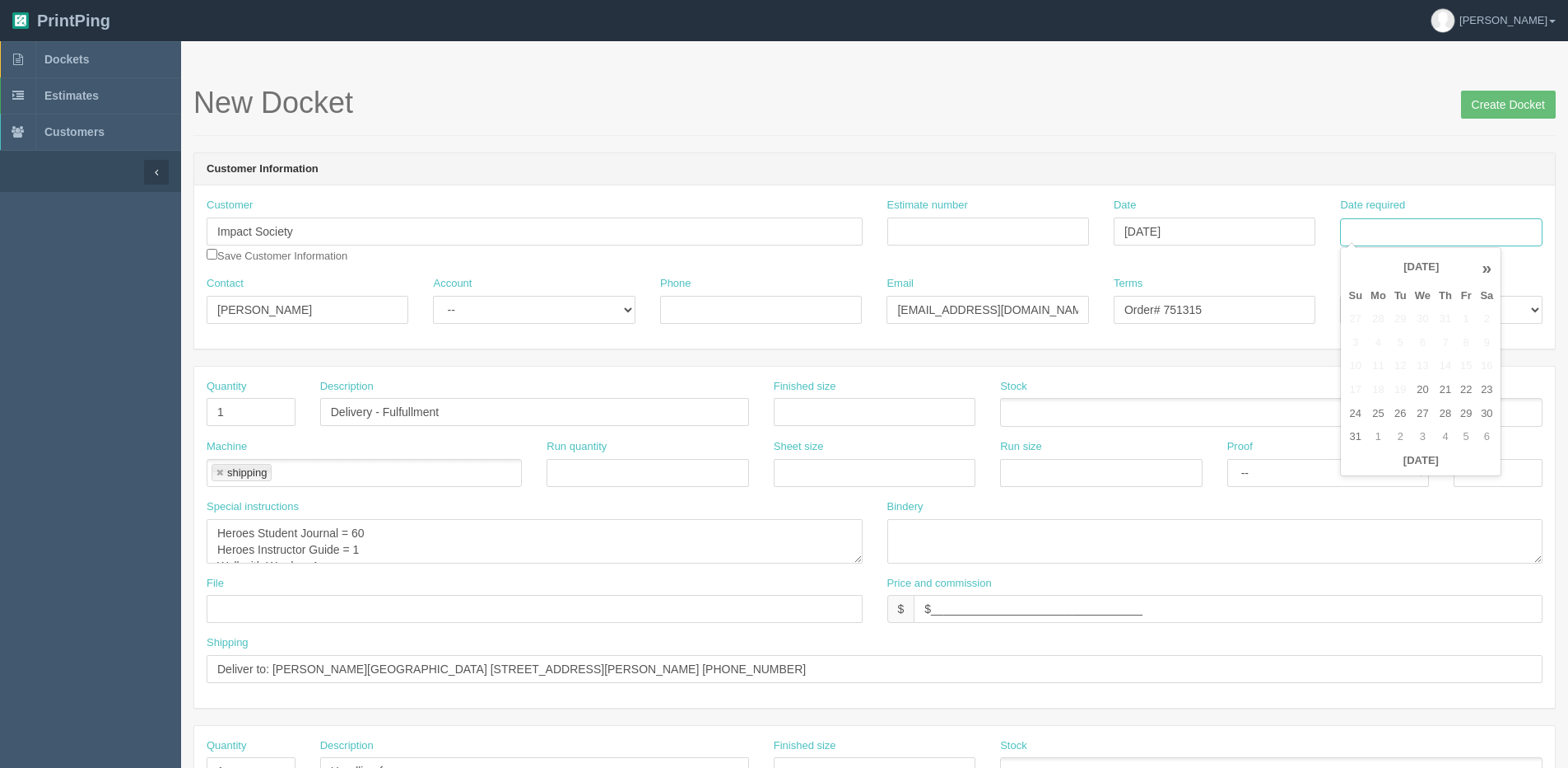
click at [1395, 234] on input "Date required" at bounding box center [1440, 232] width 201 height 28
click at [1382, 469] on th "[DATE]" at bounding box center [1421, 461] width 153 height 24
click at [1426, 412] on td "27" at bounding box center [1423, 414] width 24 height 24
type input "[DATE]"
drag, startPoint x: 1196, startPoint y: 308, endPoint x: 1257, endPoint y: 286, distance: 64.8
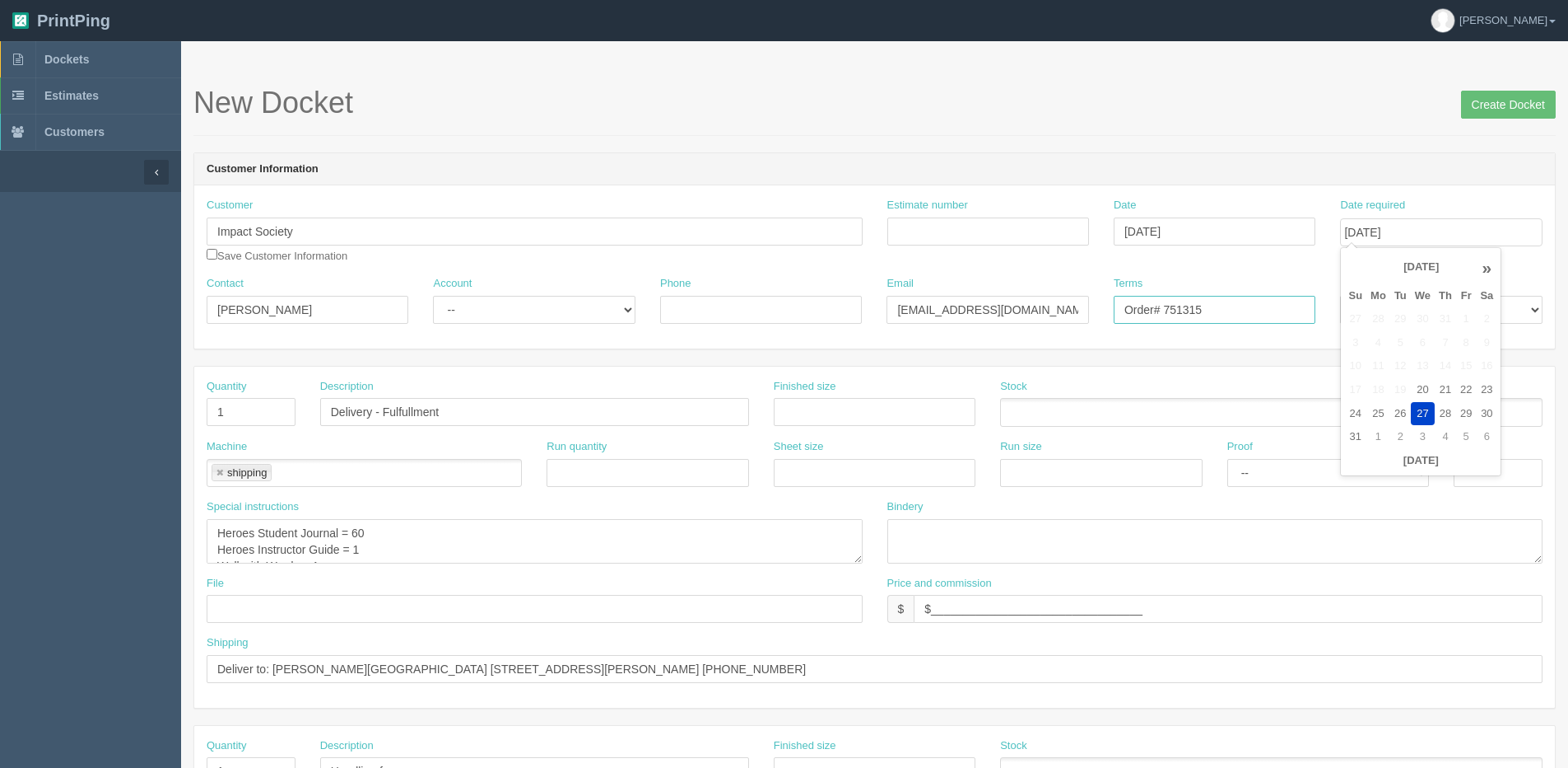
click at [1278, 292] on div "Terms Order# 751315" at bounding box center [1214, 300] width 201 height 48
type input "Order# 751318"
click at [358, 532] on textarea "Heroes Student Journal = 60 Heroes Instructor Guide = 1 Wall with Words = 1" at bounding box center [535, 541] width 656 height 45
drag, startPoint x: 356, startPoint y: 527, endPoint x: 404, endPoint y: 532, distance: 48.3
click at [404, 532] on textarea "Heroes Student Journal = 60 Heroes Instructor Guide = 1 Wall with Words = 1" at bounding box center [535, 541] width 656 height 45
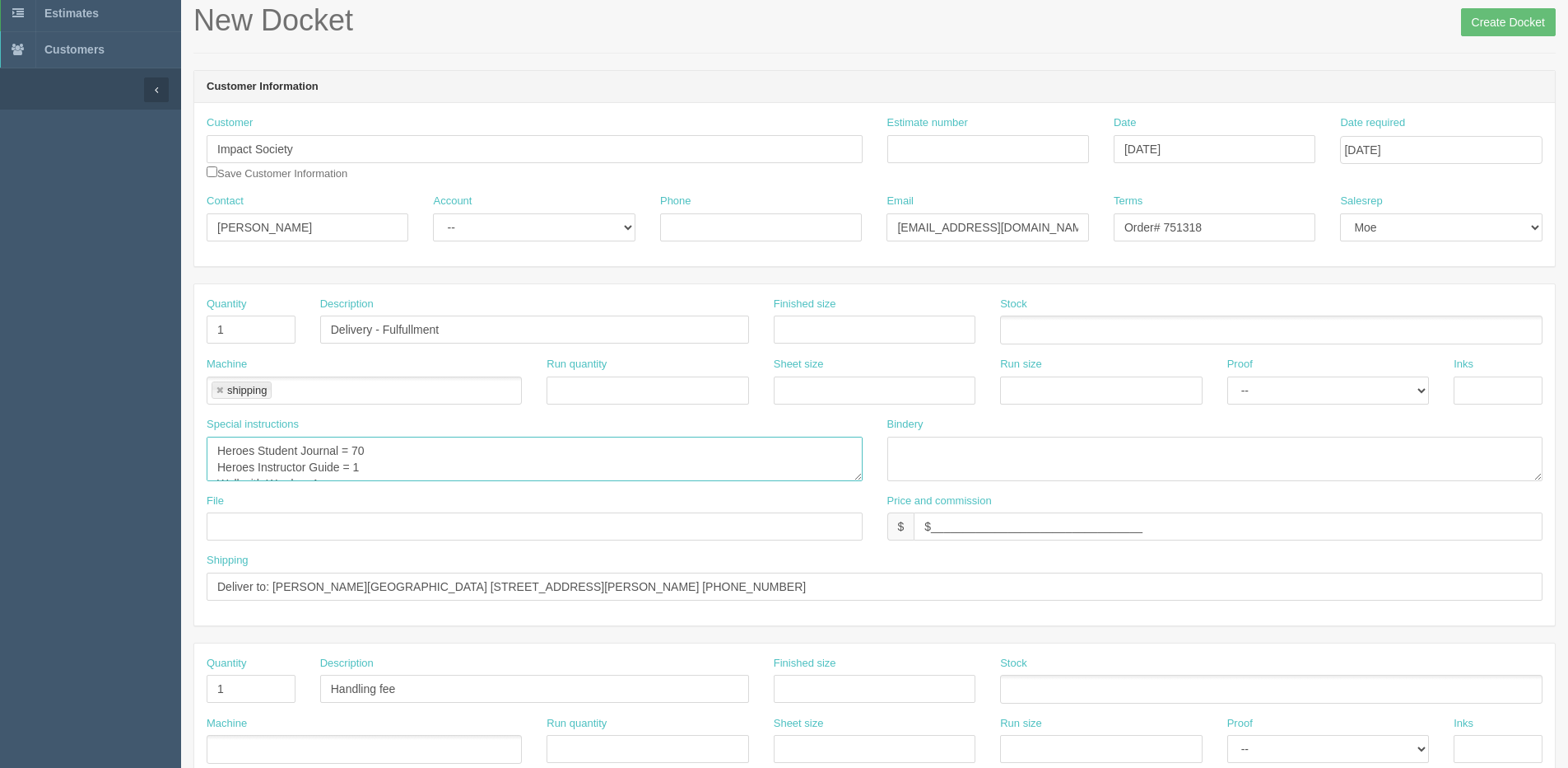
drag, startPoint x: 212, startPoint y: 449, endPoint x: 379, endPoint y: 462, distance: 167.5
click at [379, 462] on textarea "Heroes Student Journal = 60 Heroes Instructor Guide = 1 Wall with Words = 1" at bounding box center [535, 459] width 656 height 45
click at [248, 491] on div "Special instructions Heroes Student Journal = 60 Heroes Instructor Guide = 1 Wa…" at bounding box center [535, 454] width 681 height 76
drag, startPoint x: 218, startPoint y: 465, endPoint x: 524, endPoint y: 471, distance: 306.1
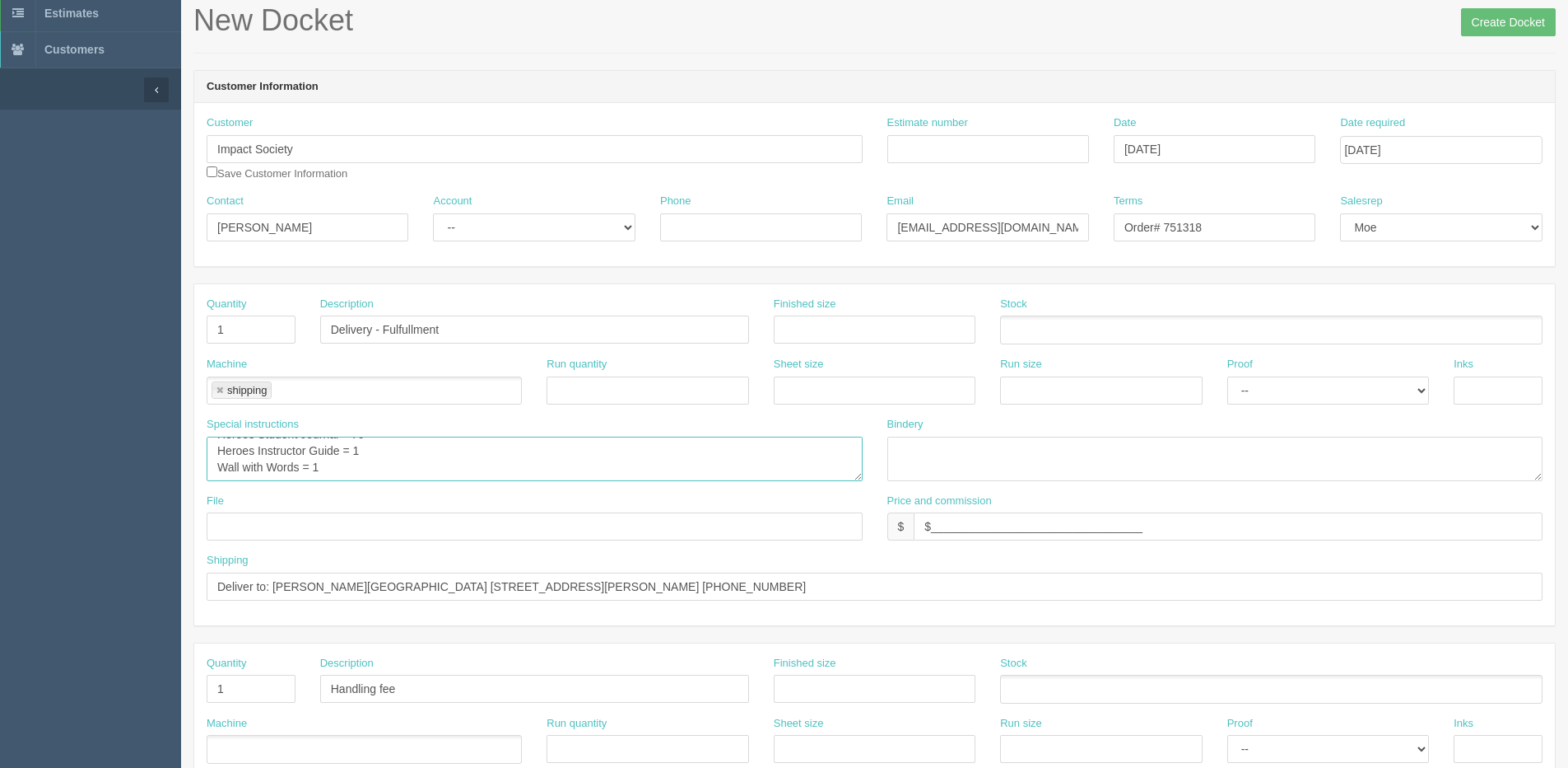
click at [524, 471] on textarea "Heroes Student Journal = 60 Heroes Instructor Guide = 1 Wall with Words = 1" at bounding box center [535, 459] width 656 height 45
paste textarea "Heroes Student Journal = 70 Heroes Instructor Guide"
click at [247, 448] on textarea "Heroes Student Journal = 60 Heroes Instructor Guide = 1 Wall with Words = 1" at bounding box center [535, 459] width 656 height 45
type textarea "Heroes Student Journal = 70 Heroes Instructor Guide = 1 Heroes2 Student Journal…"
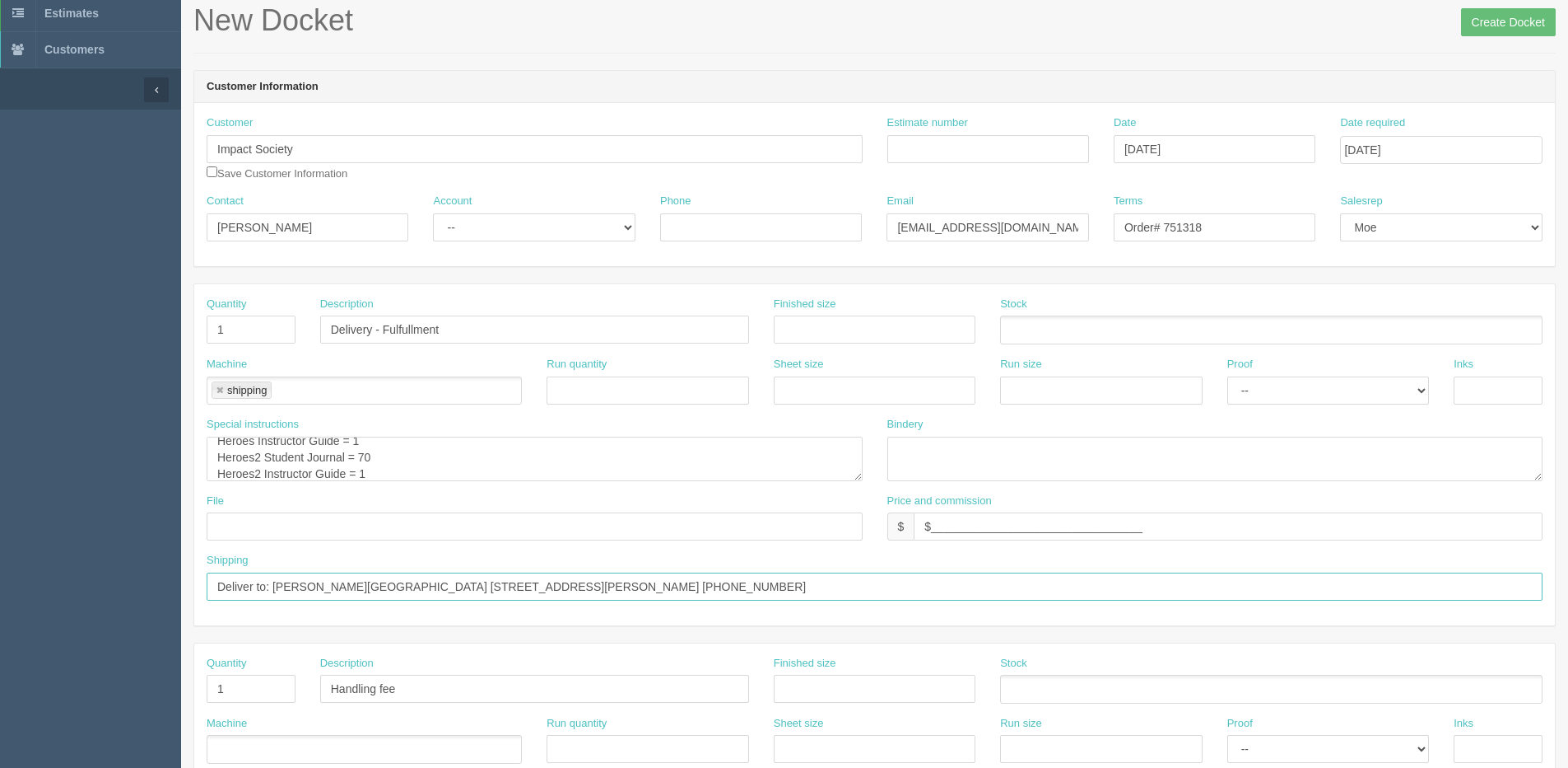
drag, startPoint x: 272, startPoint y: 581, endPoint x: 1376, endPoint y: 482, distance: 1108.4
click at [1376, 482] on div "Quantity 1 Description Delivery - Fulfullment Finished size Stock Machine shipp…" at bounding box center [875, 455] width 1361 height 341
paste input "[PERSON_NAME] [PERSON_NAME][GEOGRAPHIC_DATA] [STREET_ADDRESS] [PHONE_NUMBER]"
click at [344, 582] on input "Deliver to: [PERSON_NAME] [PERSON_NAME][GEOGRAPHIC_DATA] [STREET_ADDRESS] [PHON…" at bounding box center [875, 586] width 1337 height 28
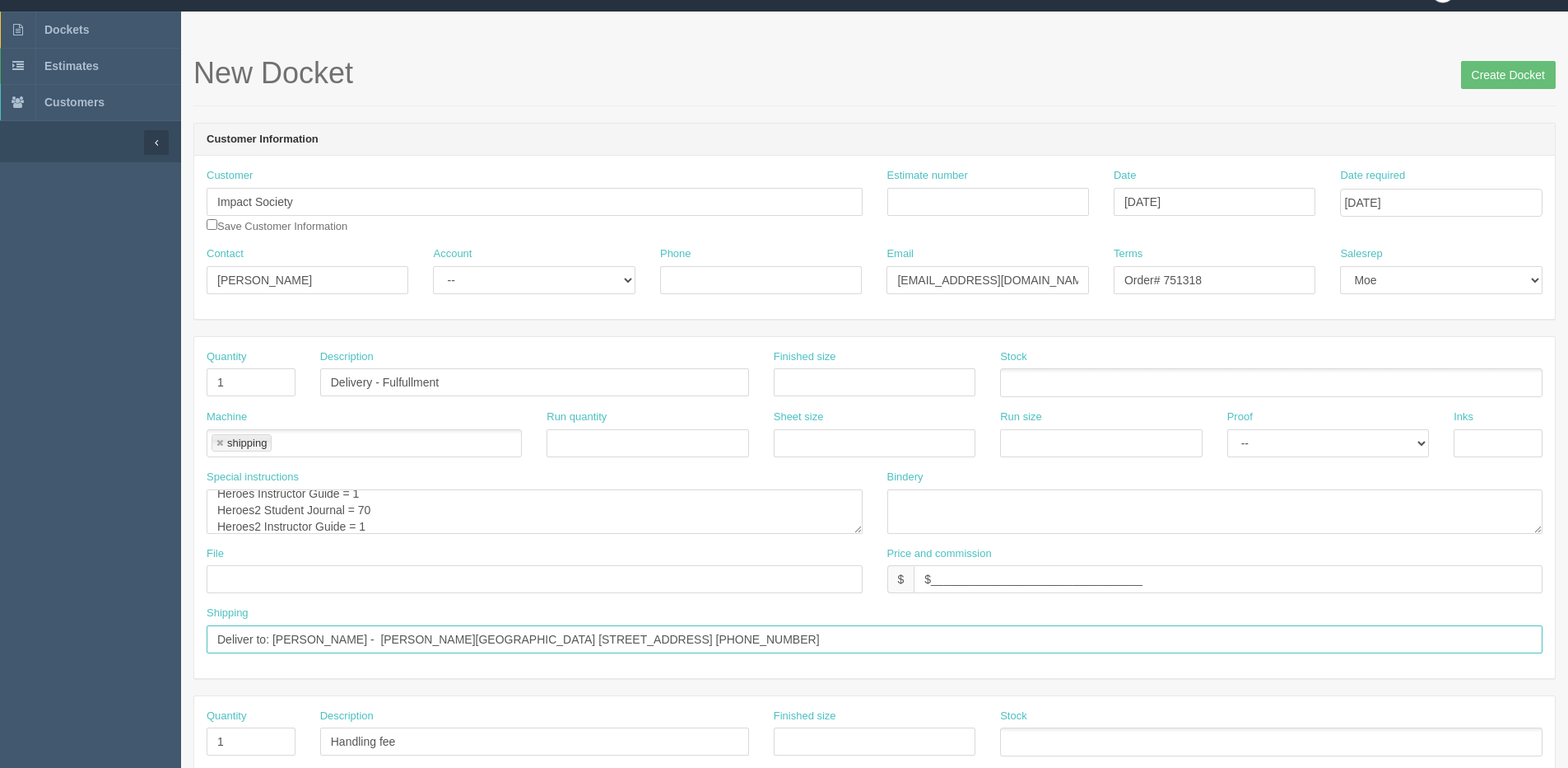
scroll to position [0, 0]
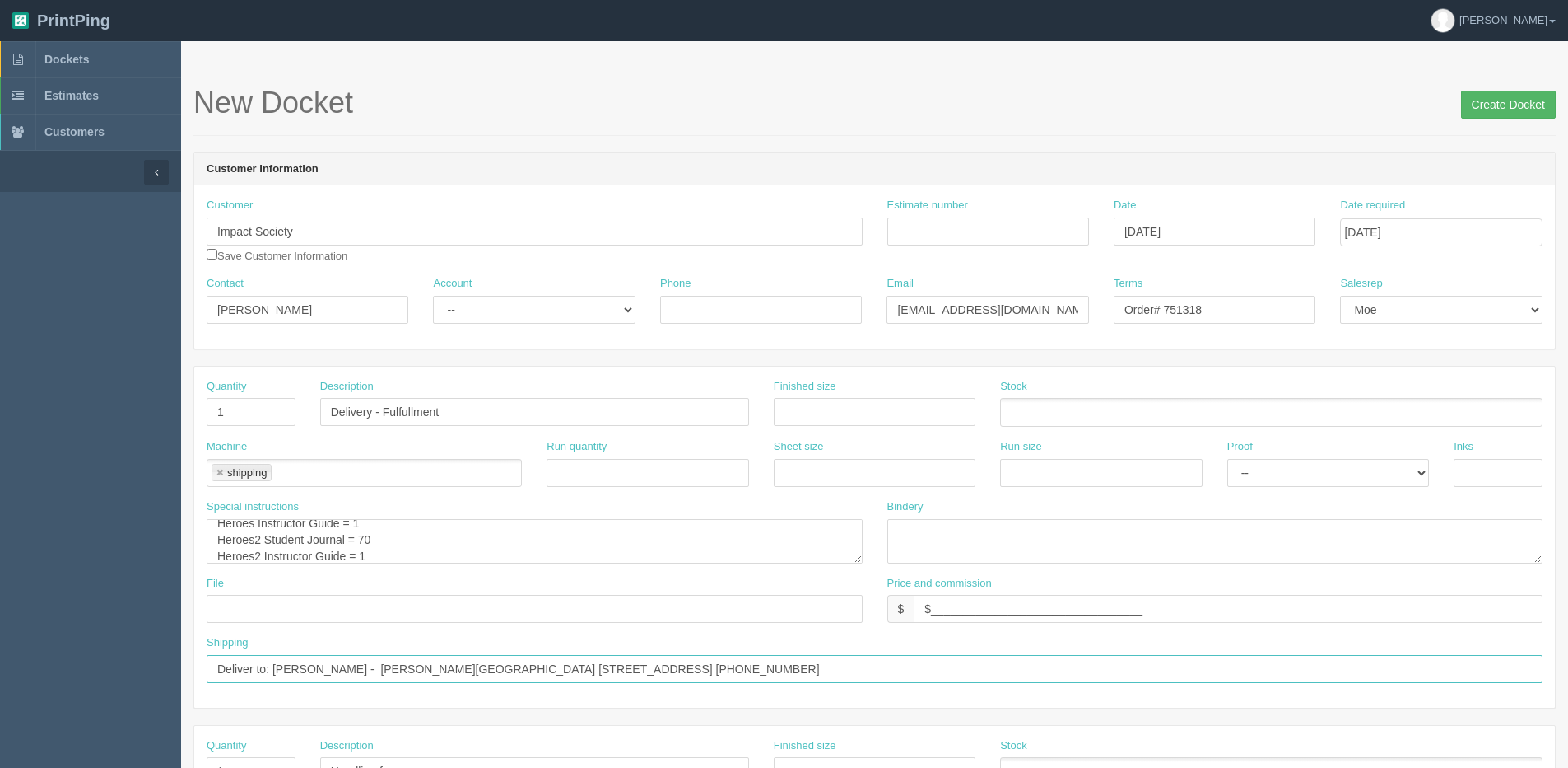
type input "Deliver to: [PERSON_NAME] - [PERSON_NAME][GEOGRAPHIC_DATA] [STREET_ADDRESS] [PH…"
drag, startPoint x: 1496, startPoint y: 110, endPoint x: 1291, endPoint y: 141, distance: 207.3
click at [1494, 109] on input "Create Docket" at bounding box center [1509, 105] width 95 height 28
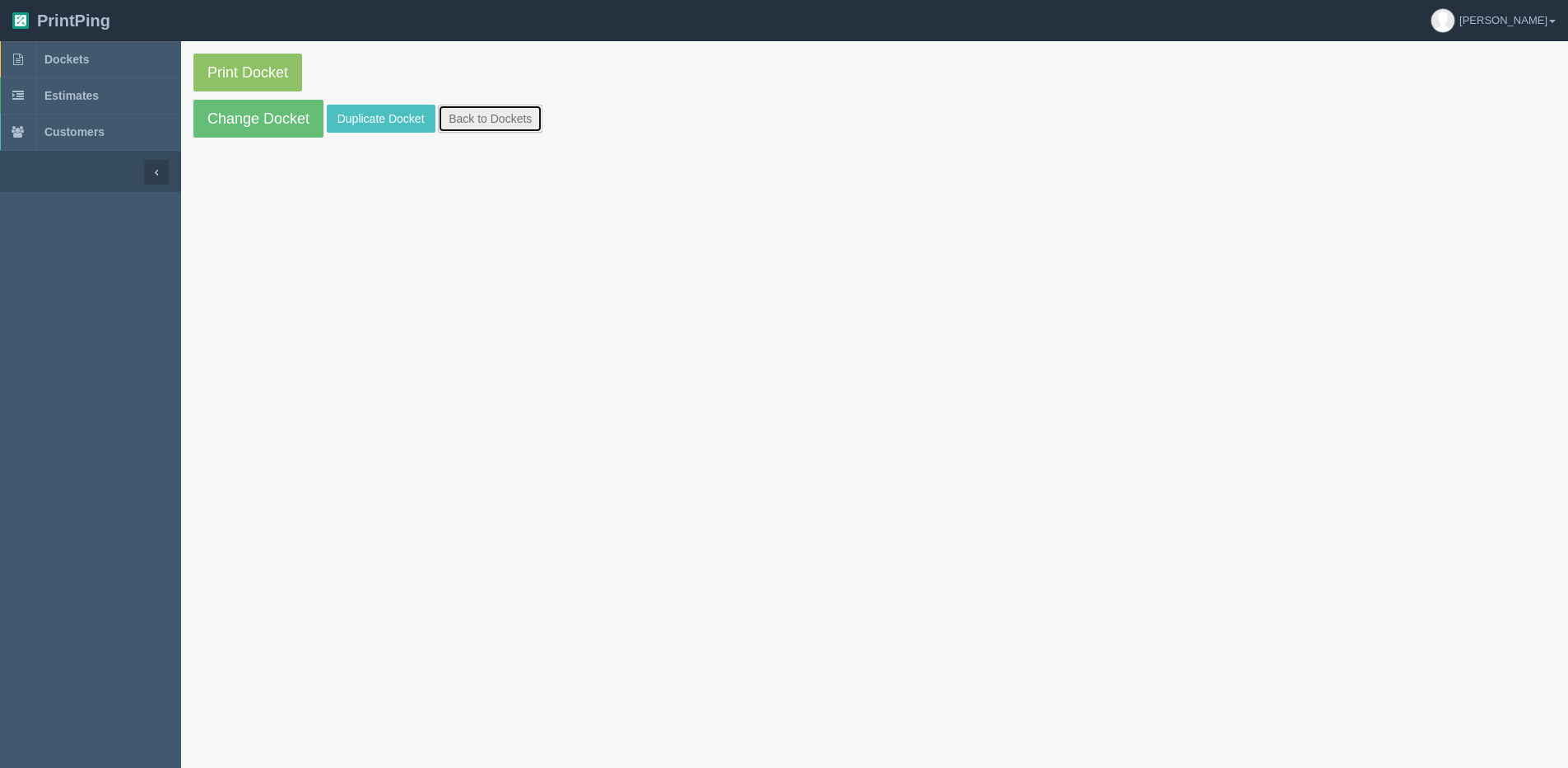
click at [506, 114] on link "Back to Dockets" at bounding box center [490, 118] width 105 height 28
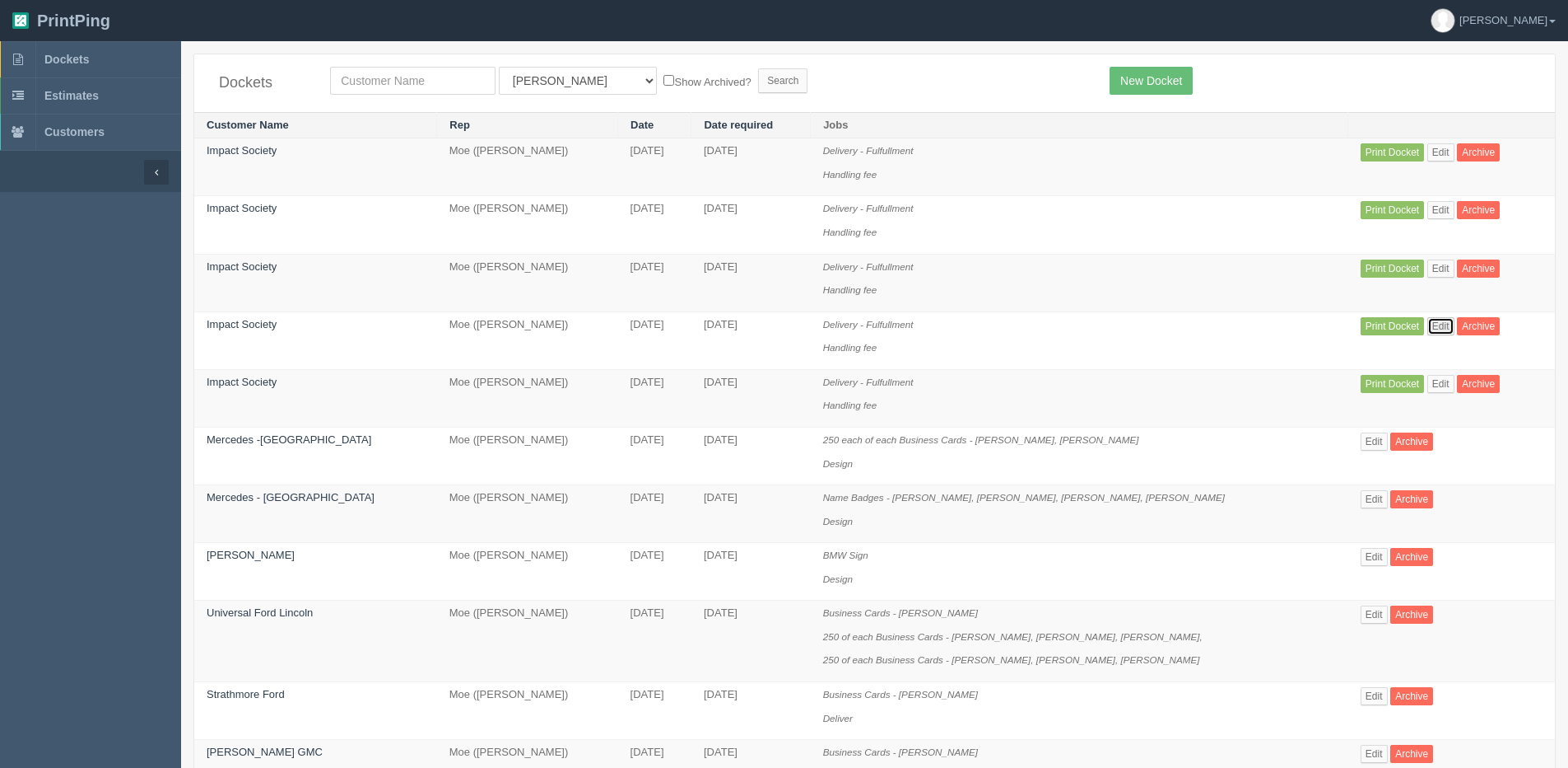
click at [1427, 326] on link "Edit" at bounding box center [1441, 326] width 27 height 18
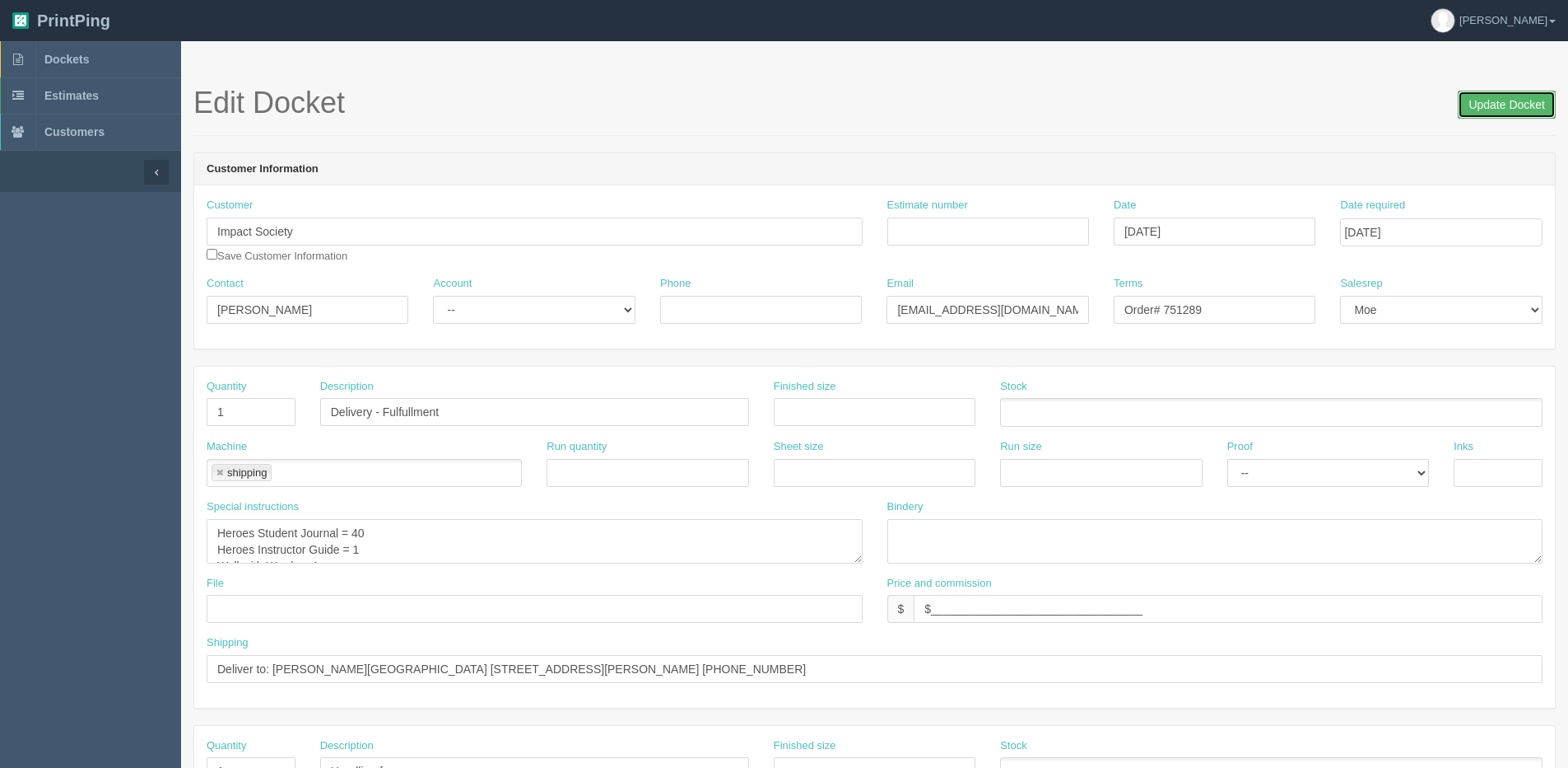
drag, startPoint x: 1510, startPoint y: 116, endPoint x: 1443, endPoint y: 101, distance: 68.7
click at [1509, 116] on input "Update Docket" at bounding box center [1507, 105] width 98 height 28
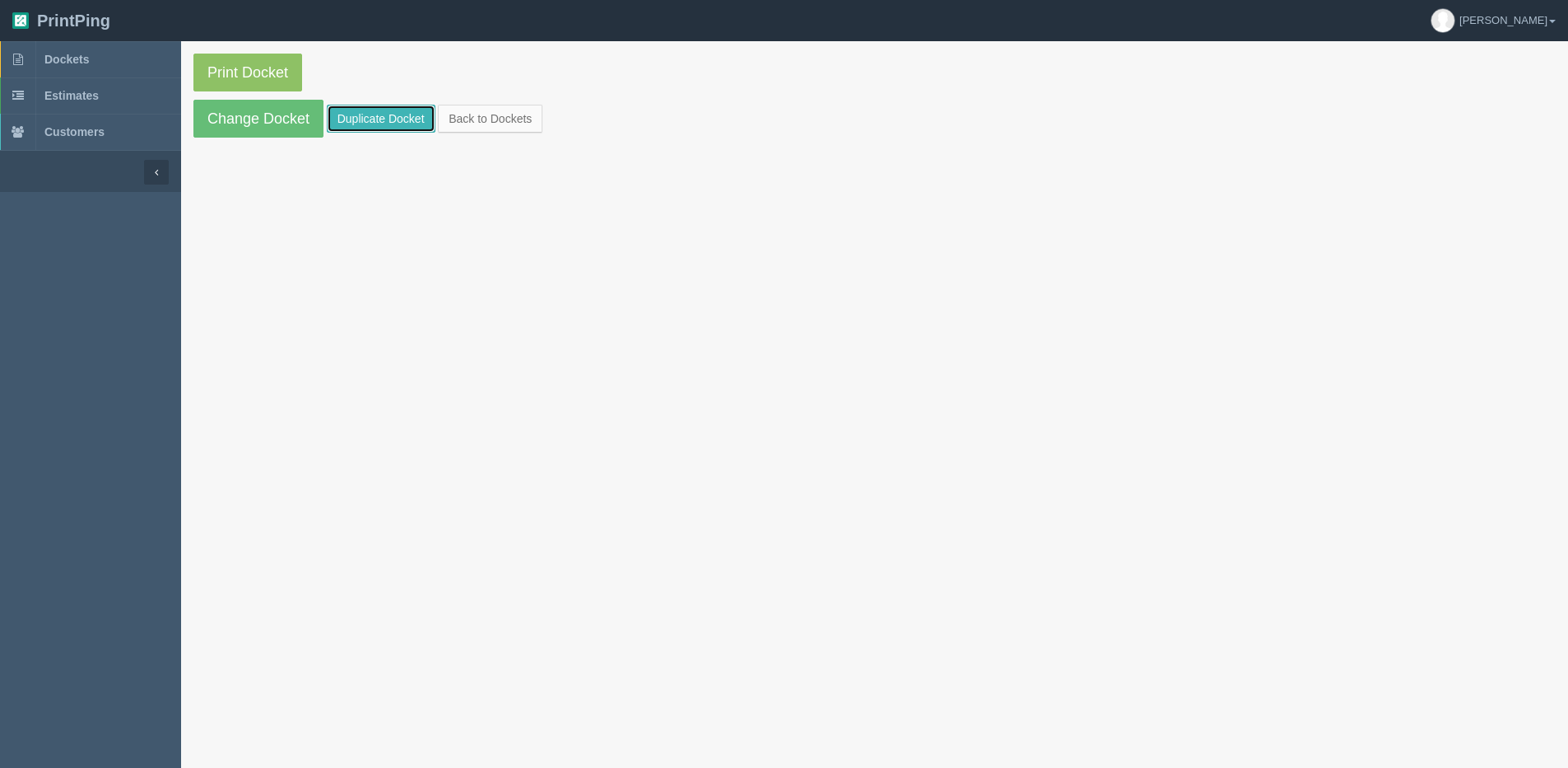
click at [368, 126] on link "Duplicate Docket" at bounding box center [380, 118] width 109 height 28
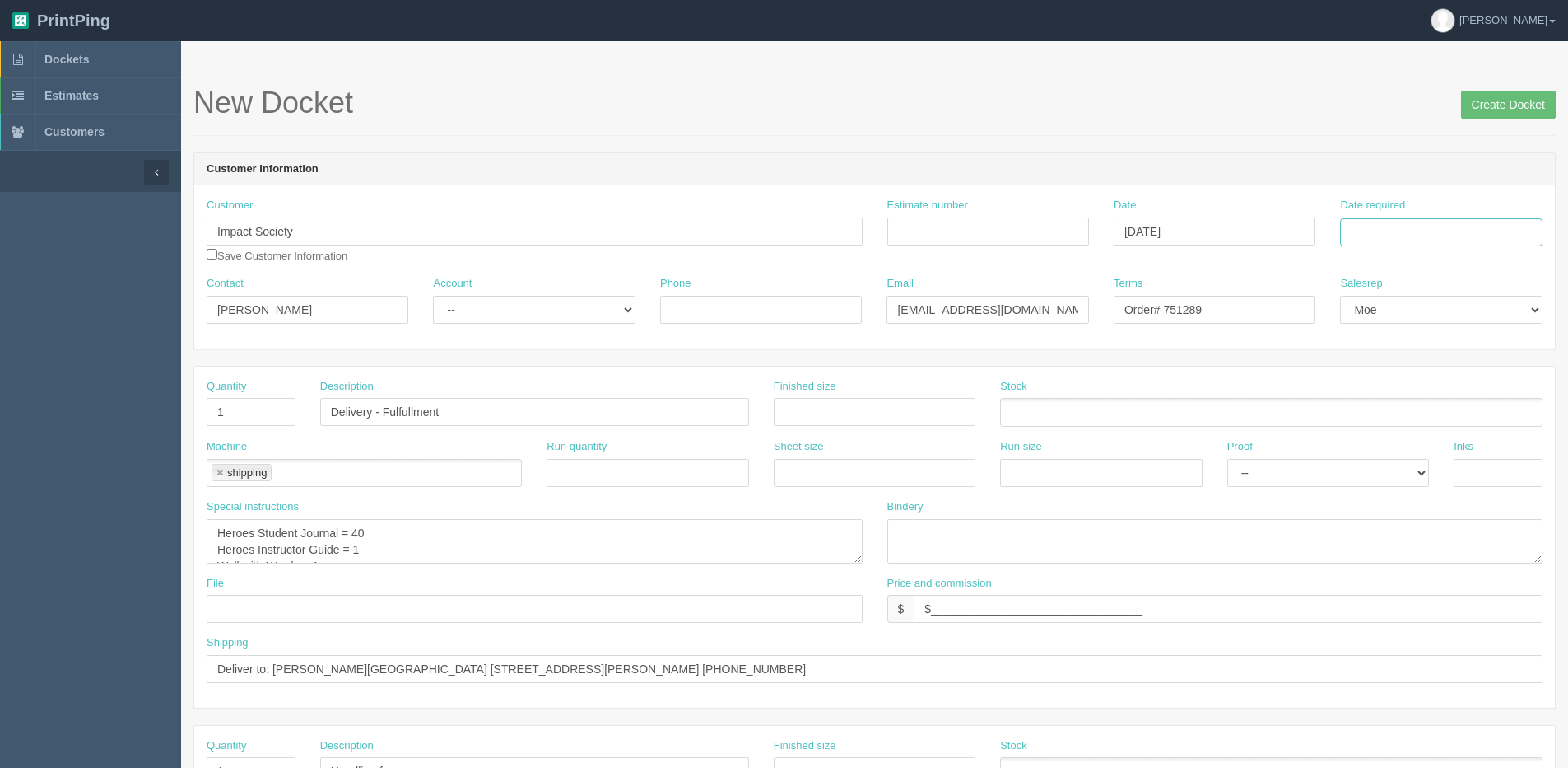
click at [1421, 227] on input "Date required" at bounding box center [1440, 232] width 201 height 28
drag, startPoint x: 1386, startPoint y: 473, endPoint x: 1394, endPoint y: 469, distance: 8.9
click at [1386, 473] on div "« August 2025 » Su Mo Tu We Th Fr Sa 27 28 29 30 31 1 2 3 4 5 6 7 8 9 10 11 12 …" at bounding box center [1421, 362] width 161 height 230
drag, startPoint x: 1423, startPoint y: 416, endPoint x: 1073, endPoint y: 369, distance: 353.1
click at [1421, 416] on td "27" at bounding box center [1423, 414] width 24 height 24
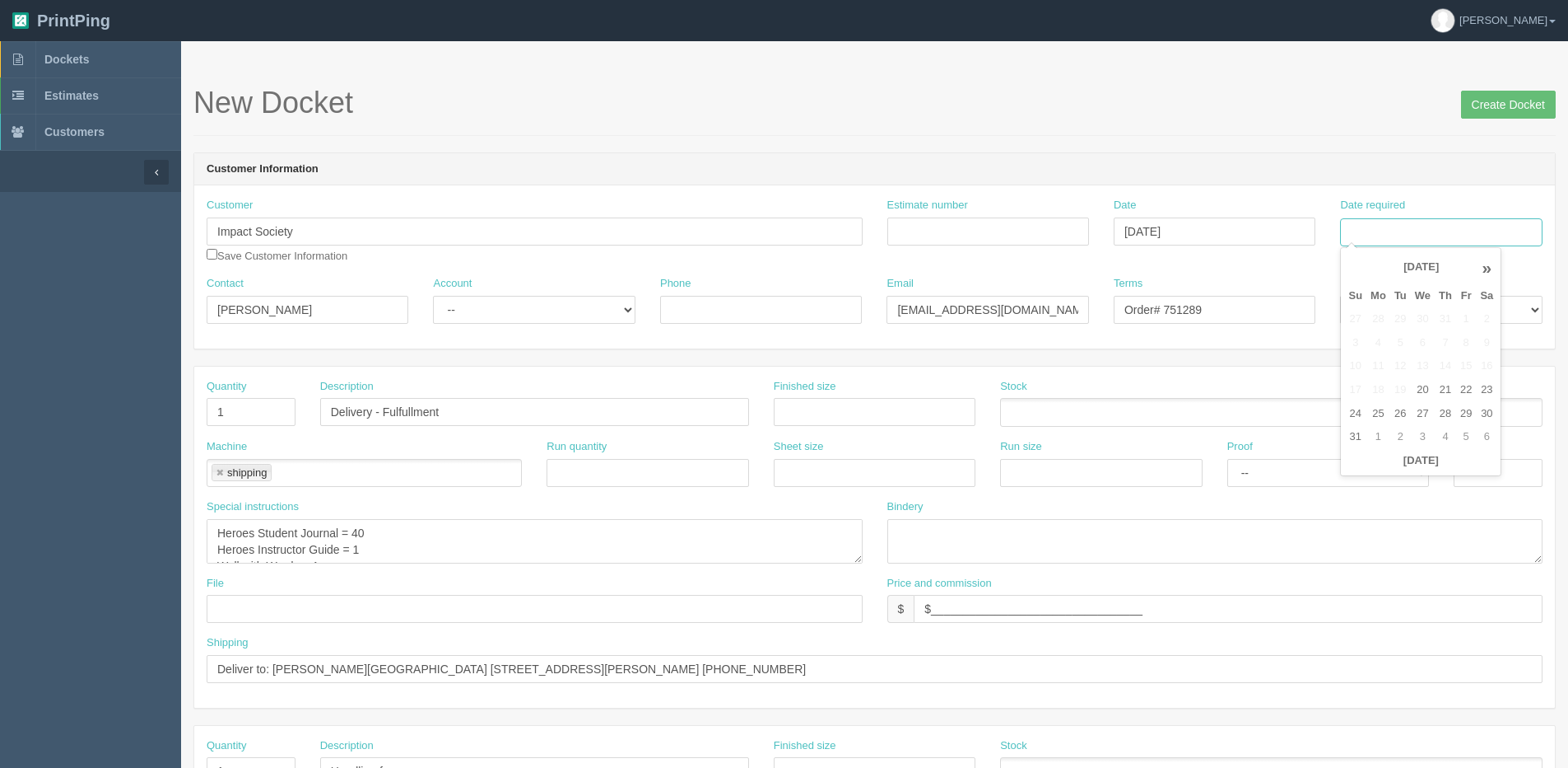
type input "[DATE]"
drag, startPoint x: 353, startPoint y: 537, endPoint x: 301, endPoint y: 555, distance: 55.0
click at [368, 537] on textarea "Heroes Student Journal = 40 Heroes Instructor Guide = 1 Wall with Words = 1" at bounding box center [535, 541] width 656 height 45
type textarea "Heroes Student Journal = 18 Heroes Instructor Guide = 1 Wall with Words = 1"
drag, startPoint x: 1182, startPoint y: 310, endPoint x: 1356, endPoint y: 303, distance: 174.1
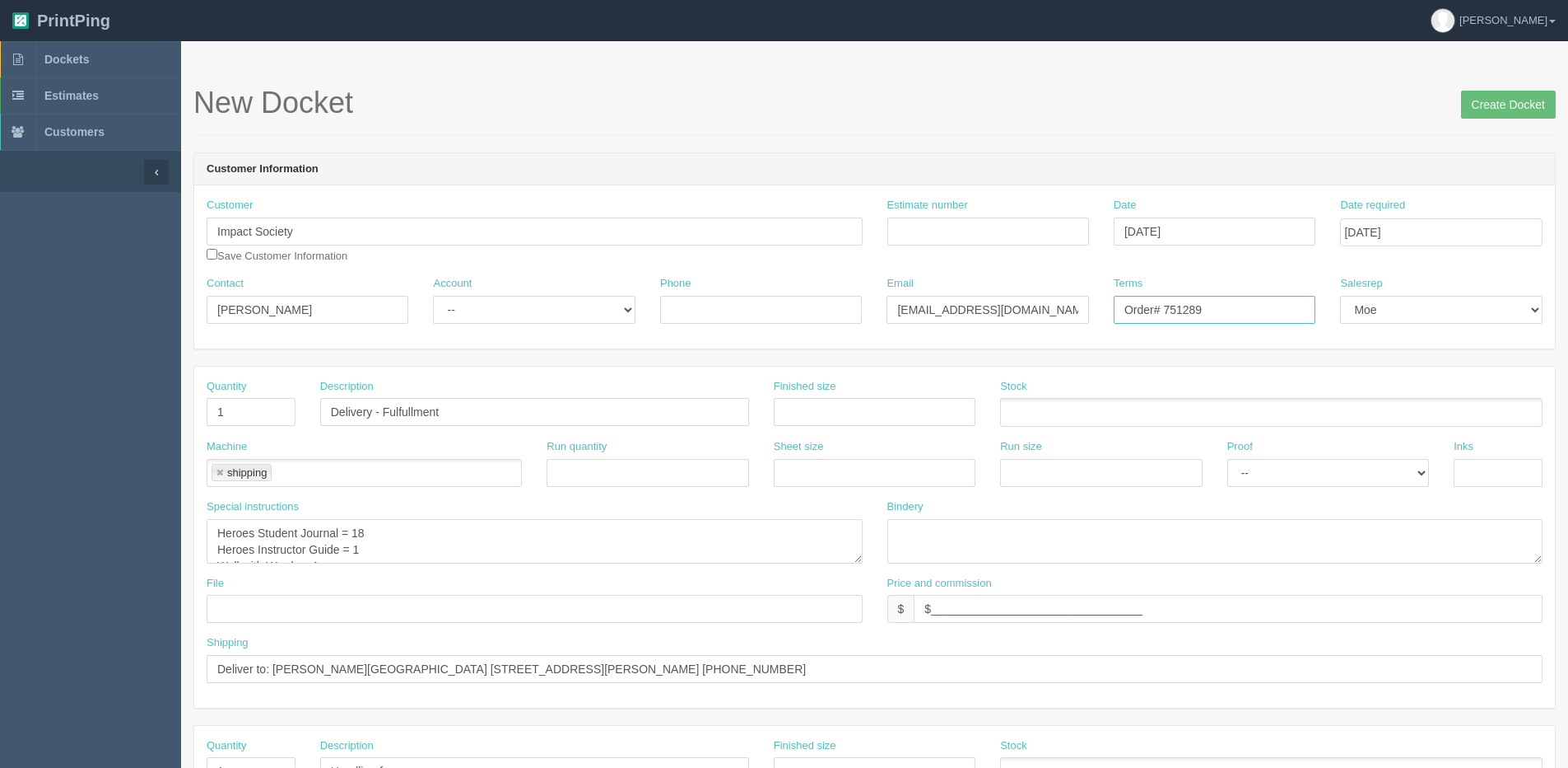
click at [1408, 280] on div "Contact Lynn Hickman Account -- Existing Client Allrush Client Rep Client Phone…" at bounding box center [875, 306] width 1361 height 60
type input "Order# 751328"
drag, startPoint x: 327, startPoint y: 669, endPoint x: 1577, endPoint y: 665, distance: 1250.0
click at [1568, 665] on html "PrintPing Dan Edit account ( dan@allrush.ca ) Logout Dockets Estimates Customers" at bounding box center [784, 747] width 1568 height 1496
paste input "Jason Faber Brownfield Community School 4 Silver Heights Road West P. O. Box 54…"
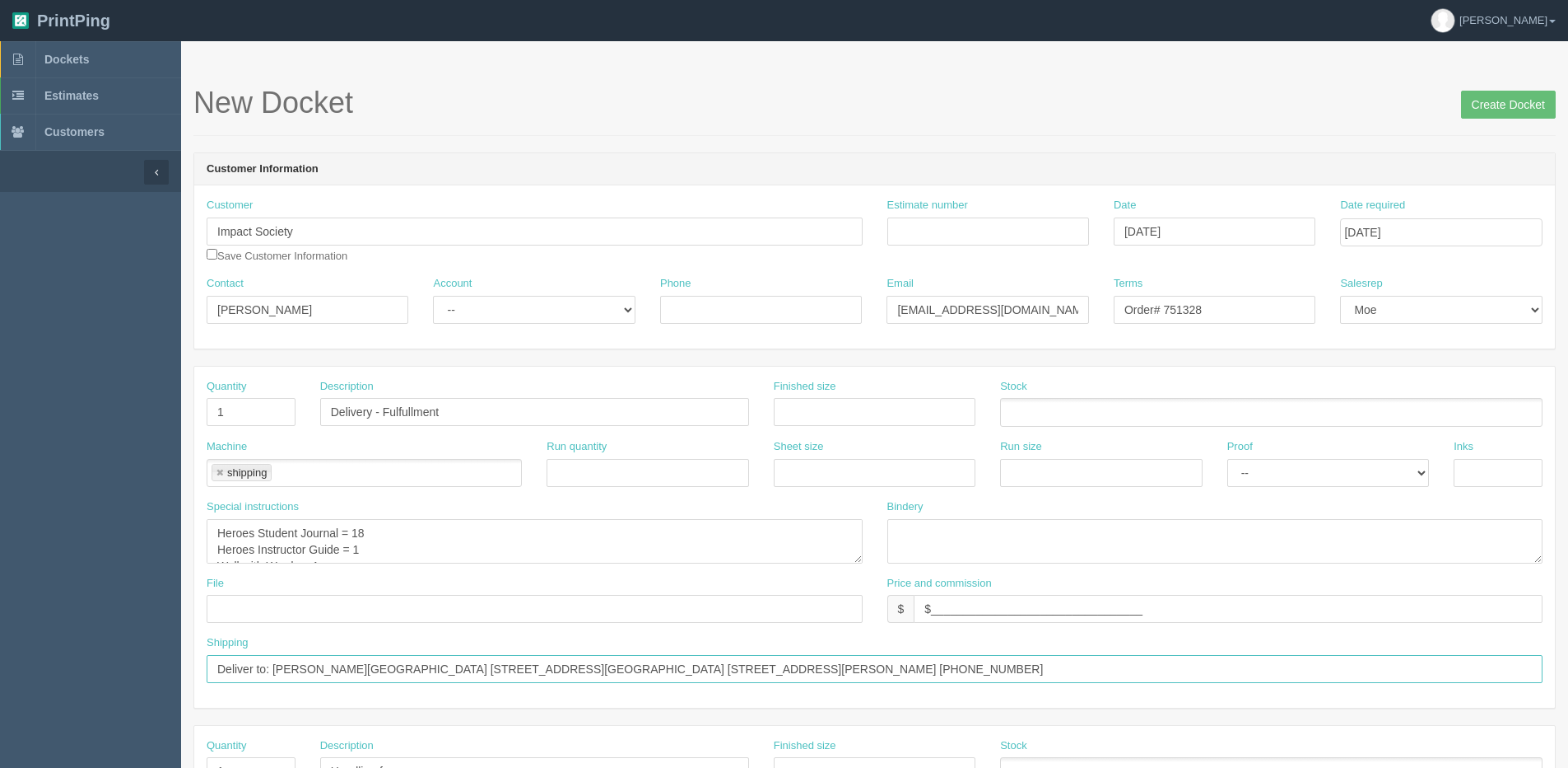
drag, startPoint x: 335, startPoint y: 662, endPoint x: 363, endPoint y: 653, distance: 29.4
click at [336, 662] on input "Deliver to: Jason Faber Brownfield Community School 4 Silver Heights Road West …" at bounding box center [875, 669] width 1337 height 28
type input "Deliver to: Jason Faber - Brownfield Community School 4 Silver Heights Road Wes…"
click at [1506, 105] on input "Create Docket" at bounding box center [1509, 105] width 95 height 28
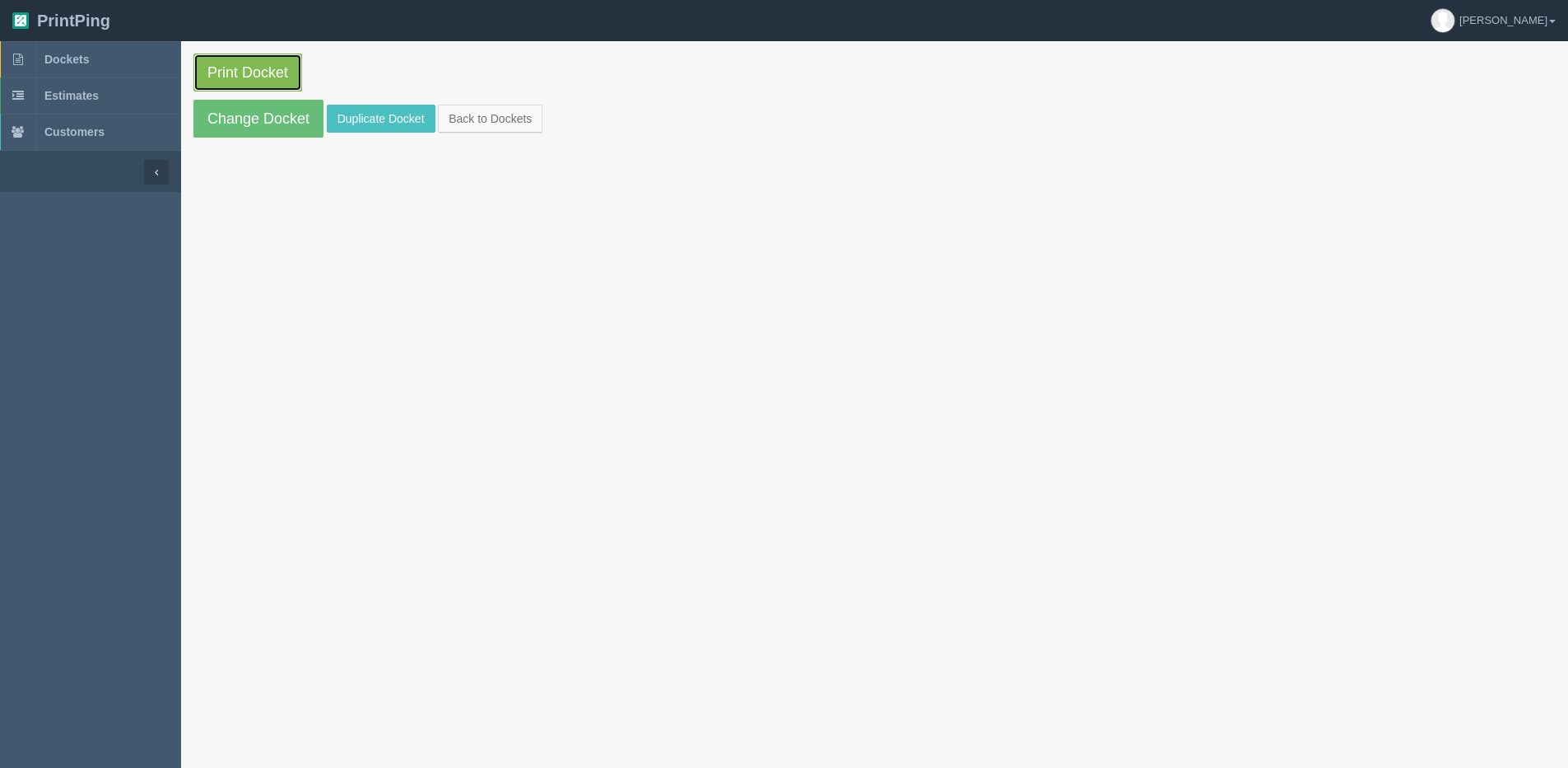
click at [240, 82] on link "Print Docket" at bounding box center [248, 72] width 109 height 38
drag, startPoint x: 503, startPoint y: 112, endPoint x: 851, endPoint y: 156, distance: 350.8
click at [503, 113] on link "Back to Dockets" at bounding box center [490, 118] width 105 height 28
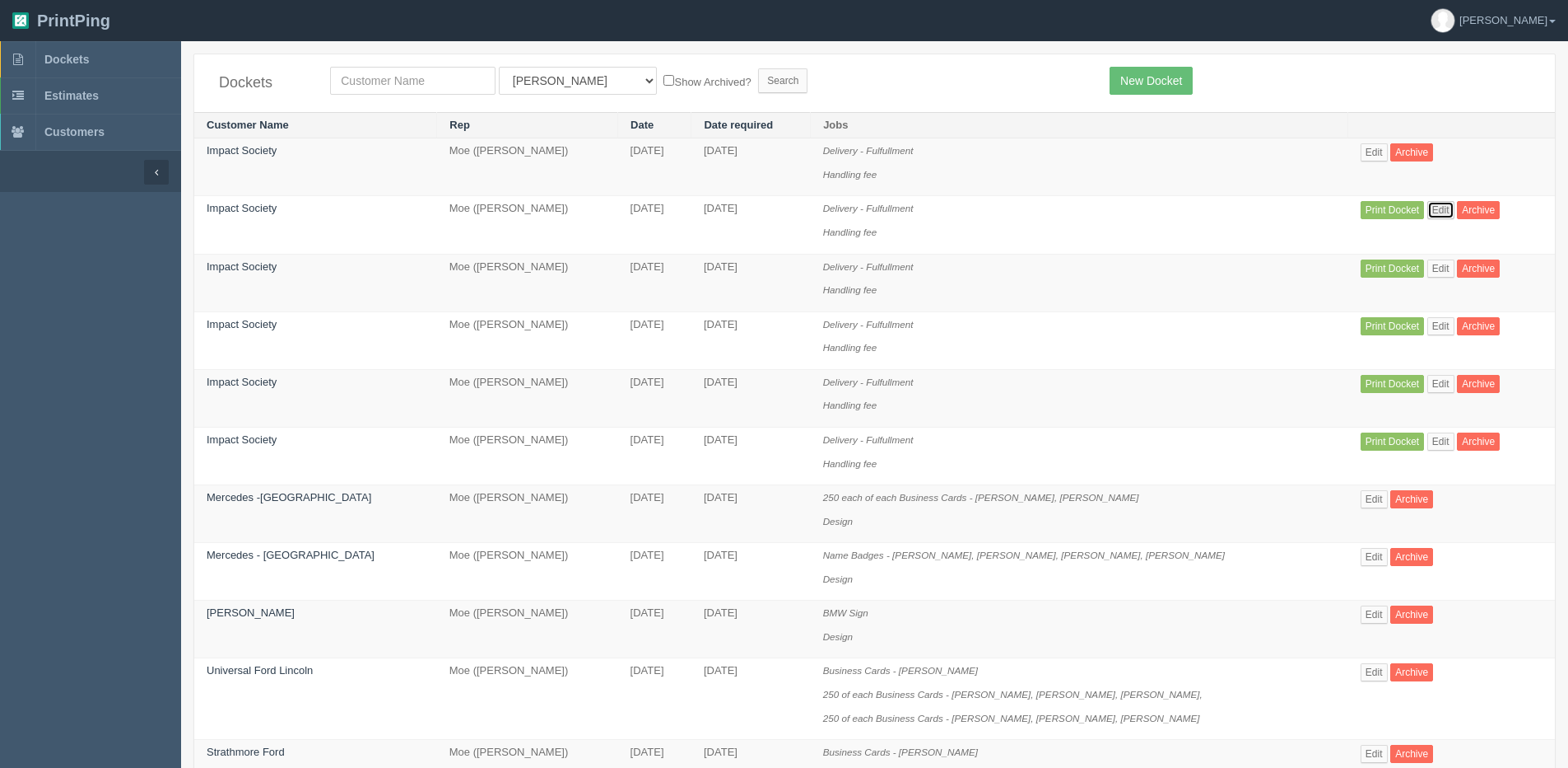
click at [1428, 209] on link "Edit" at bounding box center [1441, 209] width 27 height 18
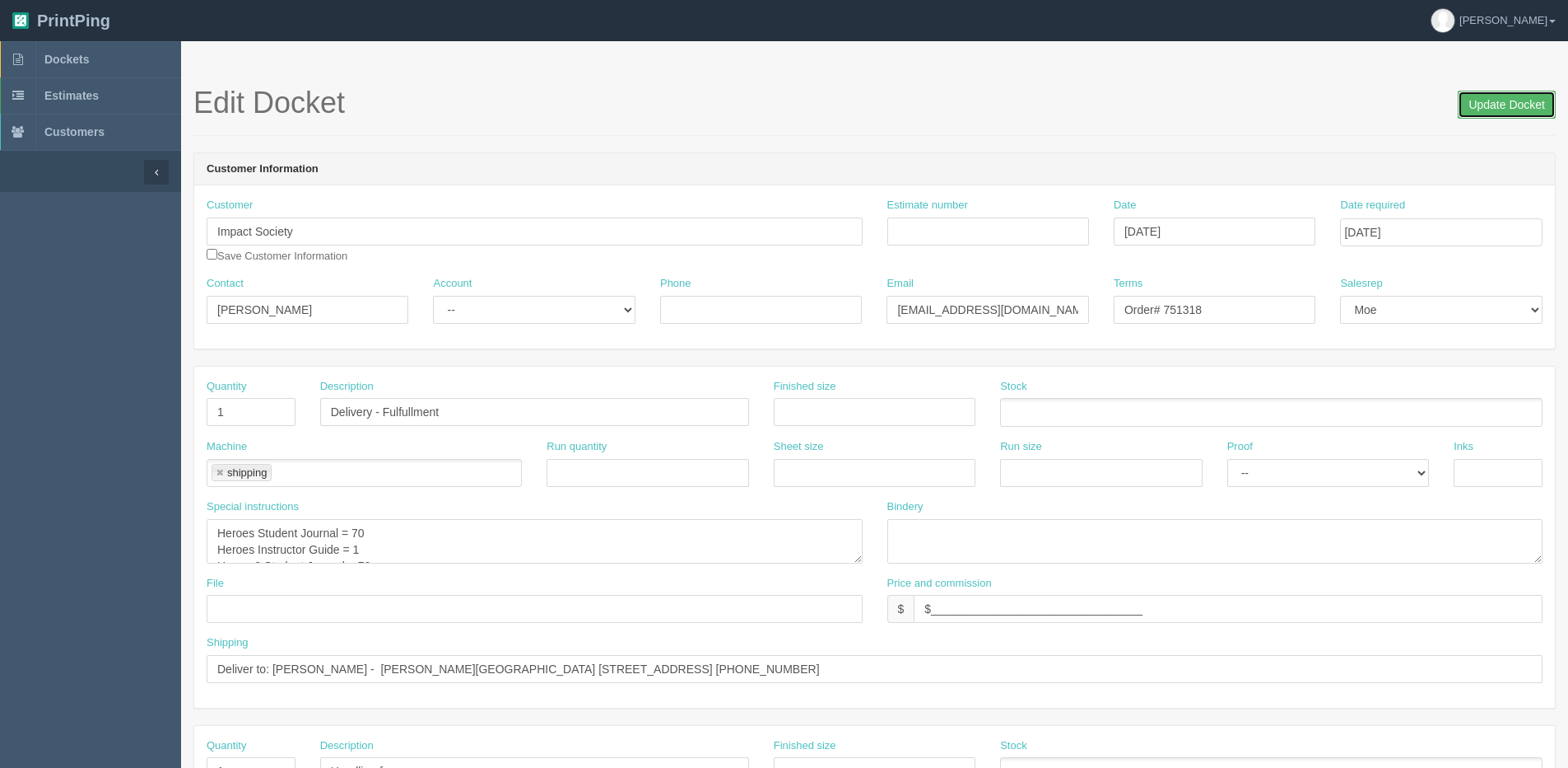
click at [1504, 105] on input "Update Docket" at bounding box center [1507, 105] width 98 height 28
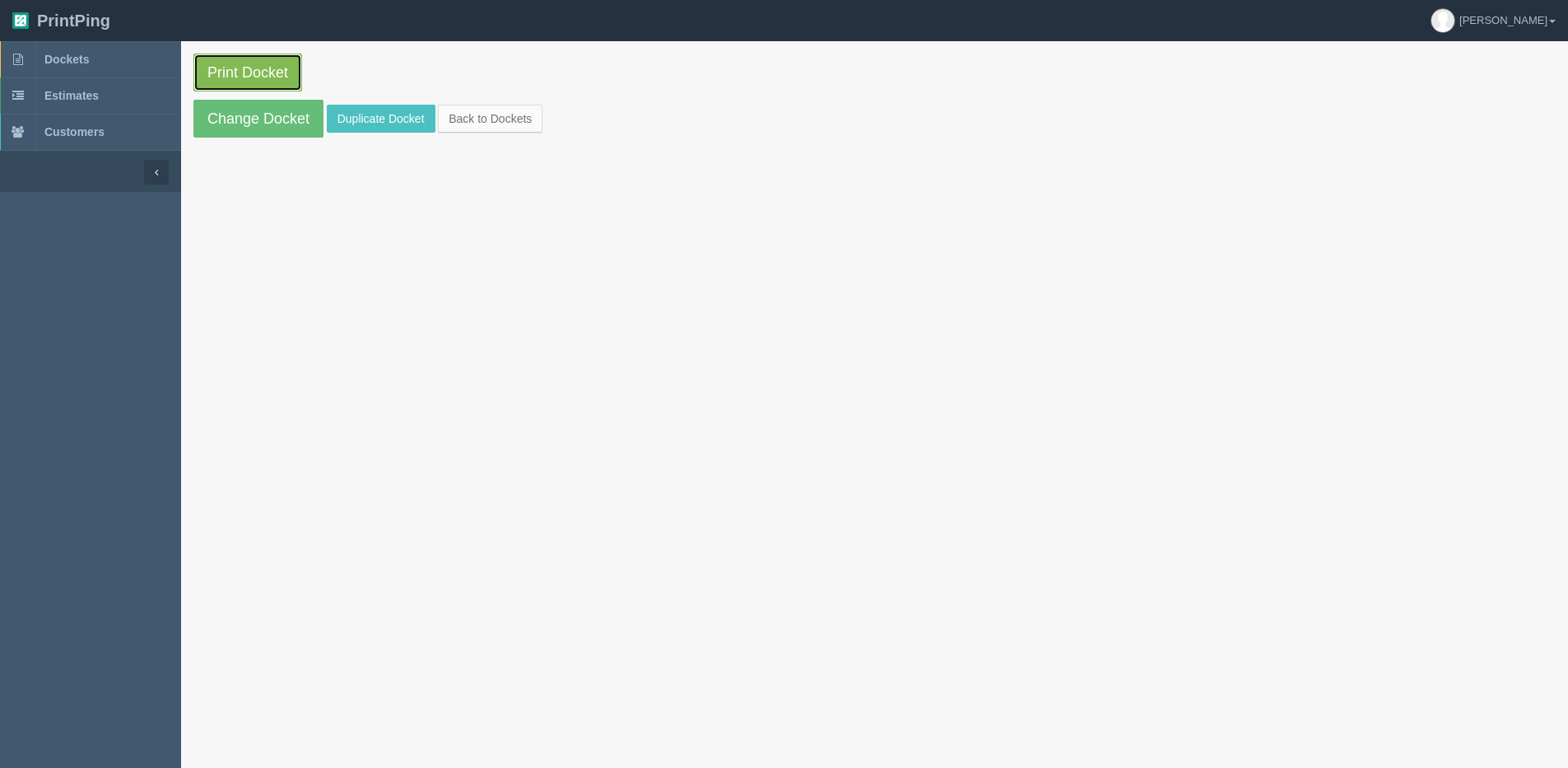
click at [275, 65] on link "Print Docket" at bounding box center [248, 72] width 109 height 38
click at [472, 109] on link "Back to Dockets" at bounding box center [490, 118] width 105 height 28
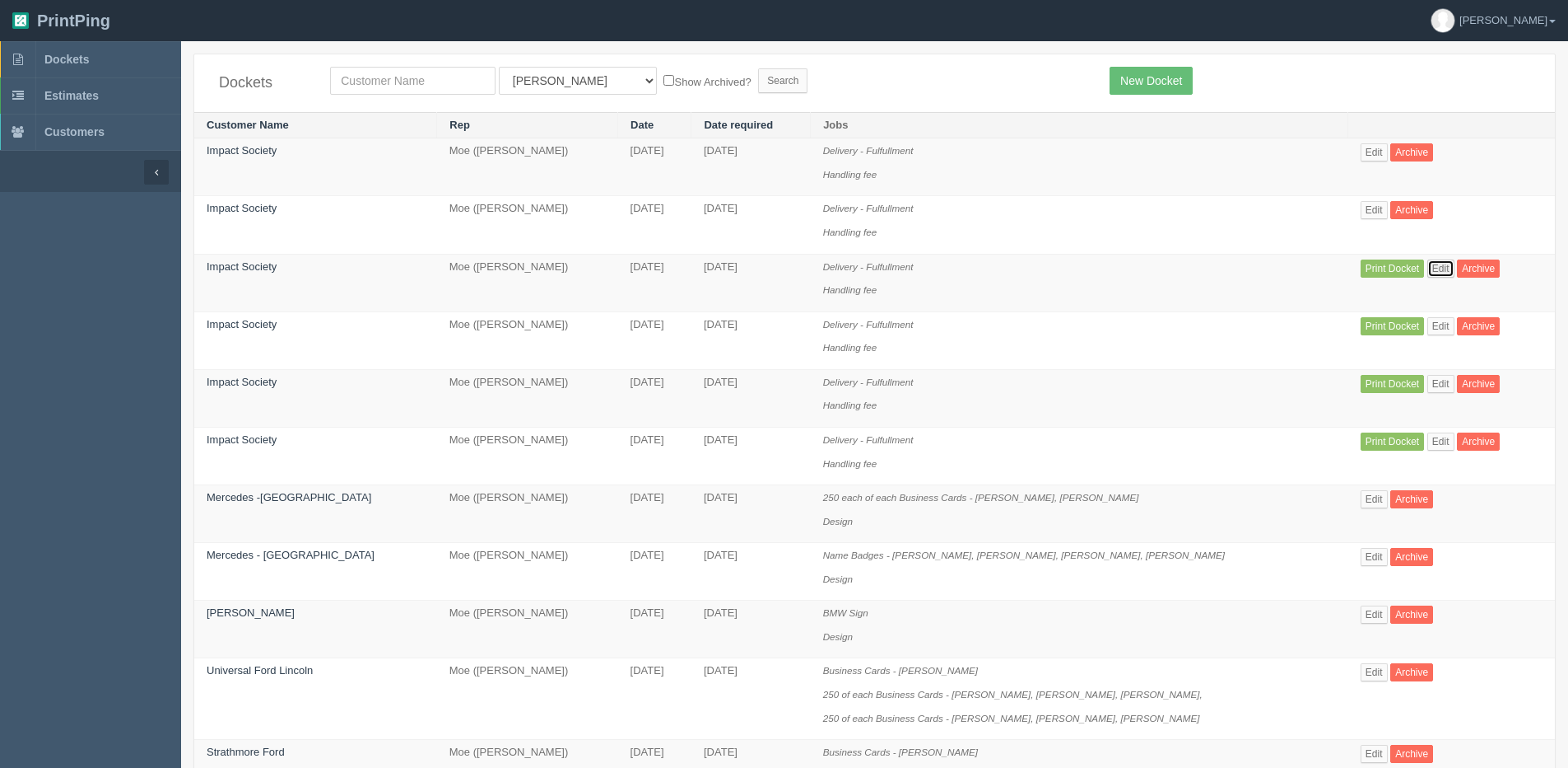
click at [1435, 267] on link "Edit" at bounding box center [1441, 268] width 27 height 18
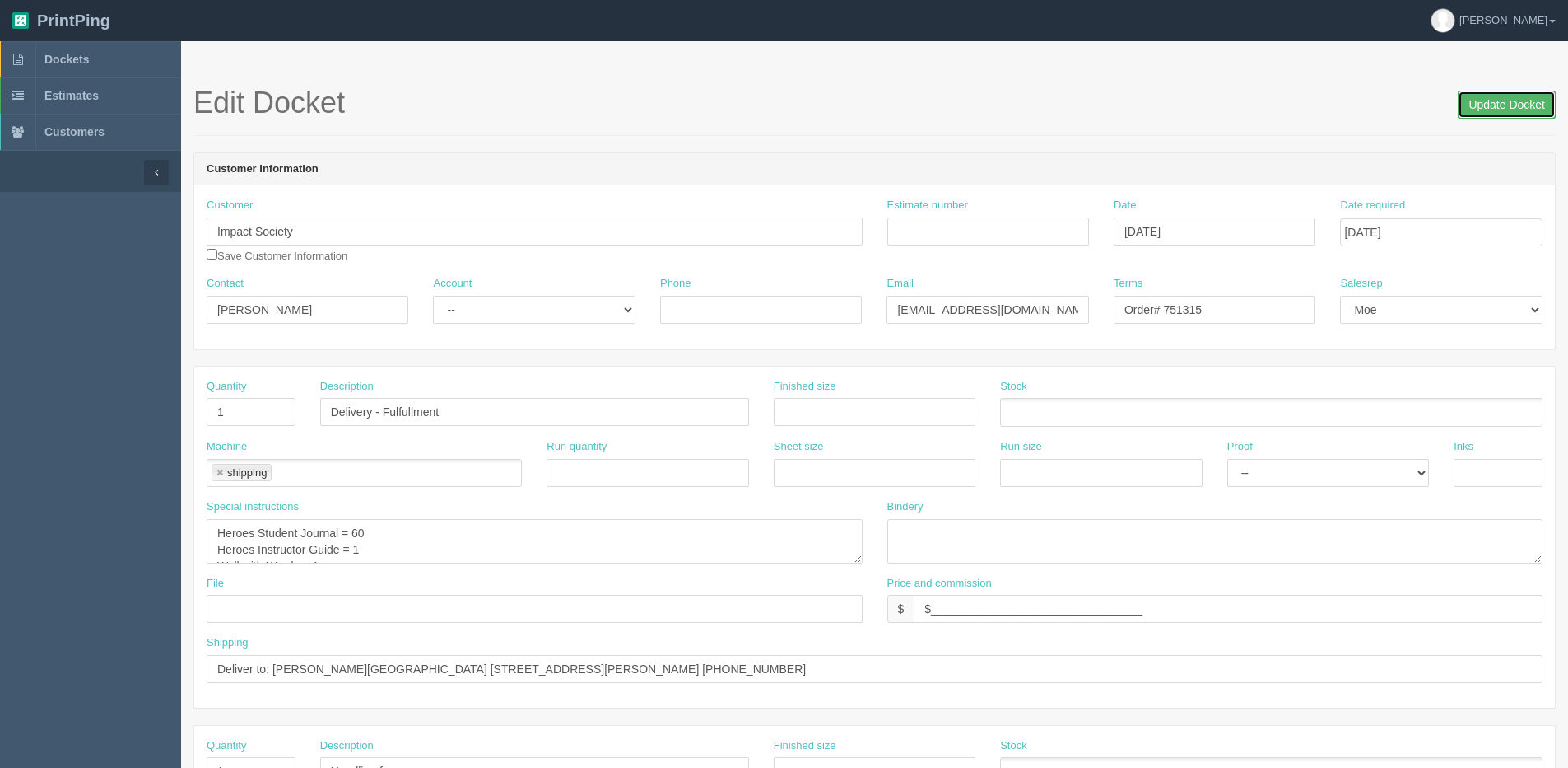
click at [1486, 107] on input "Update Docket" at bounding box center [1507, 105] width 98 height 28
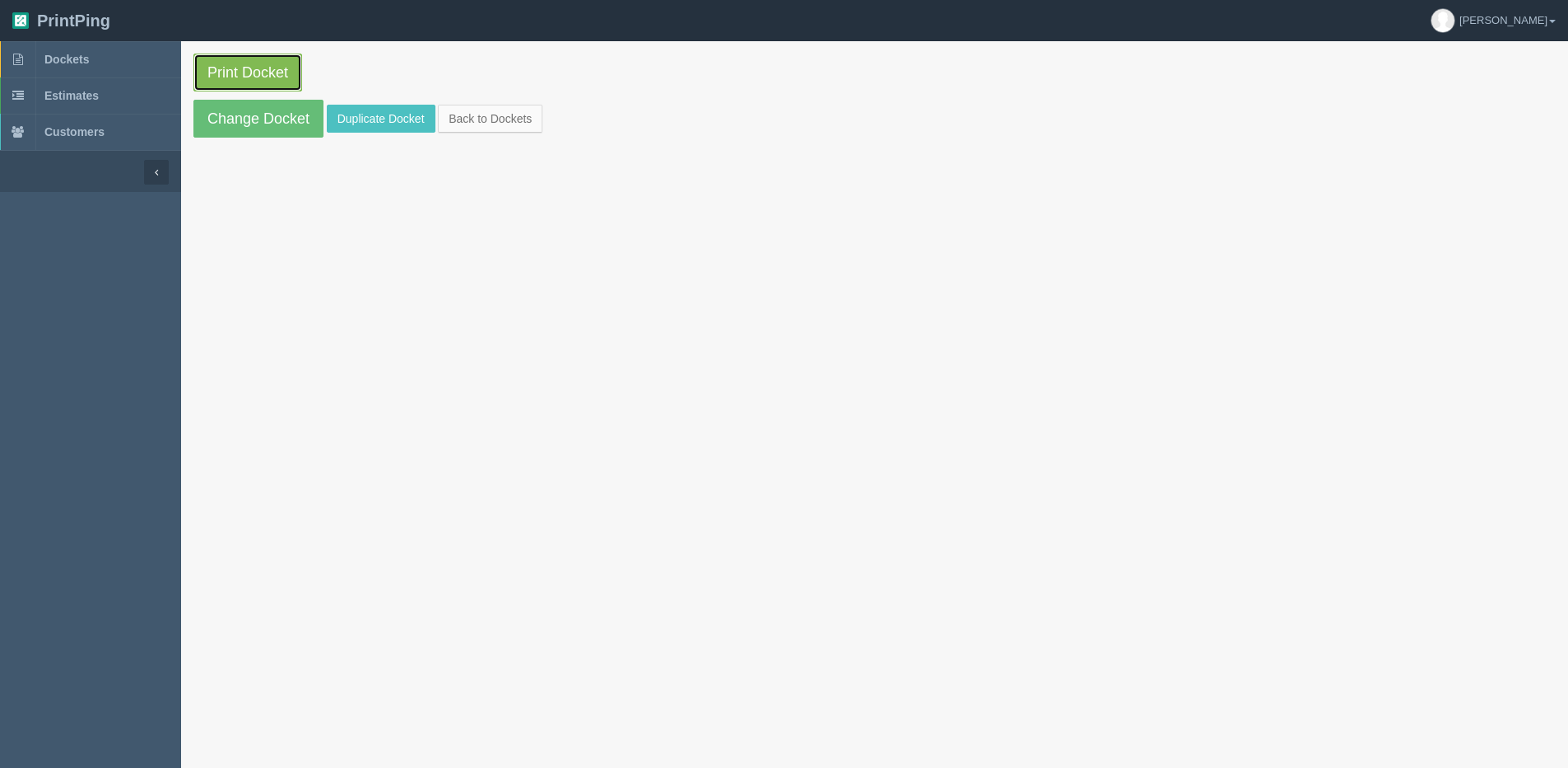
click at [248, 73] on link "Print Docket" at bounding box center [248, 72] width 109 height 38
click at [491, 116] on link "Back to Dockets" at bounding box center [490, 118] width 105 height 28
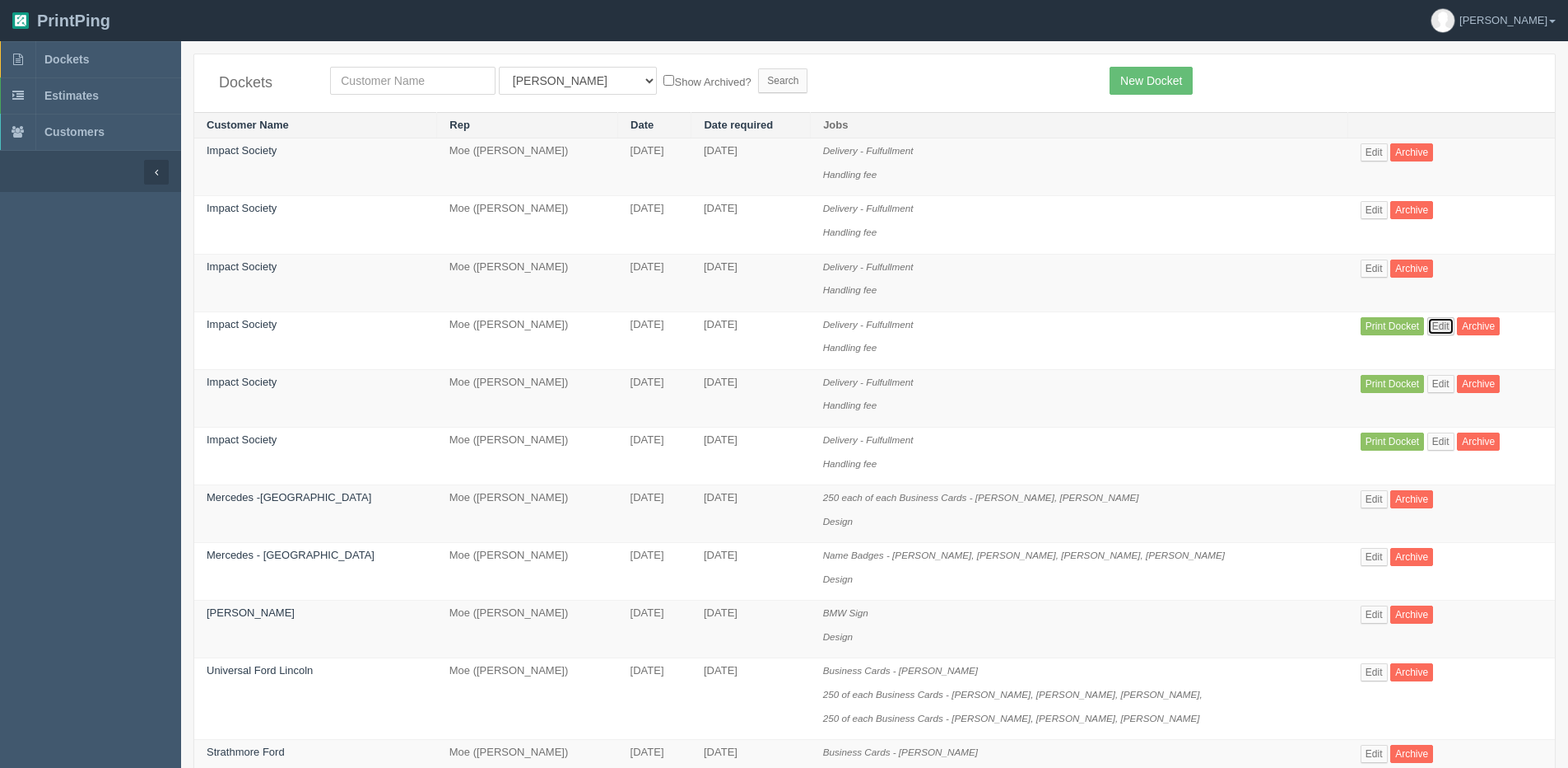
click at [1432, 328] on link "Edit" at bounding box center [1441, 326] width 27 height 18
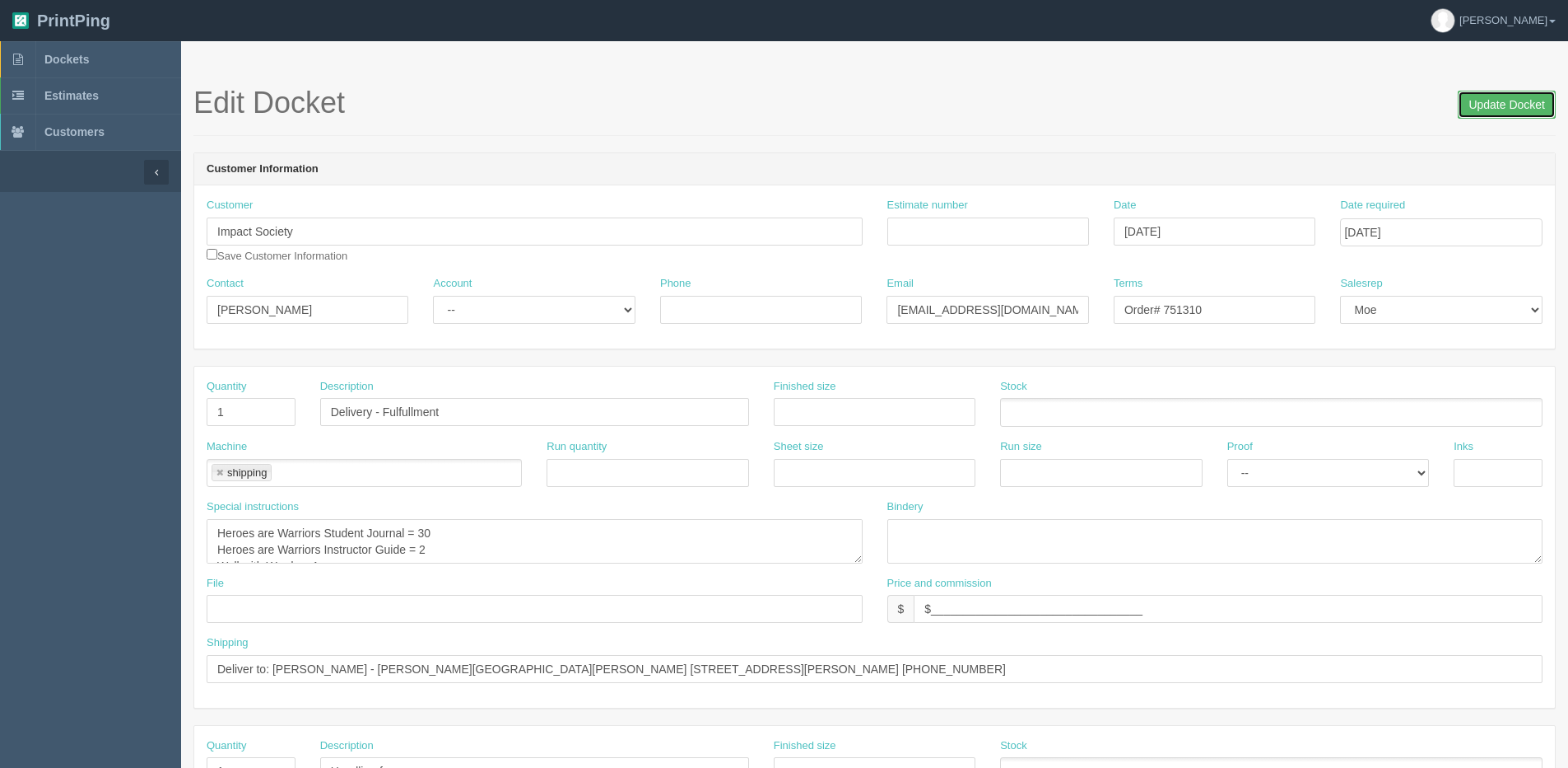
click at [1523, 92] on input "Update Docket" at bounding box center [1507, 105] width 98 height 28
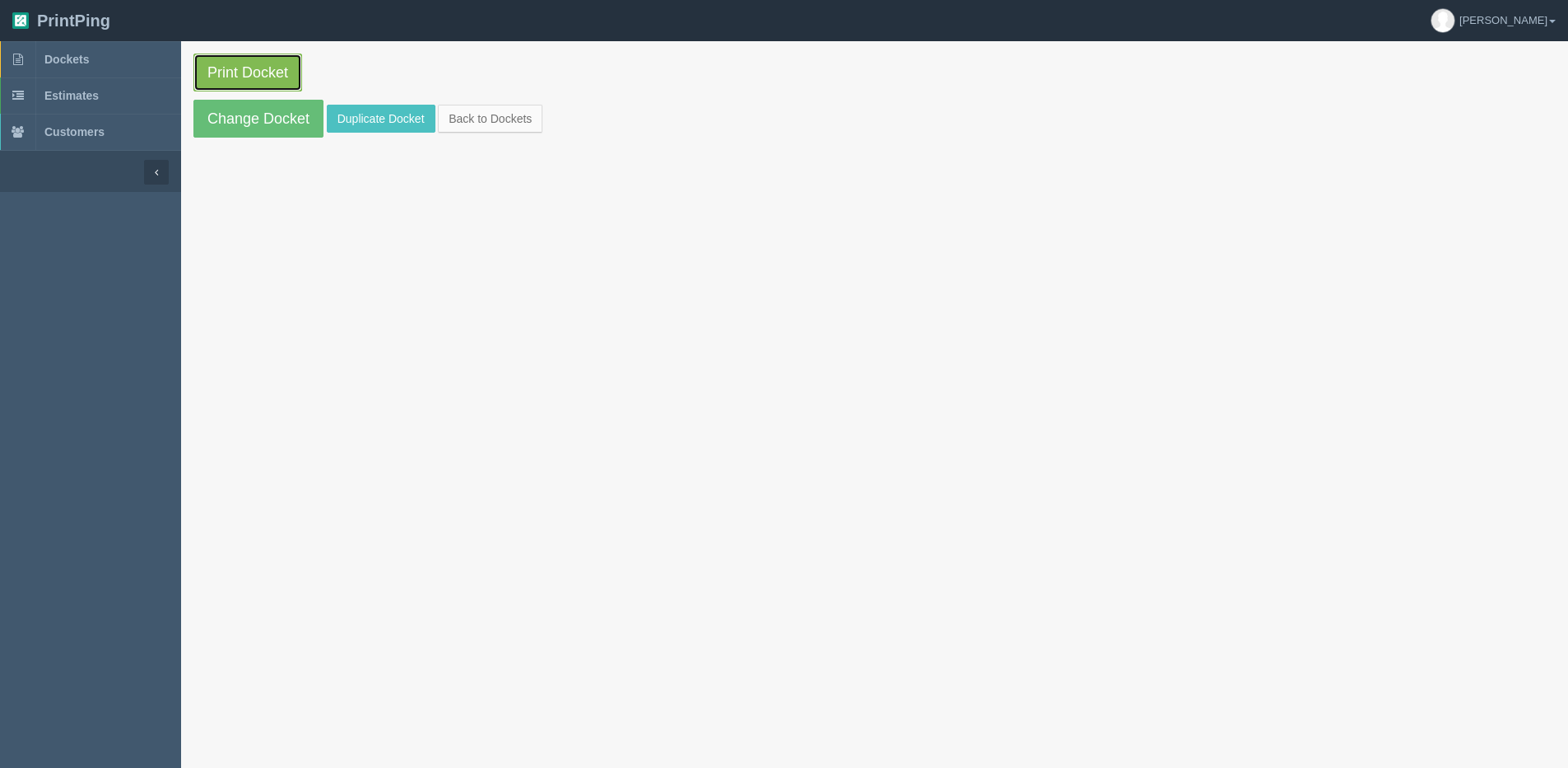
click at [260, 74] on link "Print Docket" at bounding box center [248, 72] width 109 height 38
click at [499, 125] on link "Back to Dockets" at bounding box center [490, 118] width 105 height 28
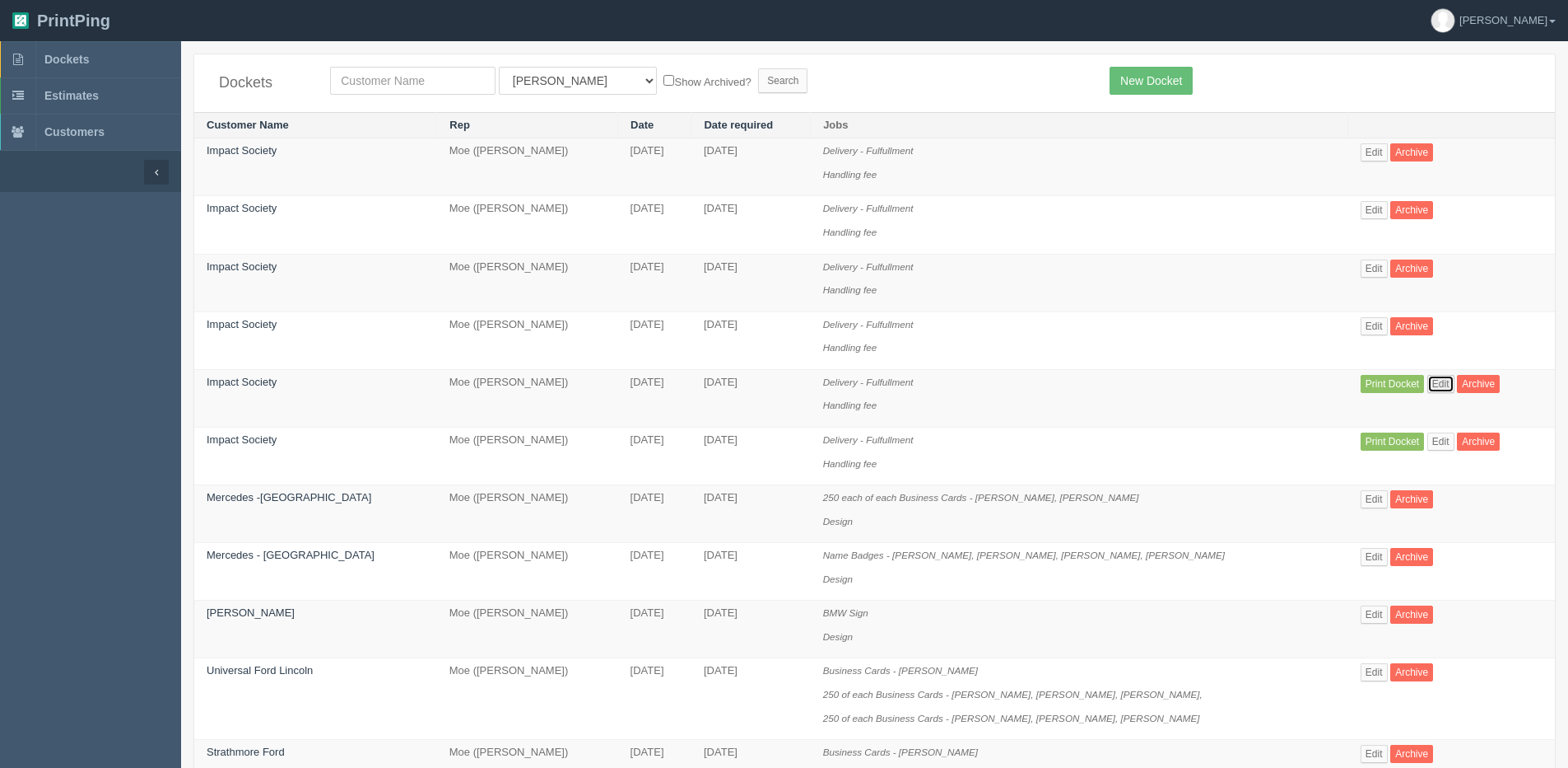
click at [1427, 379] on link "Edit" at bounding box center [1441, 383] width 27 height 18
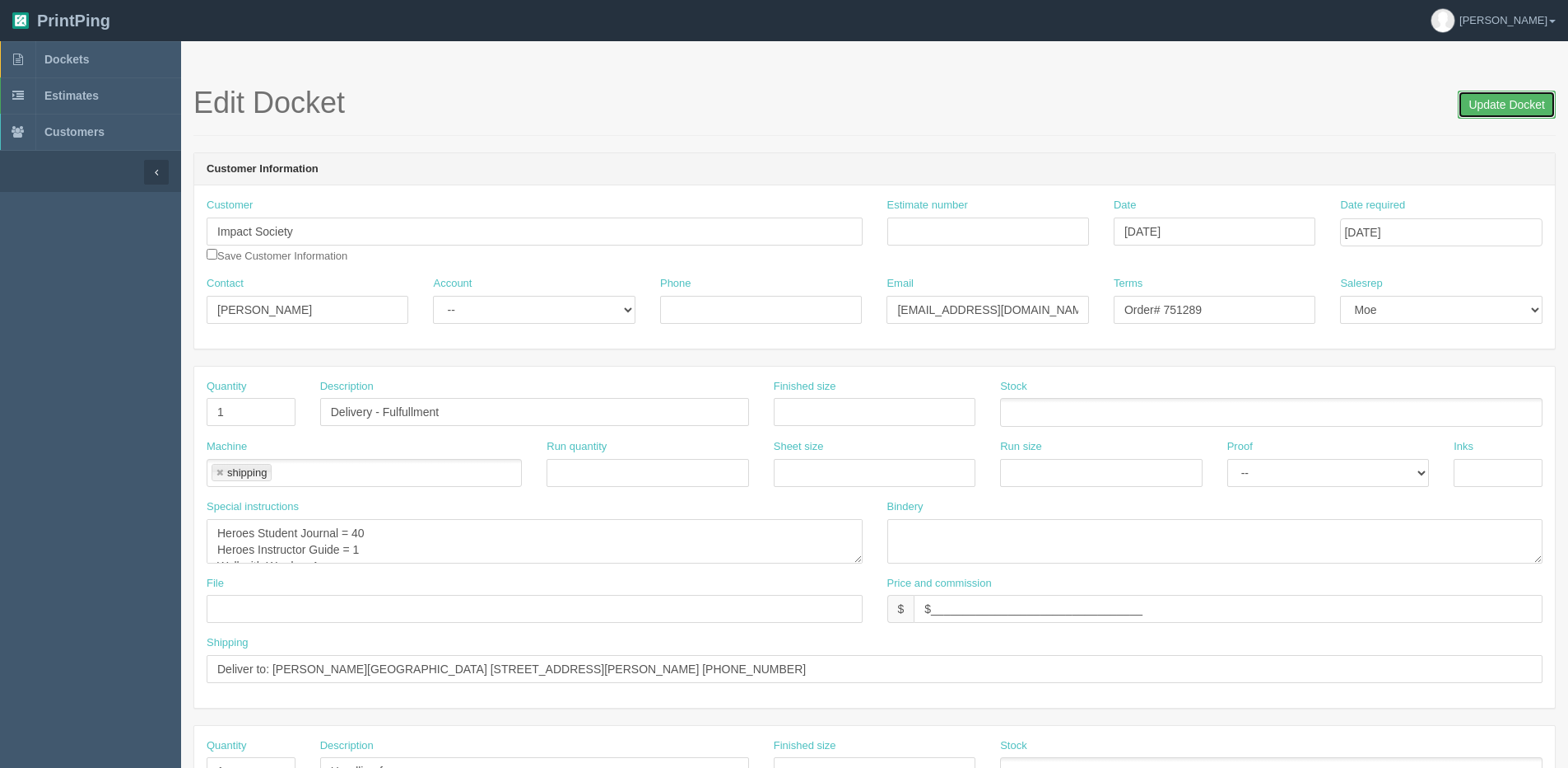
click at [1493, 99] on input "Update Docket" at bounding box center [1507, 105] width 98 height 28
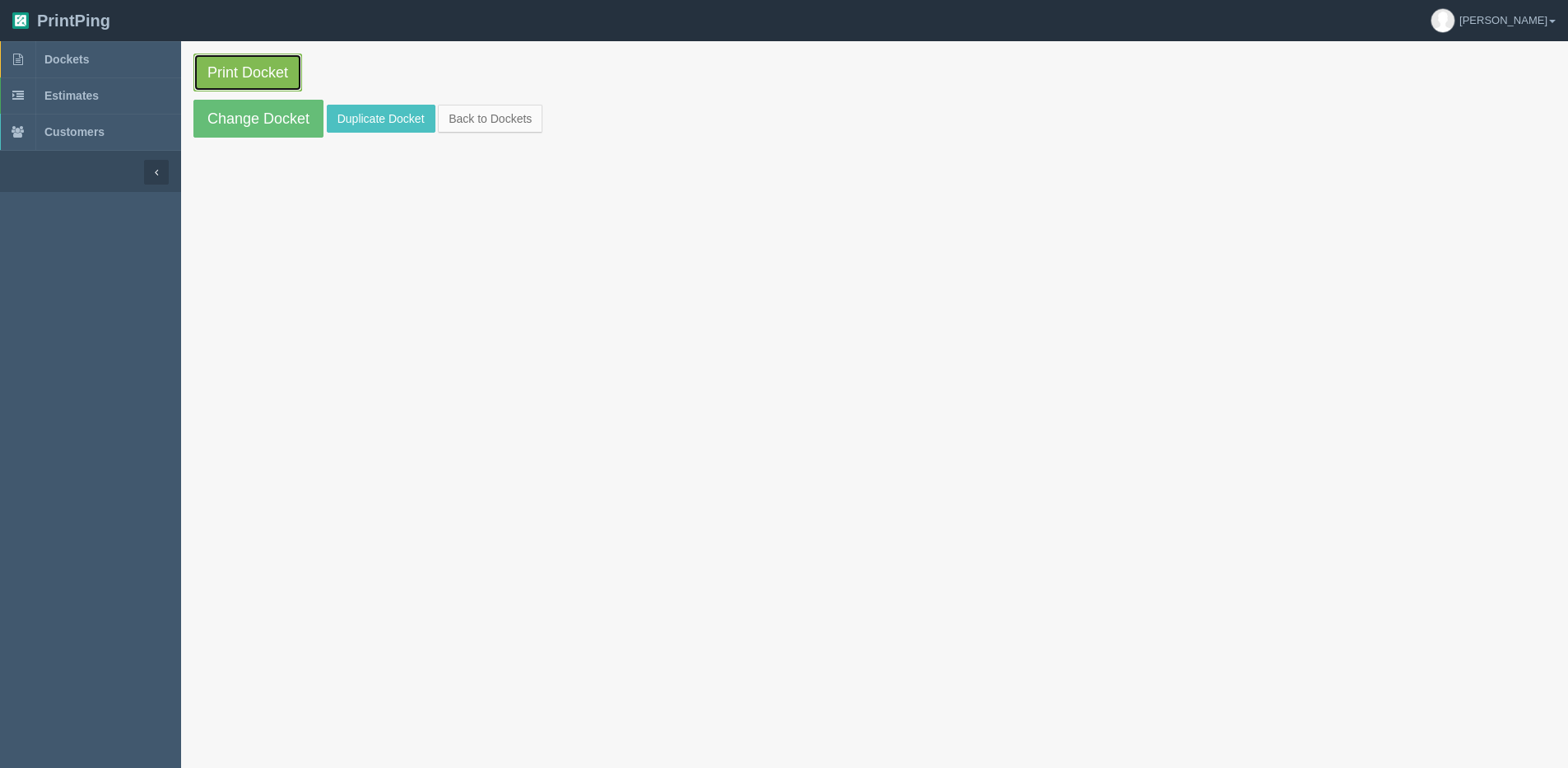
click at [286, 77] on link "Print Docket" at bounding box center [248, 72] width 109 height 38
click at [500, 108] on link "Back to Dockets" at bounding box center [490, 118] width 105 height 28
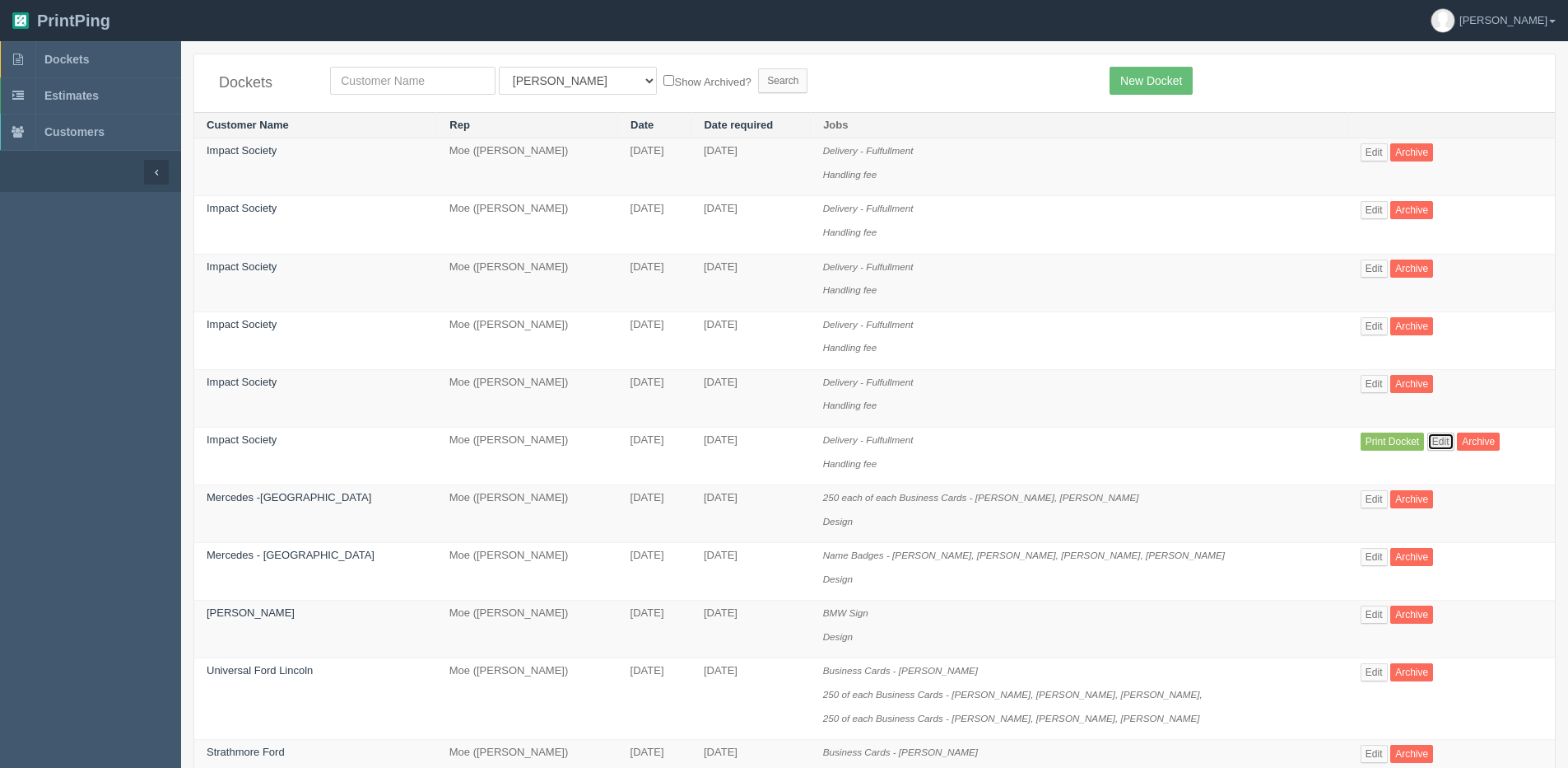
click at [1428, 447] on link "Edit" at bounding box center [1441, 441] width 27 height 18
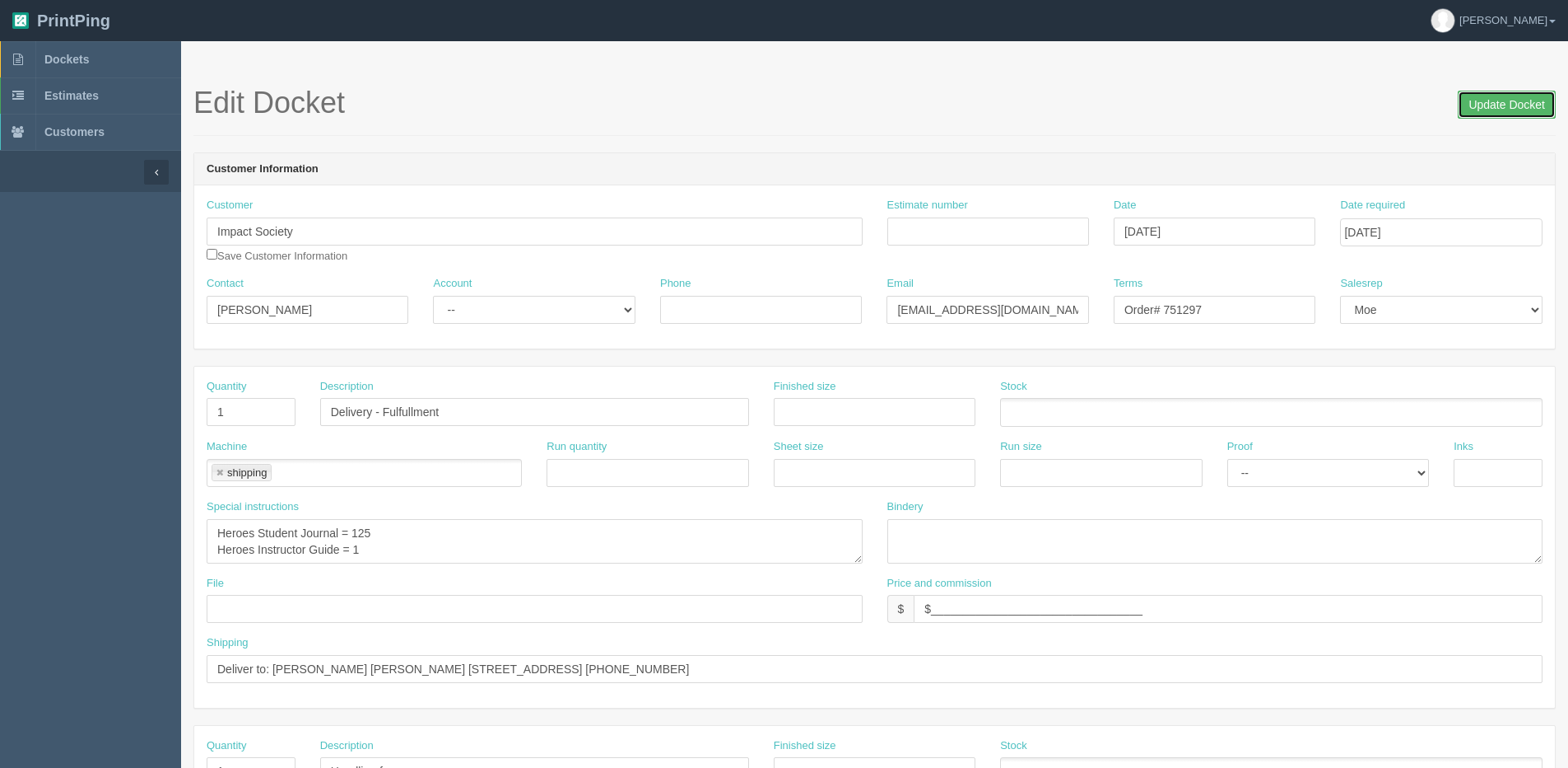
click at [1484, 111] on input "Update Docket" at bounding box center [1507, 105] width 98 height 28
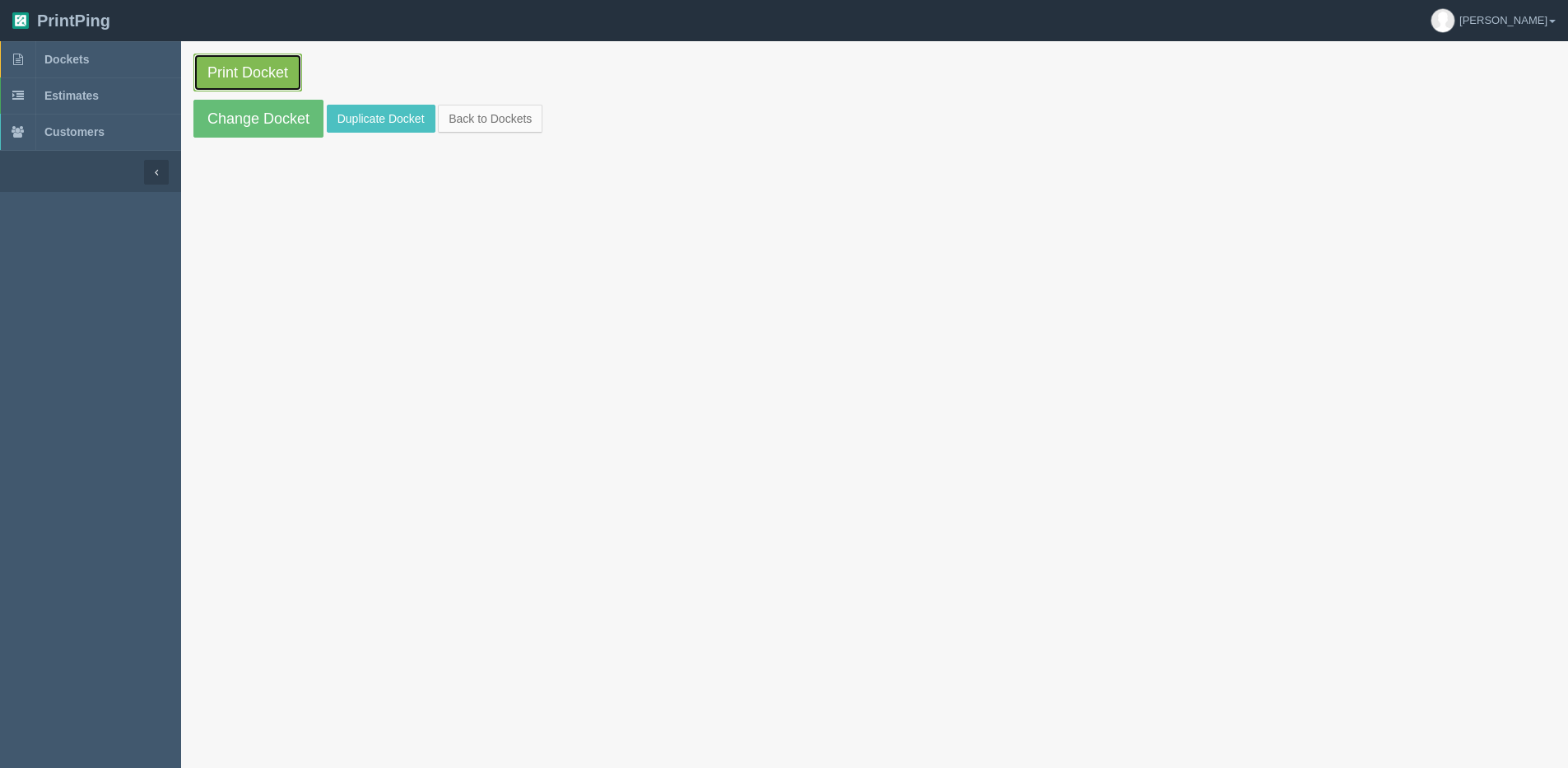
click at [234, 62] on link "Print Docket" at bounding box center [248, 72] width 109 height 38
